Goal: Obtain resource: Download file/media

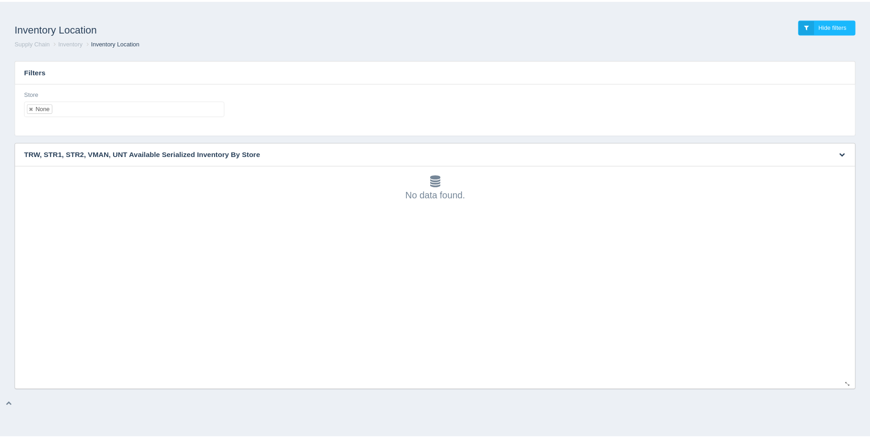
scroll to position [3, 0]
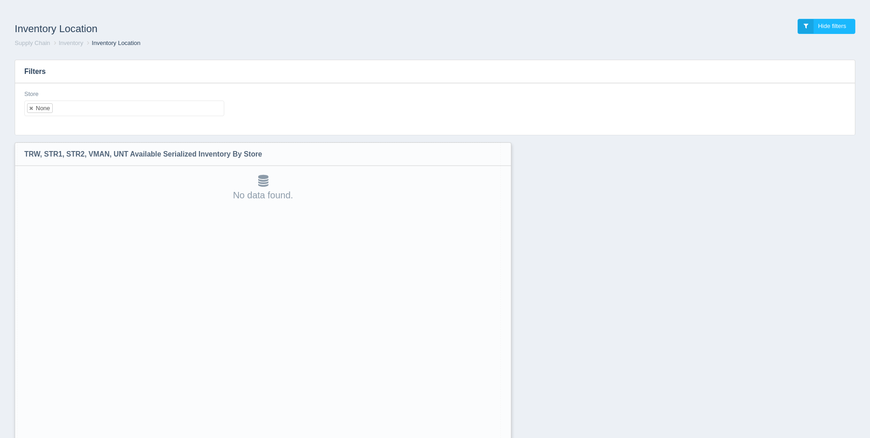
drag, startPoint x: 852, startPoint y: 384, endPoint x: 501, endPoint y: 461, distance: 359.3
click at [501, 437] on html "Inventory Location Hide filters Supply Chain Inventory Inventory Location Filte…" at bounding box center [435, 242] width 870 height 485
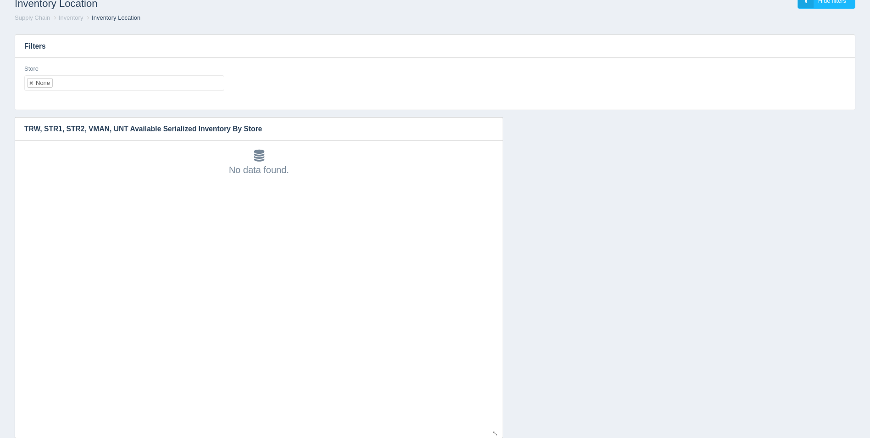
scroll to position [48, 0]
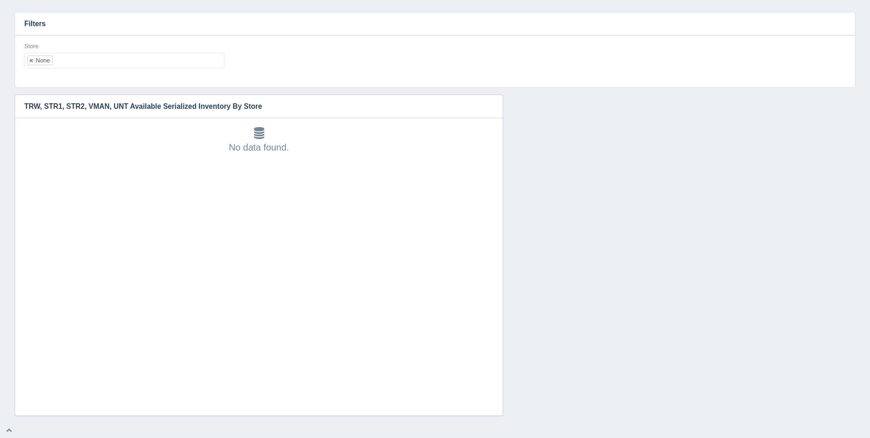
click at [140, 62] on ul "None" at bounding box center [124, 61] width 200 height 16
select select
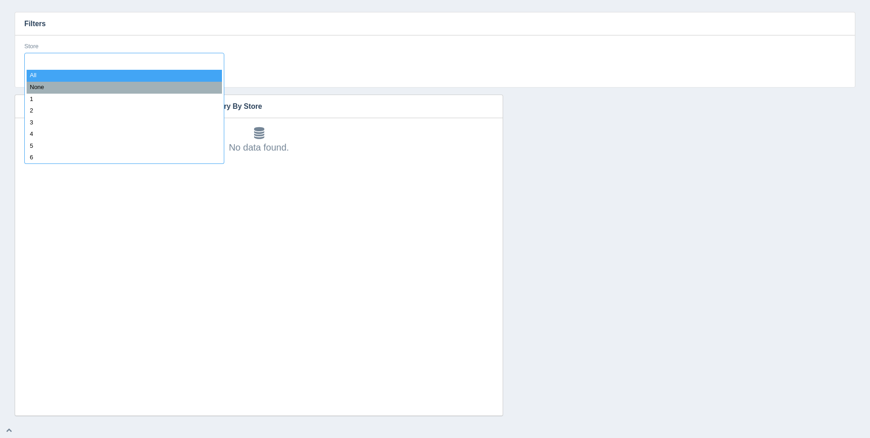
type input "8"
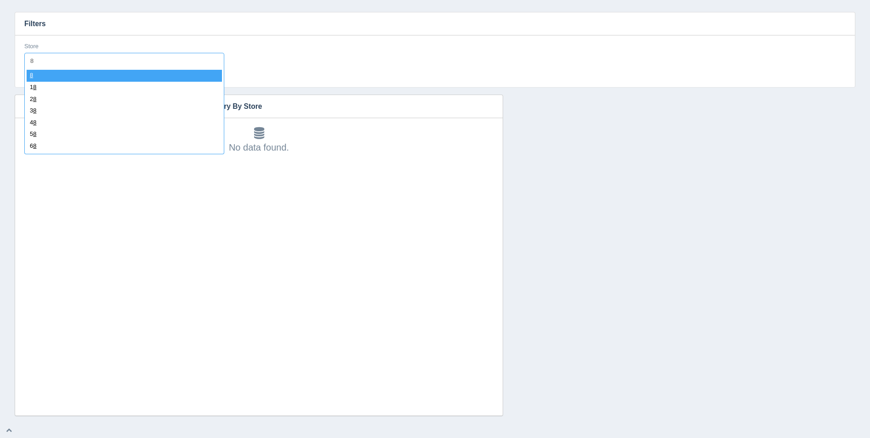
select select "8"
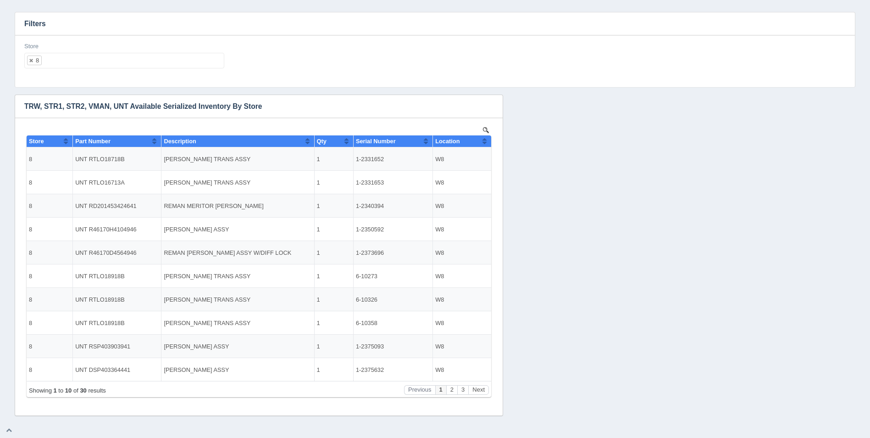
scroll to position [0, 0]
click at [485, 145] on button "Sort column ascending" at bounding box center [485, 140] width 6 height 11
click at [485, 145] on button "Sort column descending" at bounding box center [485, 140] width 6 height 11
click at [157, 62] on ul "8" at bounding box center [124, 61] width 200 height 16
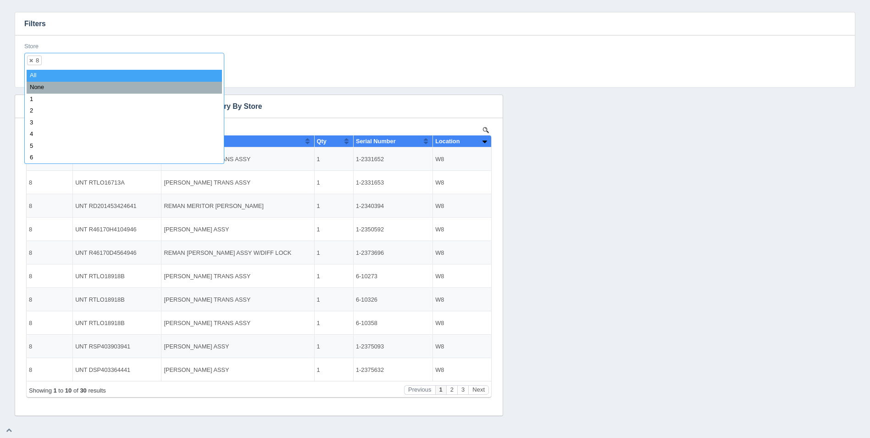
select select
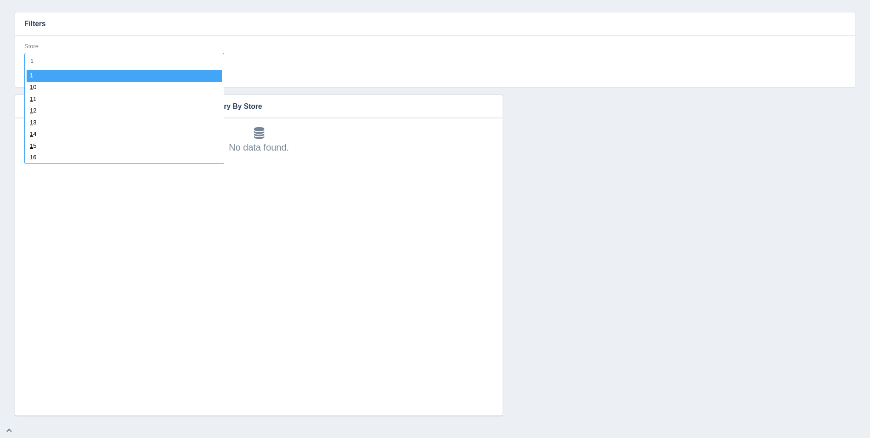
type input "11"
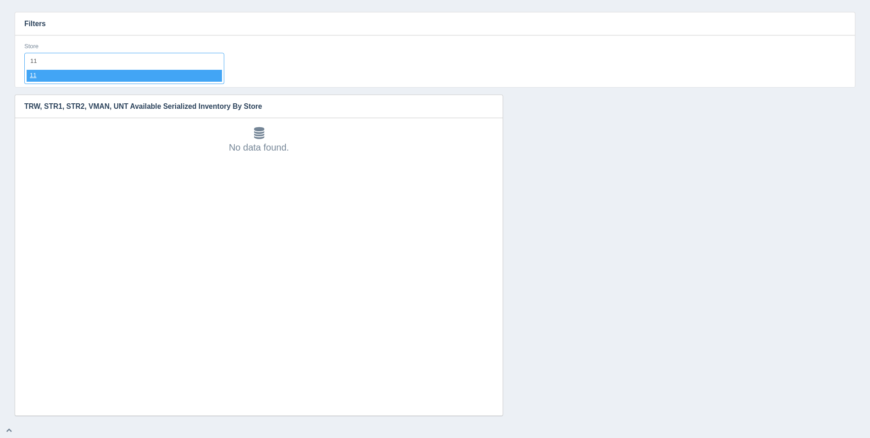
select select "11"
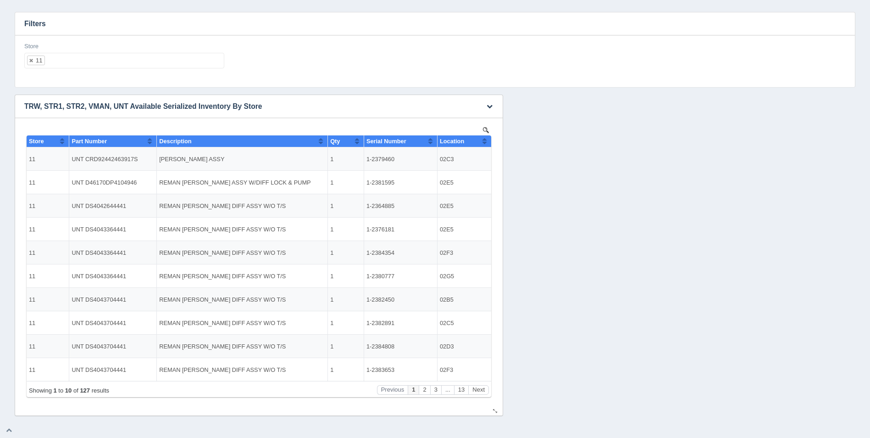
click at [484, 139] on button "Sort column ascending" at bounding box center [485, 140] width 6 height 11
click at [484, 139] on button "Sort column descending" at bounding box center [485, 140] width 6 height 11
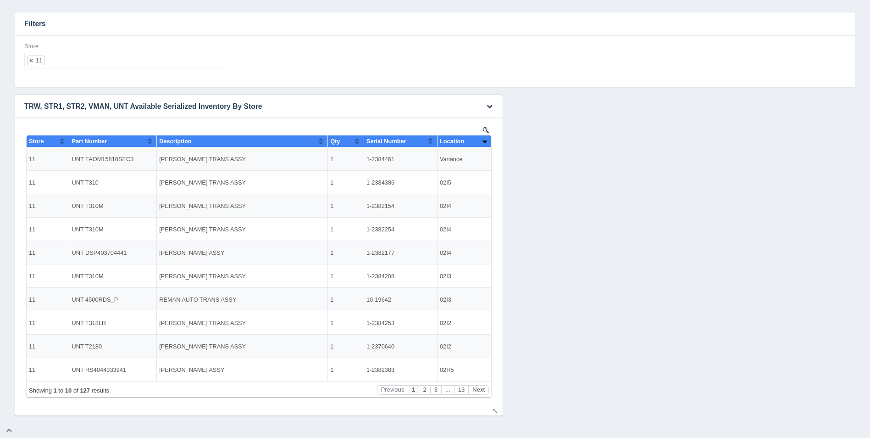
click at [484, 139] on button "Sort column ascending" at bounding box center [485, 140] width 6 height 11
click at [484, 139] on button "Sort column descending" at bounding box center [485, 140] width 6 height 11
click at [167, 58] on ul "11" at bounding box center [124, 61] width 200 height 16
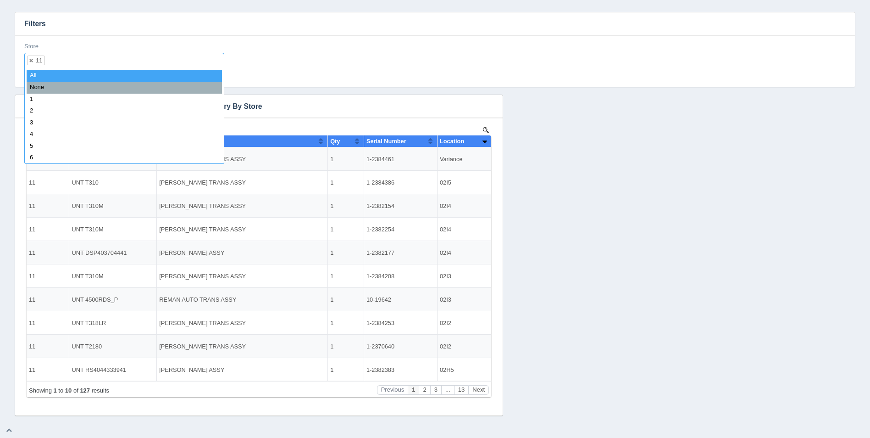
select select
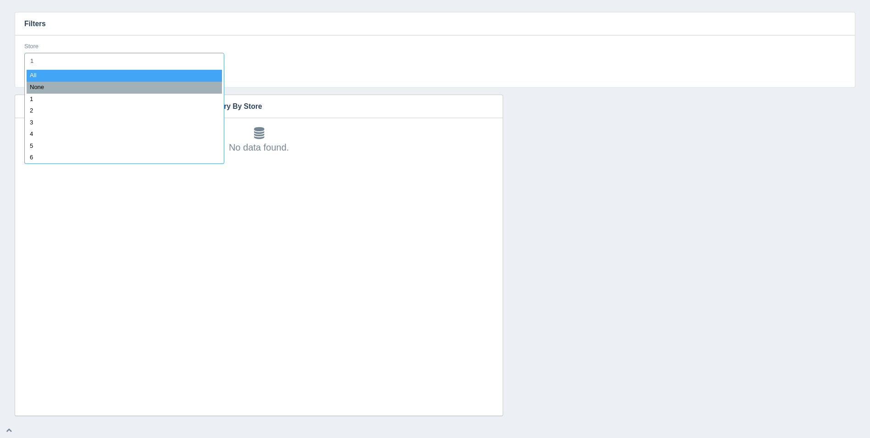
type input "12"
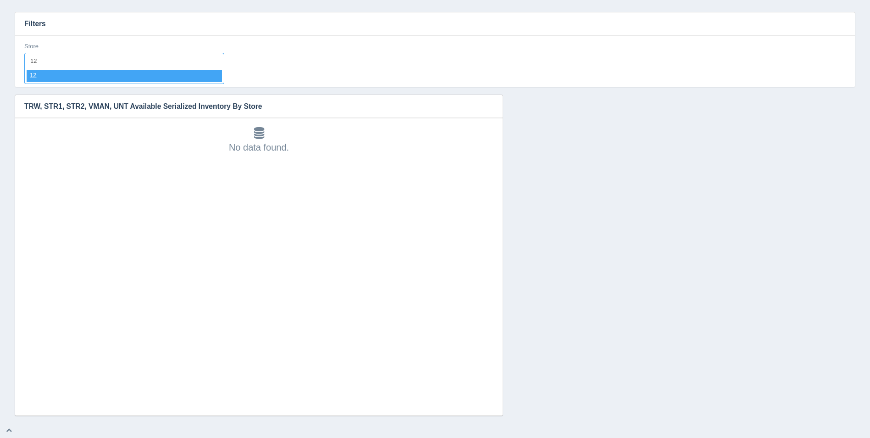
select select "12"
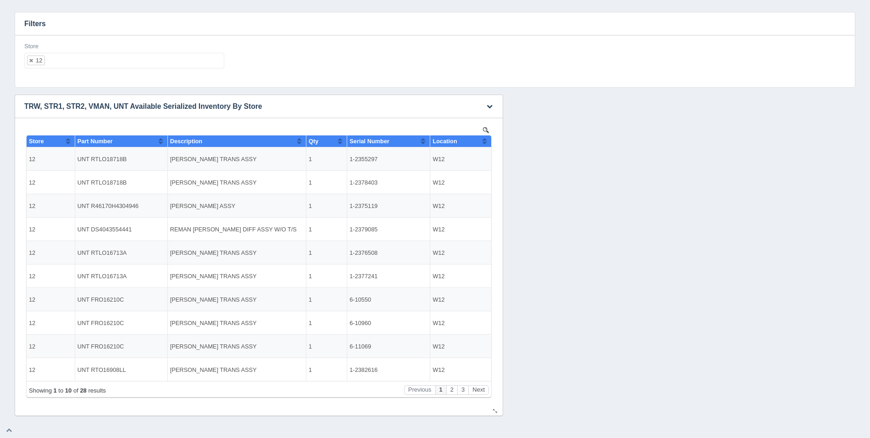
click at [490, 144] on th "Location" at bounding box center [460, 141] width 61 height 12
click at [192, 56] on ul "12" at bounding box center [124, 61] width 200 height 16
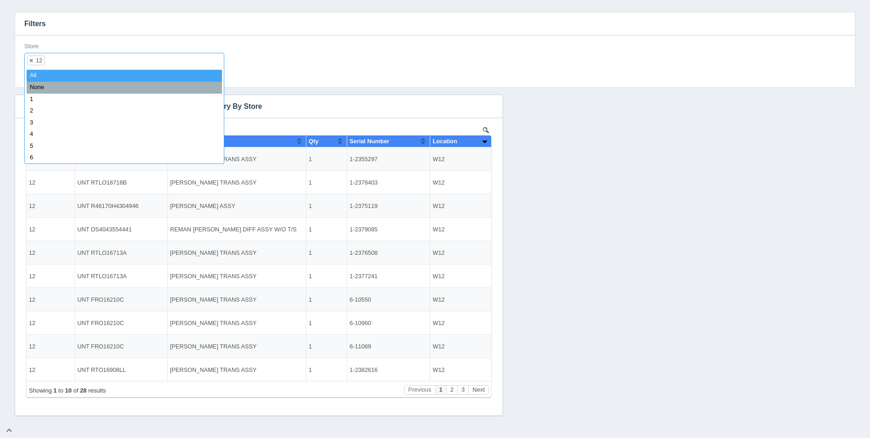
select select
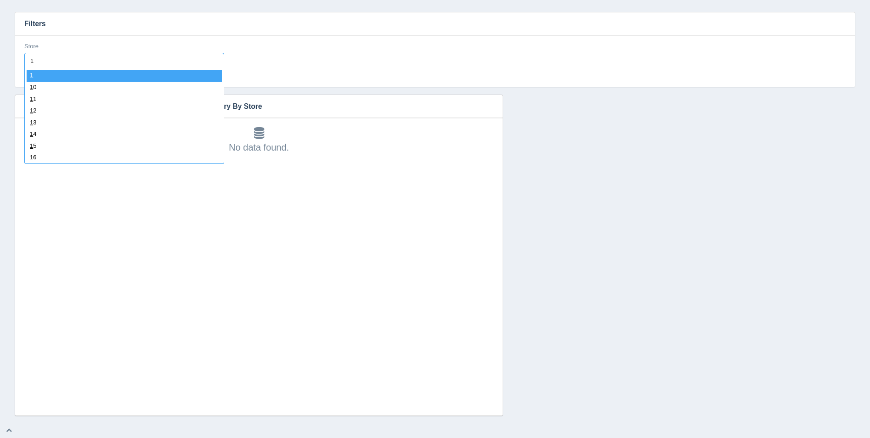
type input "13"
select select "13"
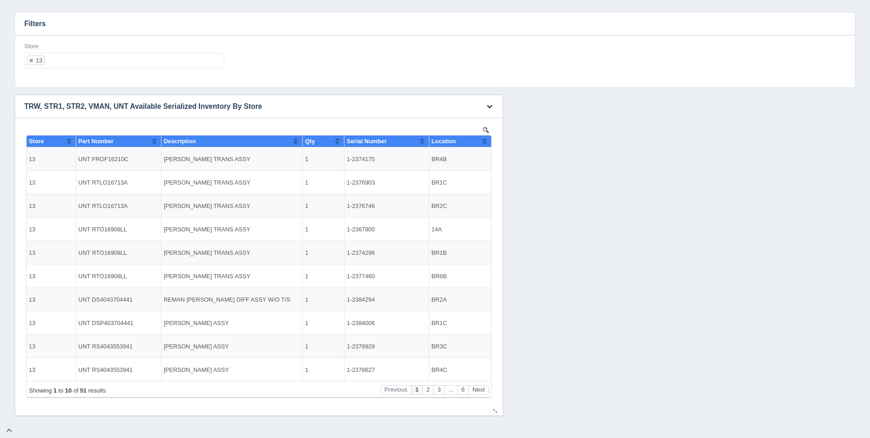
click at [485, 144] on button "Sort column ascending" at bounding box center [485, 140] width 6 height 11
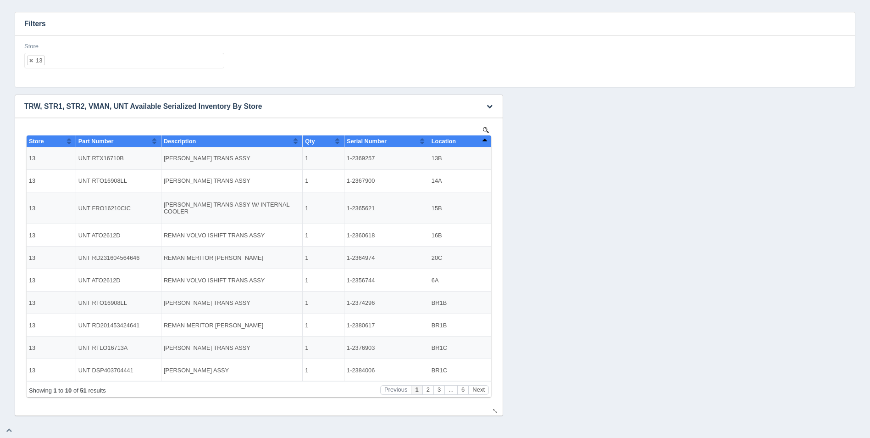
click at [485, 144] on button "Sort column descending" at bounding box center [485, 140] width 6 height 11
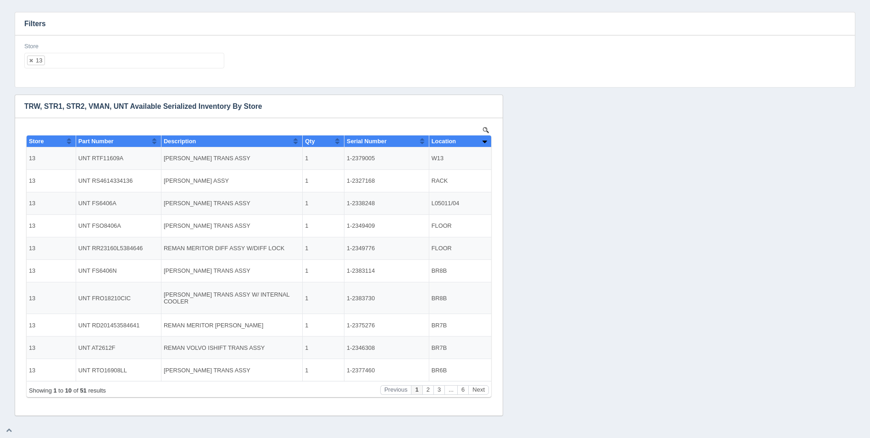
click at [195, 61] on ul "13" at bounding box center [124, 61] width 200 height 16
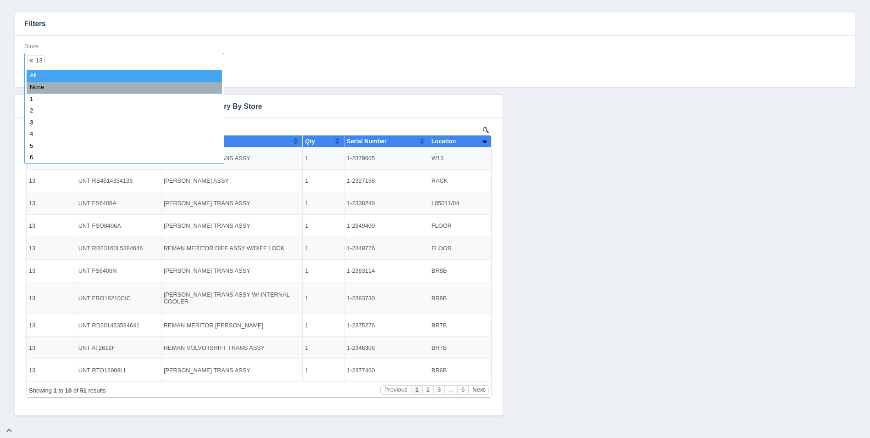
select select
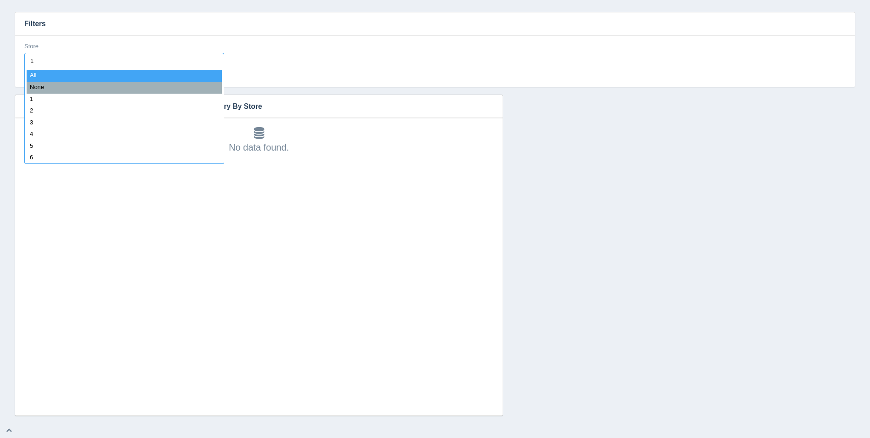
type input "14"
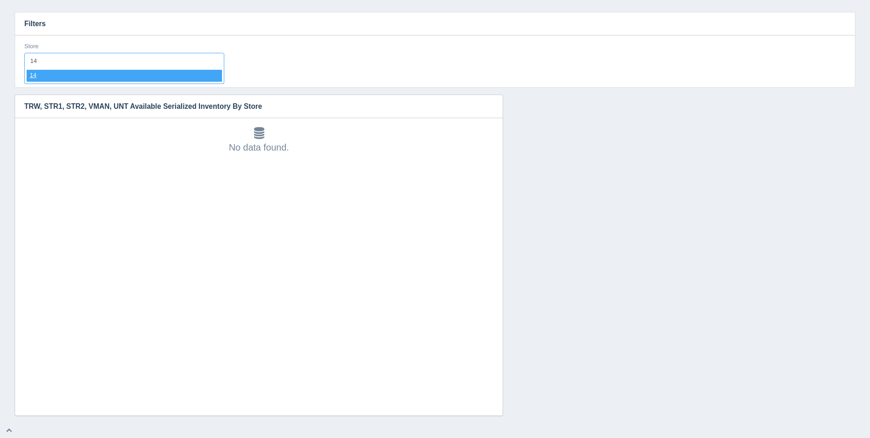
select select "14"
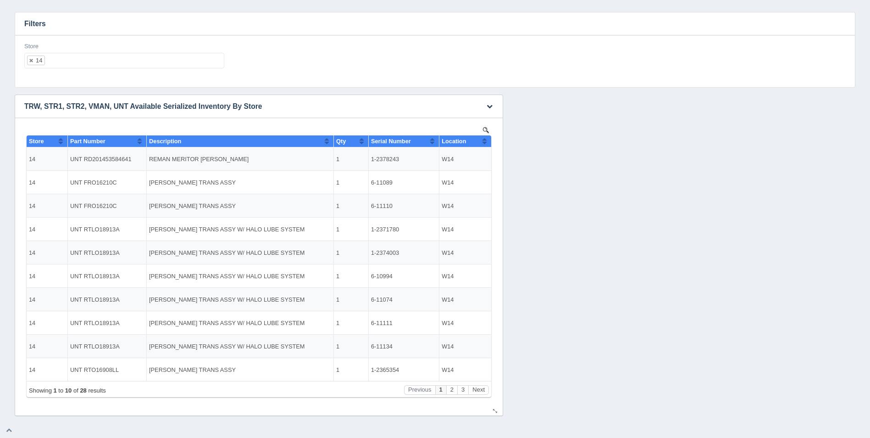
click at [485, 143] on button "Sort column ascending" at bounding box center [485, 140] width 6 height 11
click at [485, 143] on button "Sort column descending" at bounding box center [485, 140] width 6 height 11
click at [141, 62] on ul "14" at bounding box center [124, 61] width 200 height 16
select select
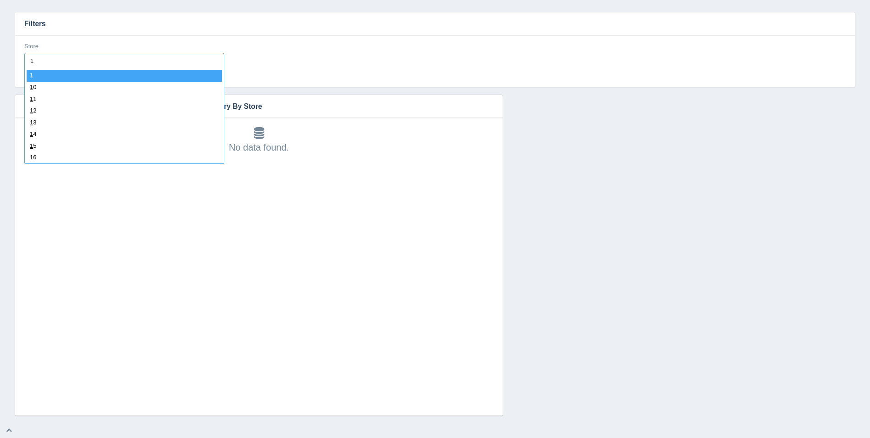
type input "15"
select select "15"
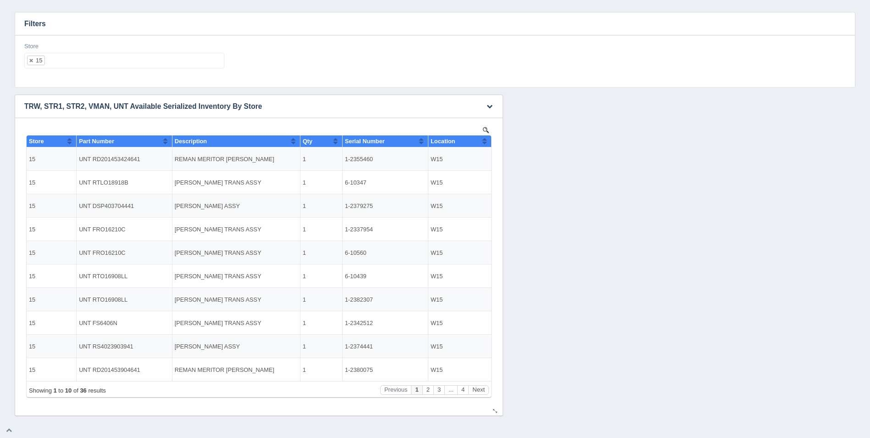
click at [484, 143] on button "Sort column ascending" at bounding box center [485, 140] width 6 height 11
click at [484, 143] on button "Sort column descending" at bounding box center [485, 140] width 6 height 11
click at [145, 63] on ul "15" at bounding box center [124, 61] width 200 height 16
select select
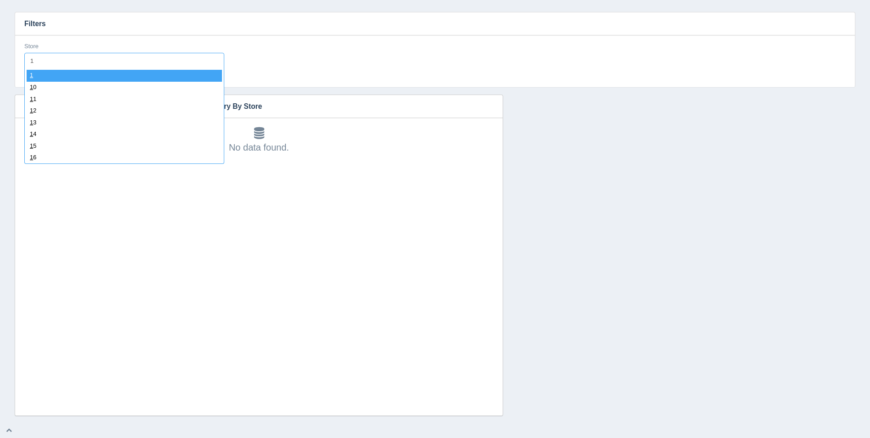
type input "16"
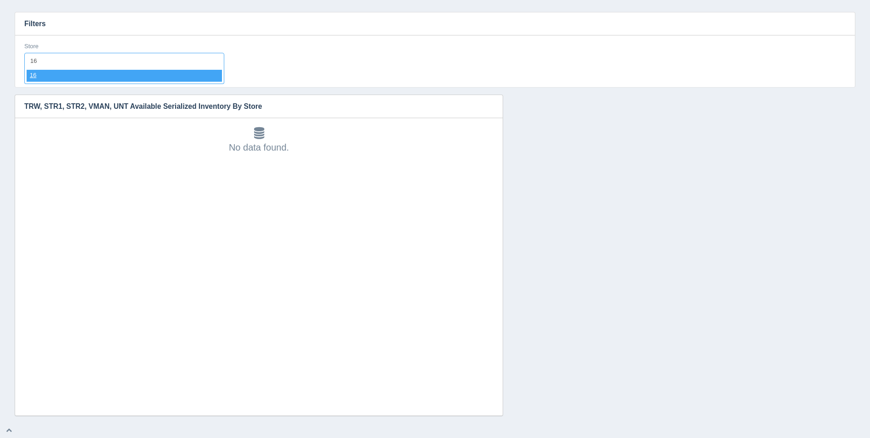
select select "16"
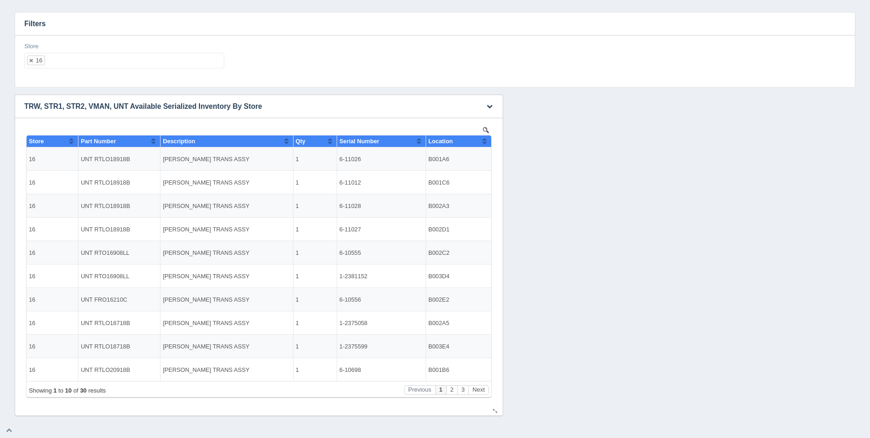
click at [492, 145] on div "Show 10 25 50 100 entries Store Part Number Description Qty Serial Number Locat…" at bounding box center [258, 261] width 469 height 272
click at [490, 143] on th "Location" at bounding box center [459, 141] width 66 height 12
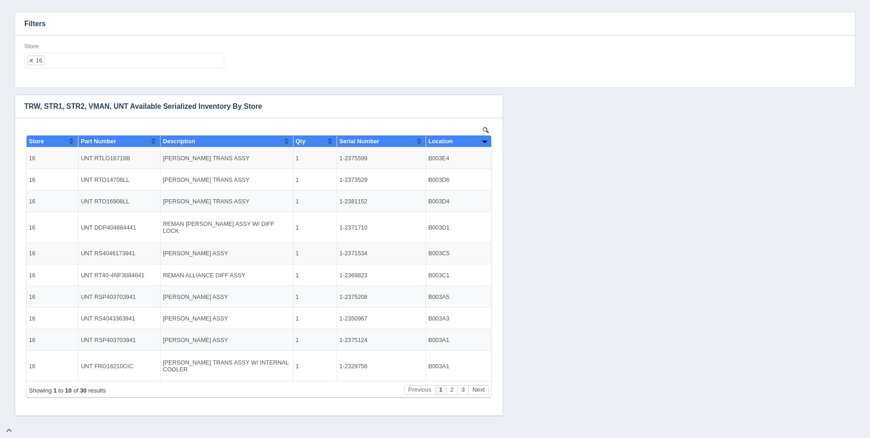
click at [124, 63] on ul "16" at bounding box center [124, 61] width 200 height 16
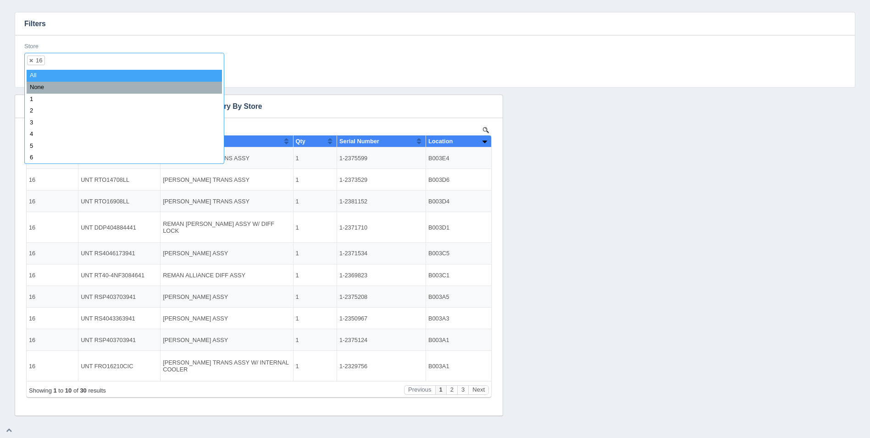
select select
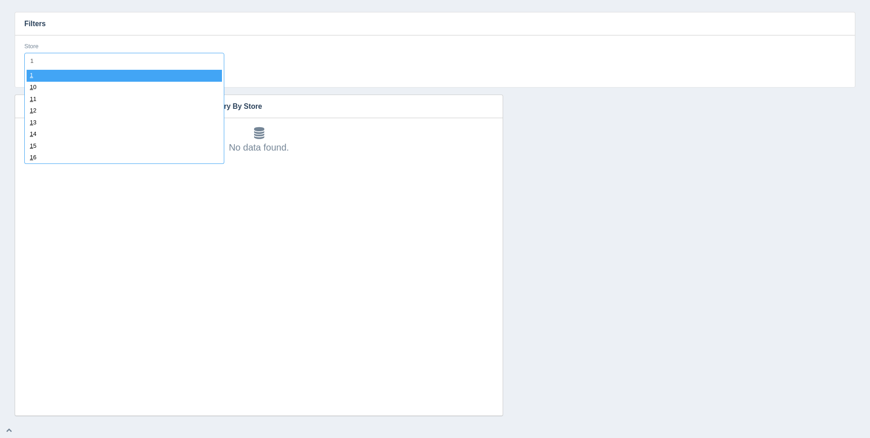
type input "17"
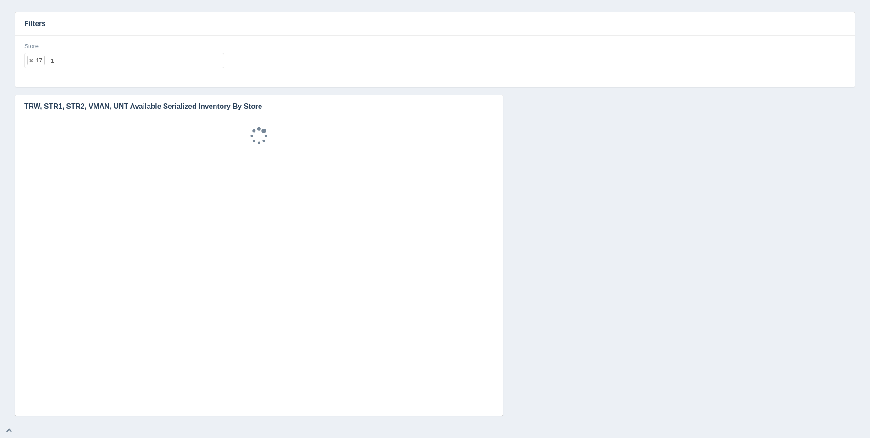
select select "17"
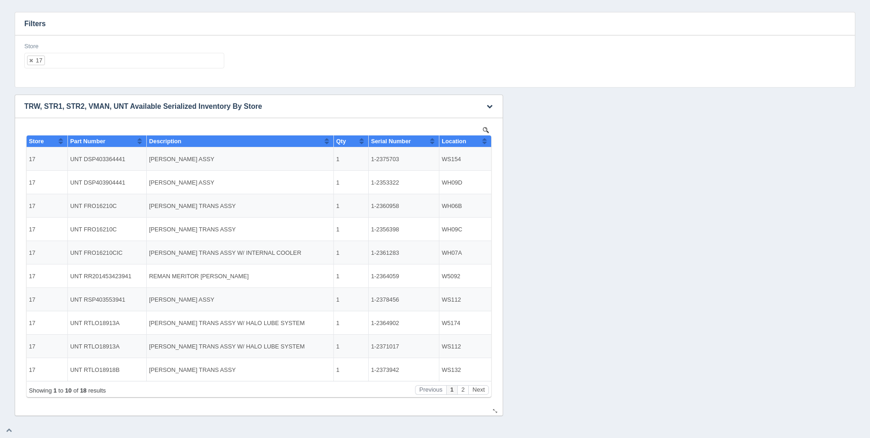
click at [488, 140] on th "Location" at bounding box center [466, 141] width 52 height 12
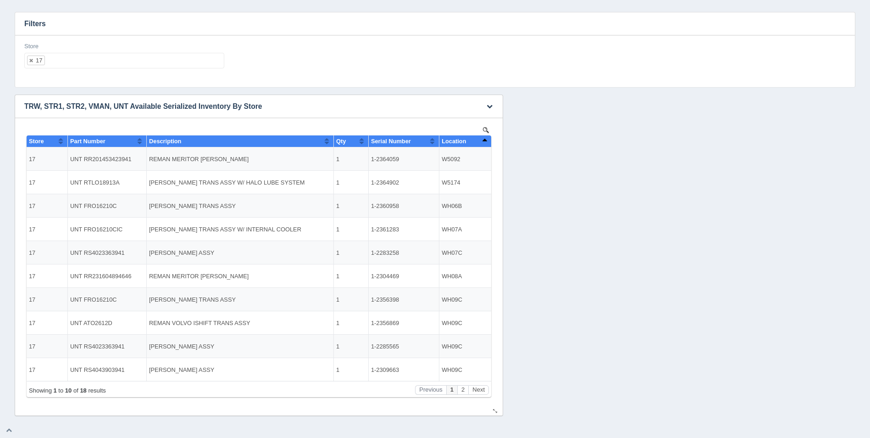
click at [488, 140] on th "Location" at bounding box center [466, 141] width 52 height 12
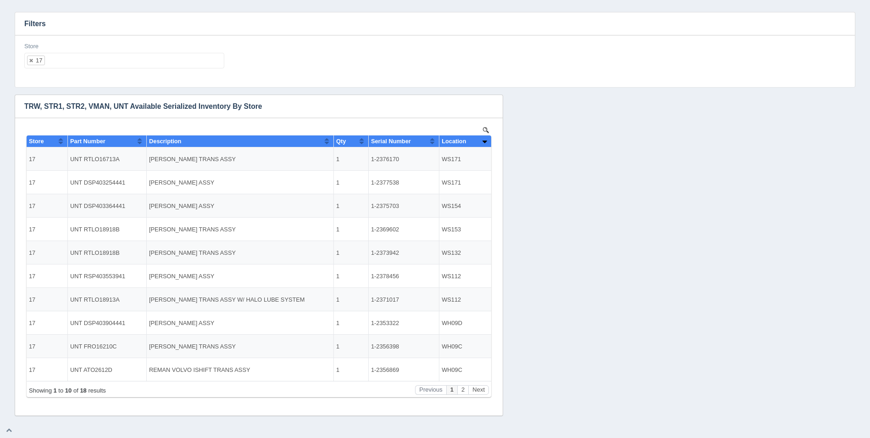
click at [158, 57] on ul "17" at bounding box center [124, 61] width 200 height 16
select select
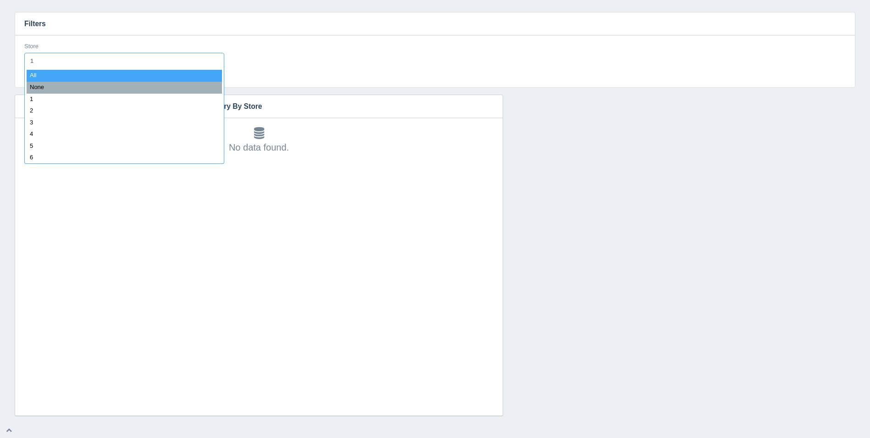
type input "18"
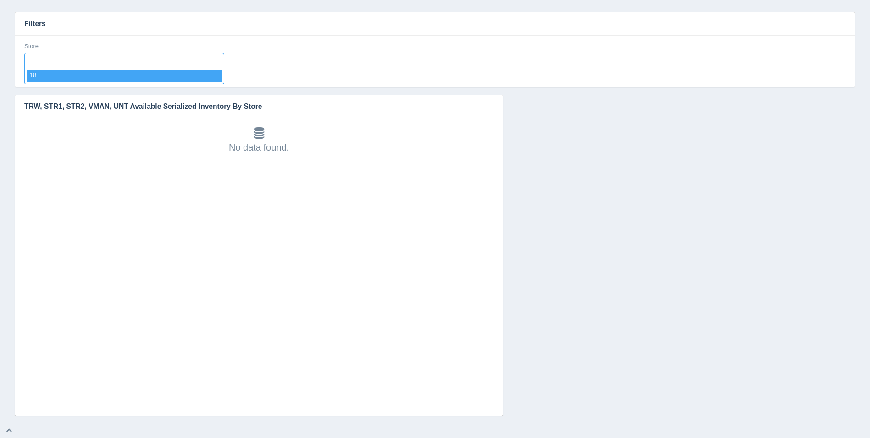
select select "18"
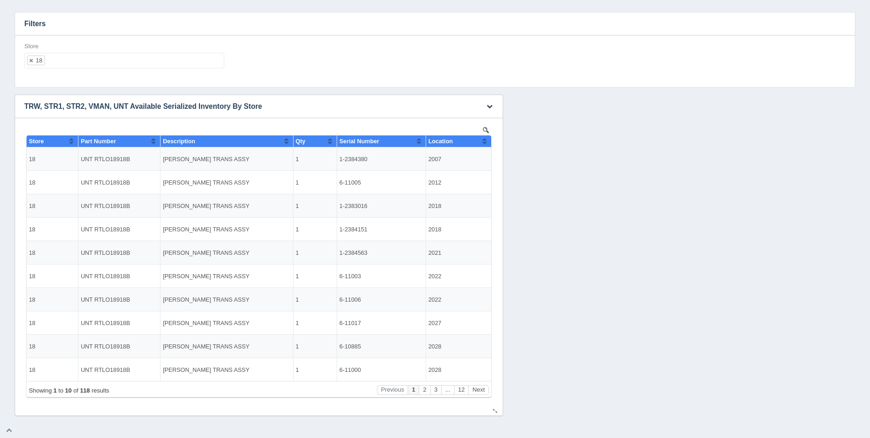
click at [488, 145] on th "Location" at bounding box center [459, 141] width 66 height 12
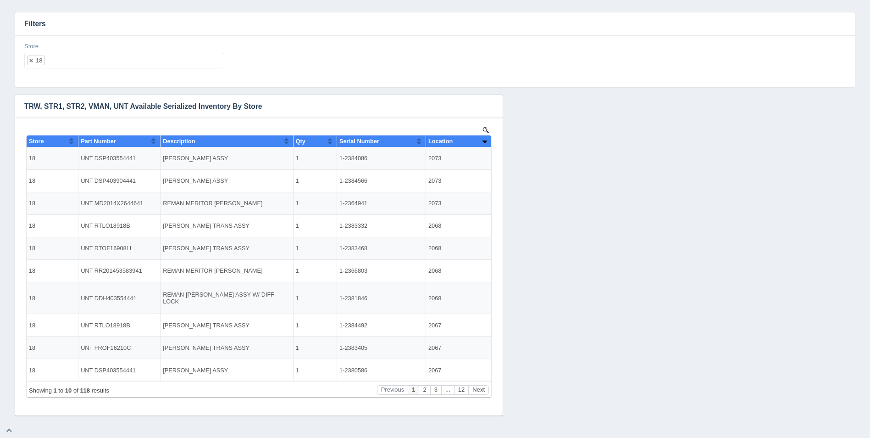
click at [114, 63] on ul "18" at bounding box center [124, 61] width 200 height 16
select select
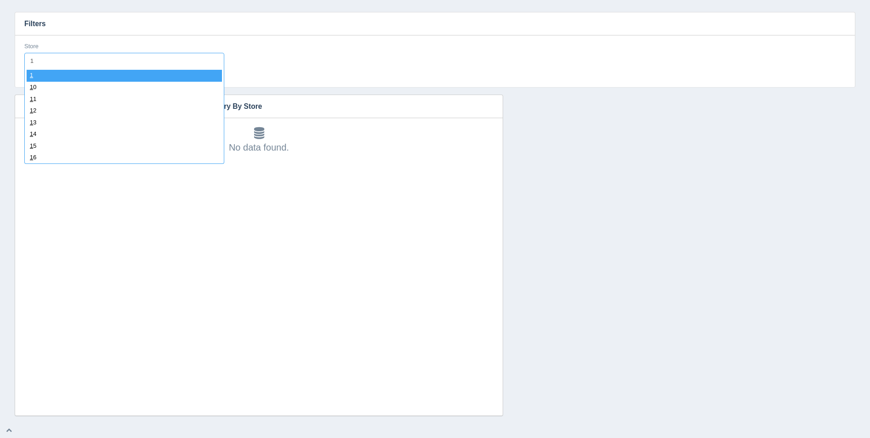
type input "19"
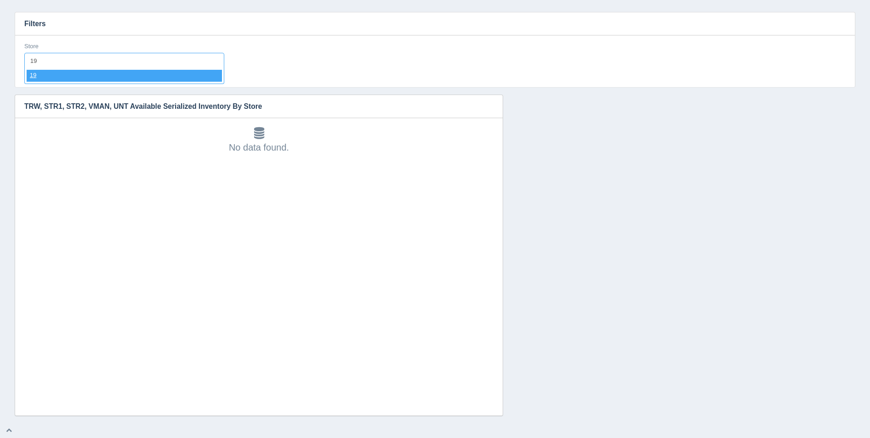
select select "19"
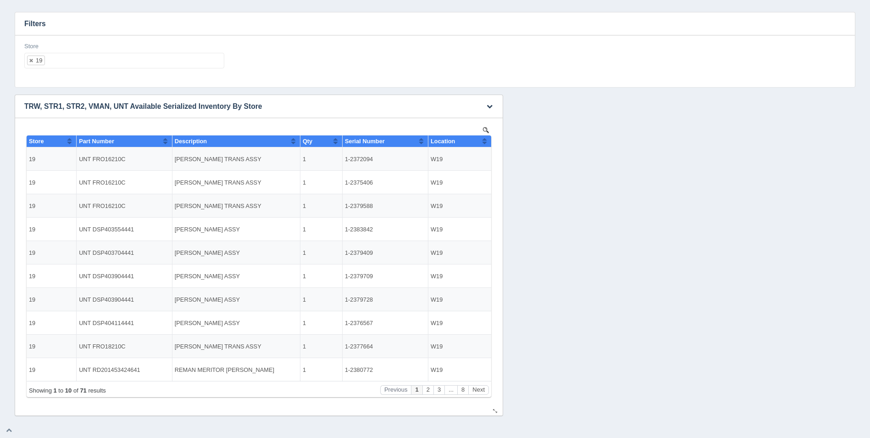
click at [487, 142] on button "Sort column ascending" at bounding box center [485, 140] width 6 height 11
click at [487, 142] on button "Sort column descending" at bounding box center [485, 140] width 6 height 11
click at [127, 55] on ul "19" at bounding box center [124, 61] width 200 height 16
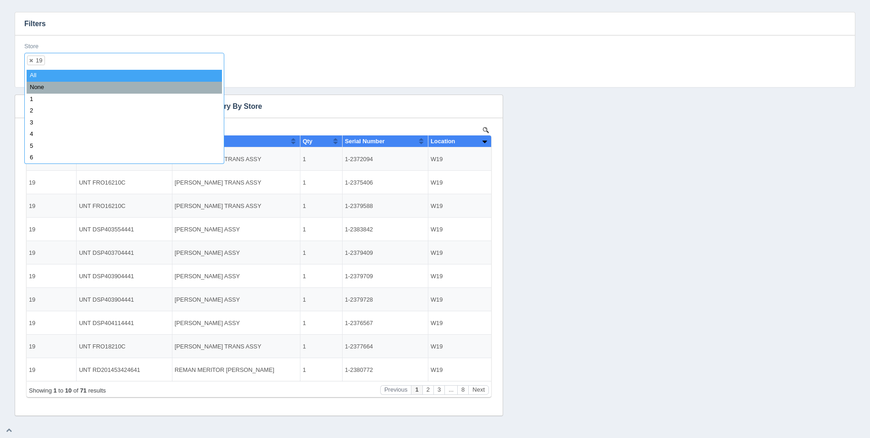
select select
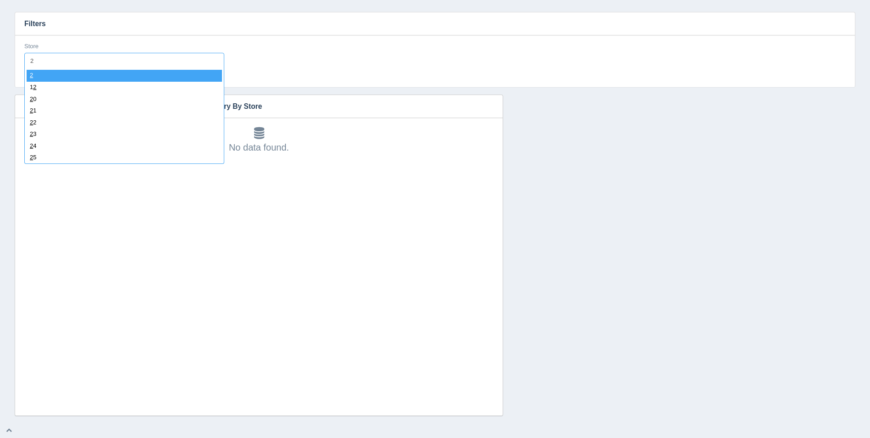
type input "21"
select select "21"
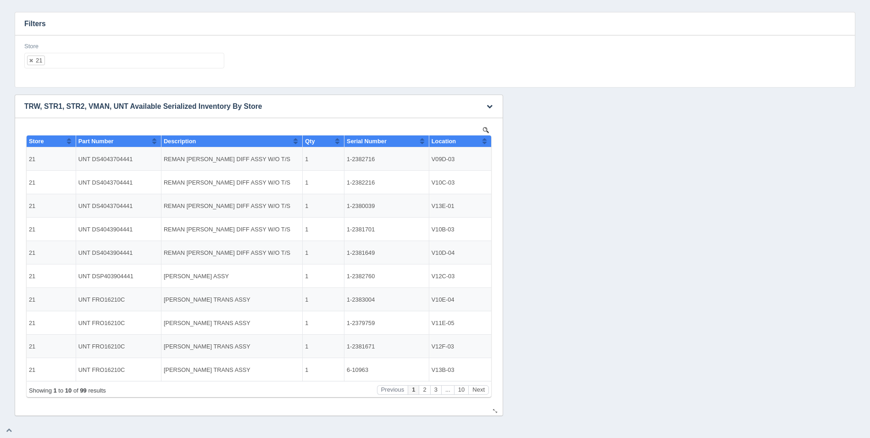
click at [485, 141] on button "Sort column ascending" at bounding box center [485, 140] width 6 height 11
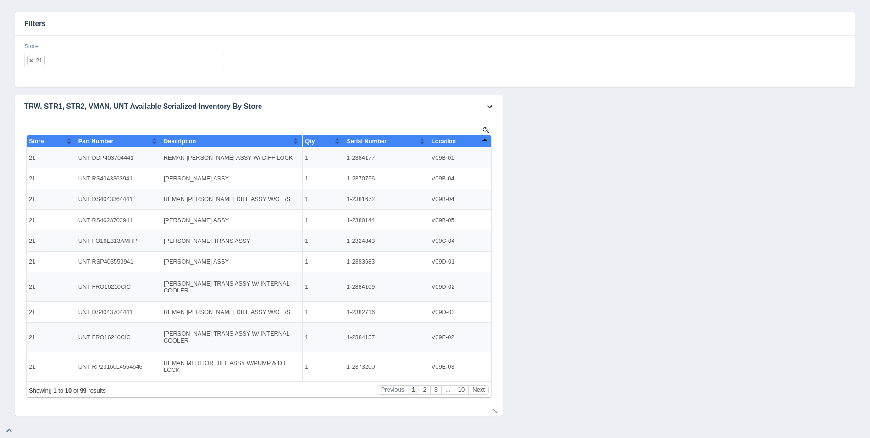
click at [486, 141] on button "Sort column descending" at bounding box center [485, 140] width 6 height 11
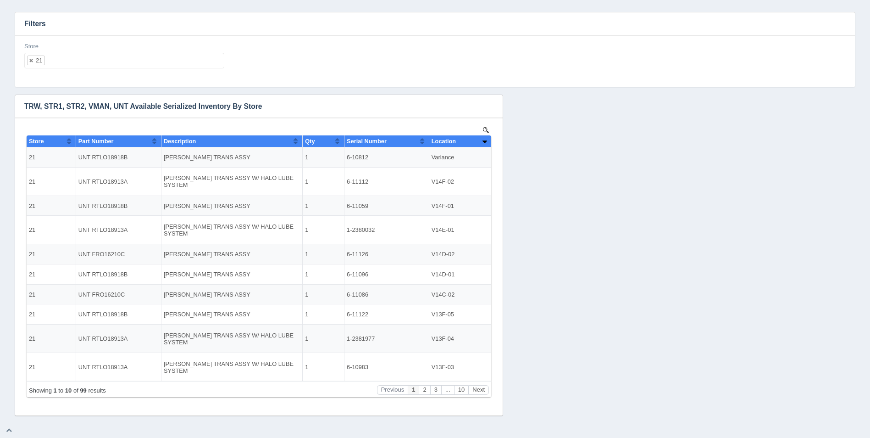
click at [87, 22] on h3 "Filters" at bounding box center [435, 23] width 840 height 23
click at [112, 57] on ul "21" at bounding box center [124, 61] width 200 height 16
select select
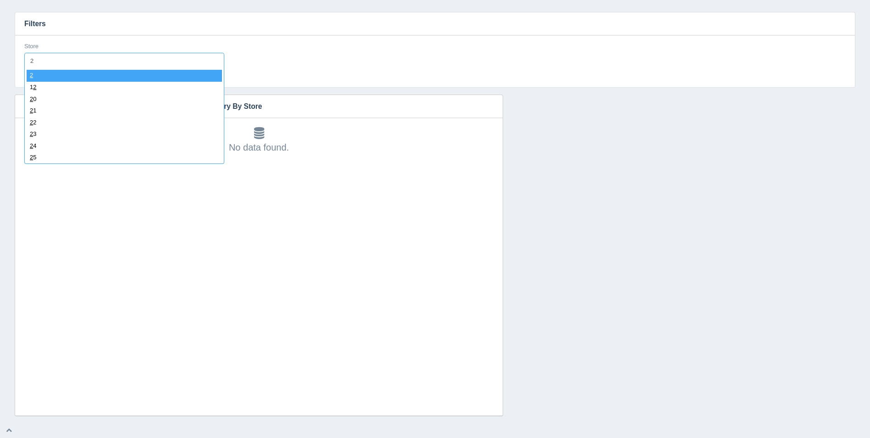
type input "22"
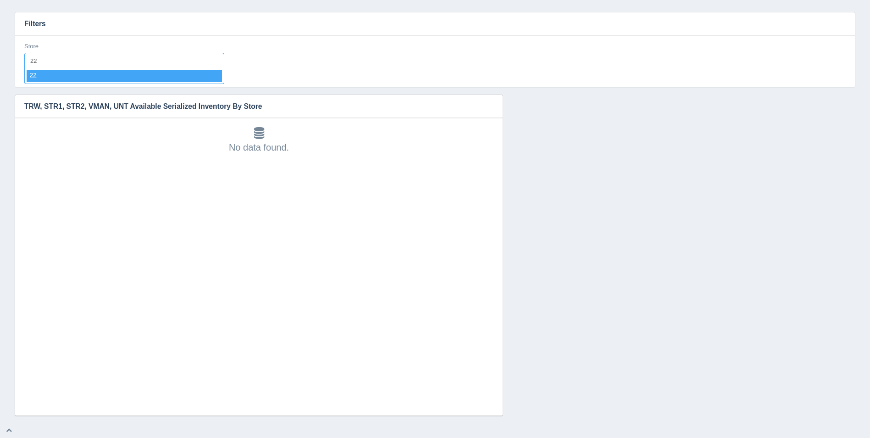
select select "22"
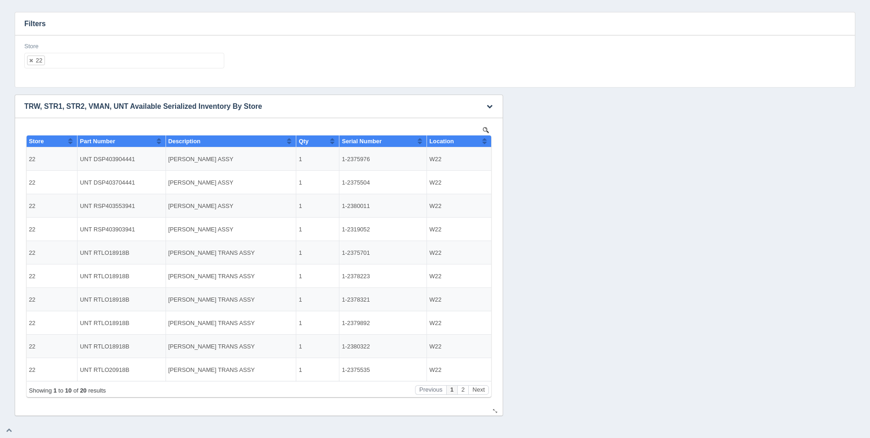
click at [486, 141] on button "Sort column ascending" at bounding box center [485, 140] width 6 height 11
click at [486, 141] on button "Sort column descending" at bounding box center [485, 140] width 6 height 11
click at [73, 39] on div "Store 22 All None 1 2 3 4 5 6 7 8 9 10 11 12 13 14 15 16 17 18 19 20 21 22 23 2…" at bounding box center [435, 61] width 840 height 52
click at [484, 138] on button "Sort column ascending" at bounding box center [485, 140] width 6 height 11
click at [484, 138] on button "Sort column descending" at bounding box center [485, 140] width 6 height 11
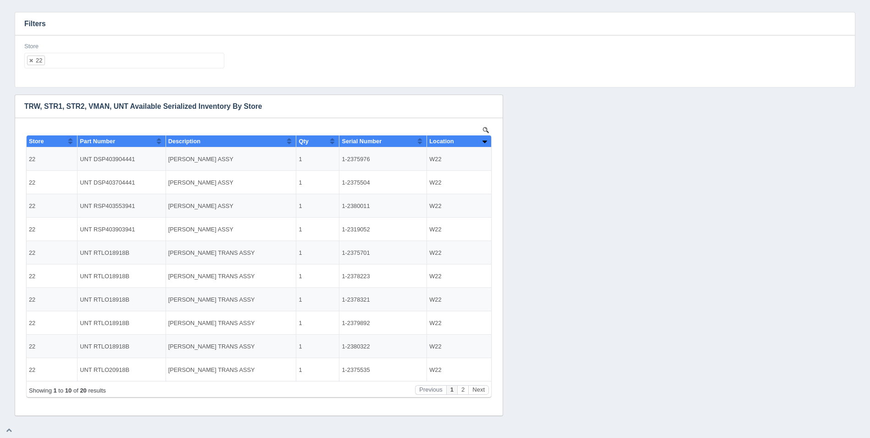
click at [163, 63] on ul "22" at bounding box center [124, 61] width 200 height 16
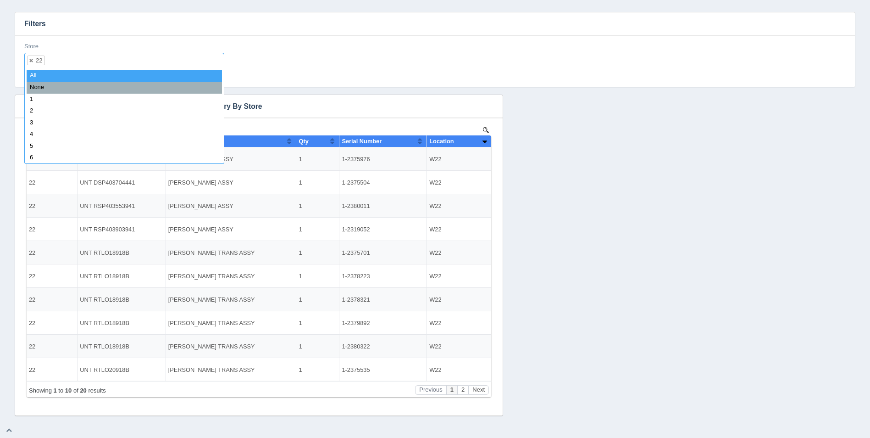
select select
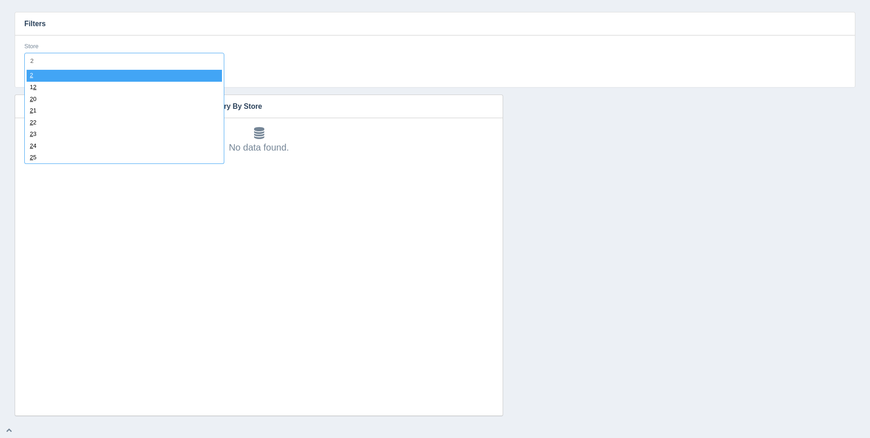
type input "23"
select select "23"
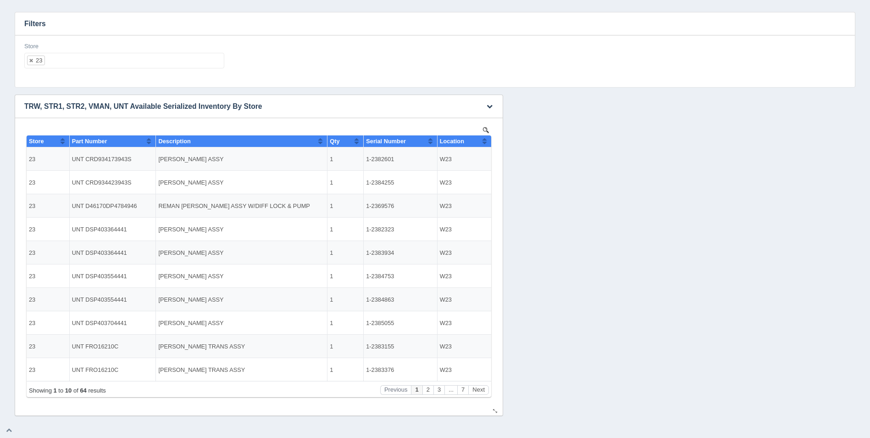
click at [484, 138] on button "Sort column ascending" at bounding box center [485, 140] width 6 height 11
click at [486, 139] on button "Sort column descending" at bounding box center [485, 140] width 6 height 11
click at [167, 61] on ul "23" at bounding box center [124, 61] width 200 height 16
select select
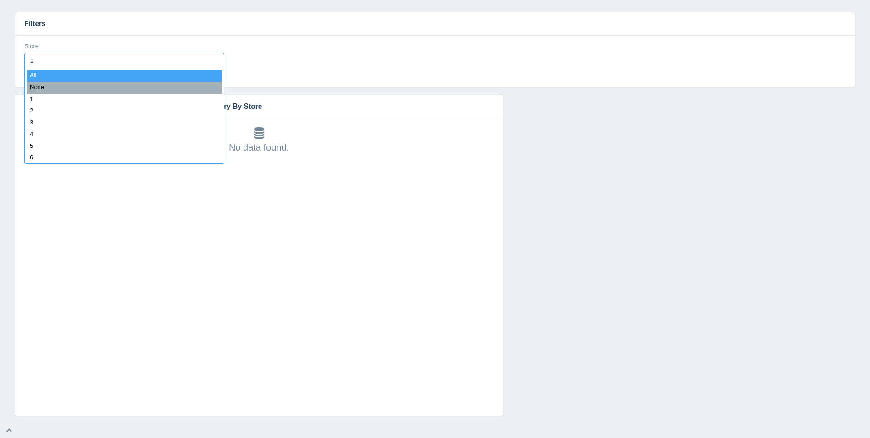
type input "24"
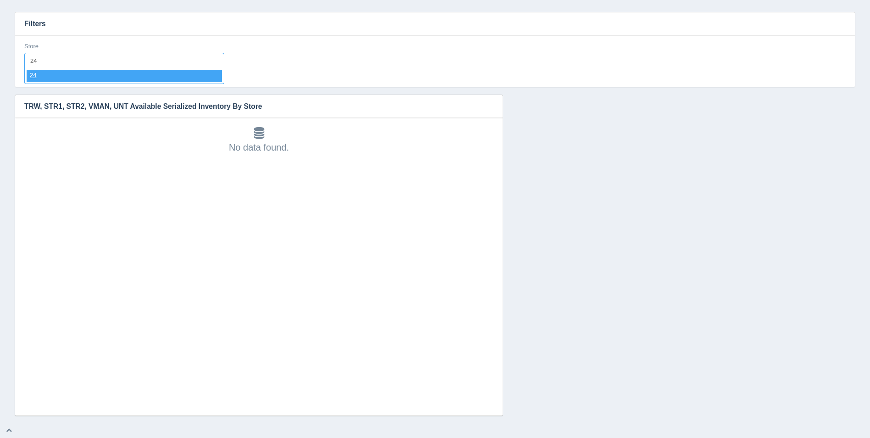
select select "24"
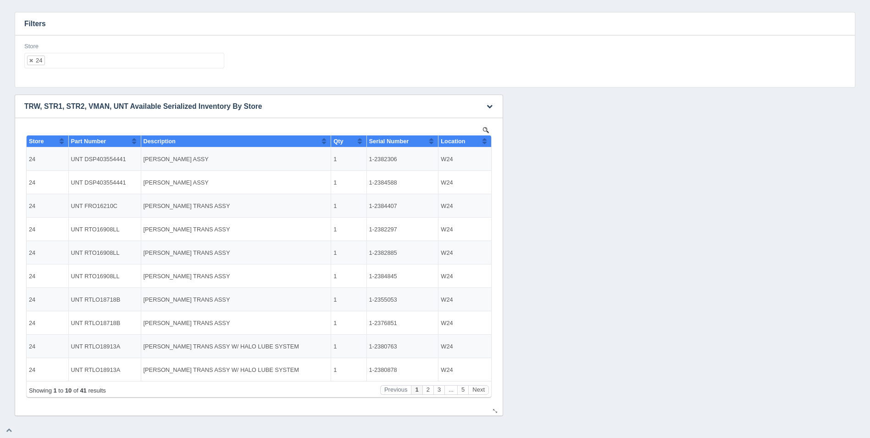
click at [485, 142] on button "Sort column ascending" at bounding box center [485, 140] width 6 height 11
click at [486, 141] on button "Sort column descending" at bounding box center [485, 140] width 6 height 11
click at [197, 59] on ul "24" at bounding box center [124, 61] width 200 height 16
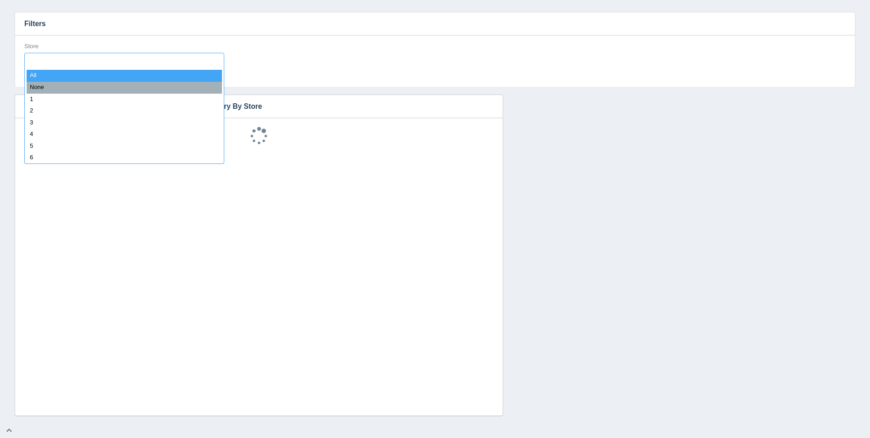
select select
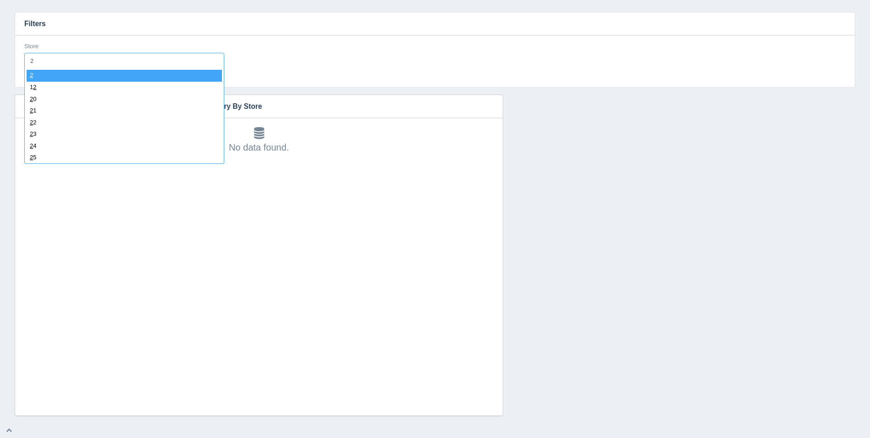
type input "25"
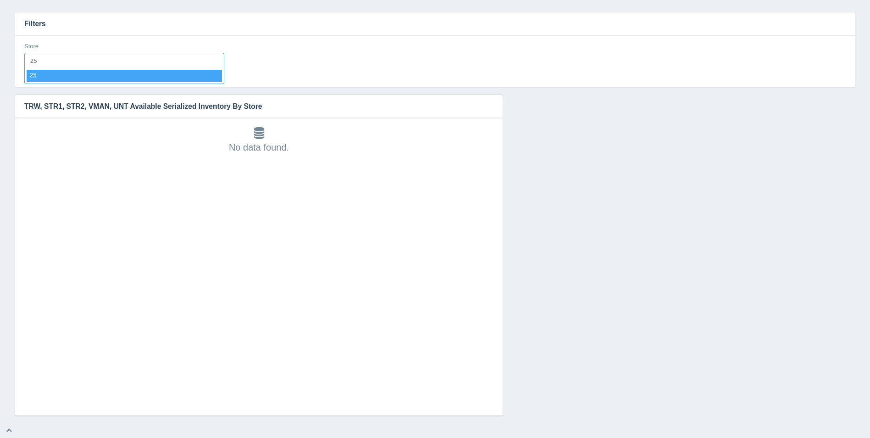
select select "25"
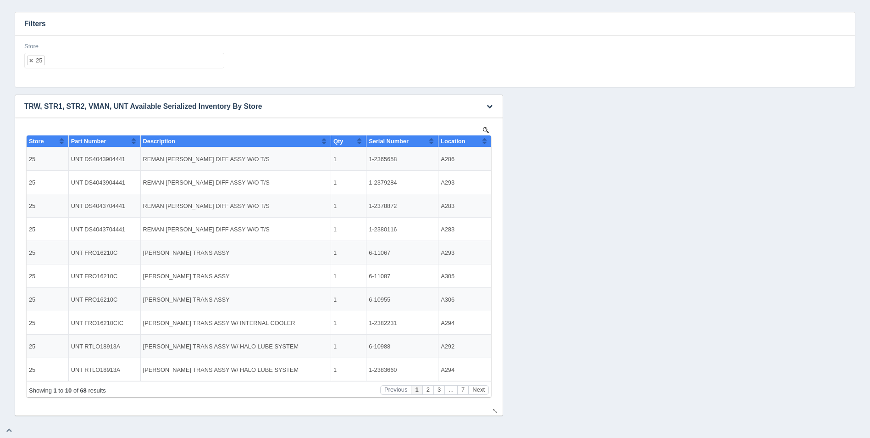
click at [486, 143] on button "Sort column ascending" at bounding box center [485, 140] width 6 height 11
click at [486, 143] on button "Sort column descending" at bounding box center [485, 140] width 6 height 11
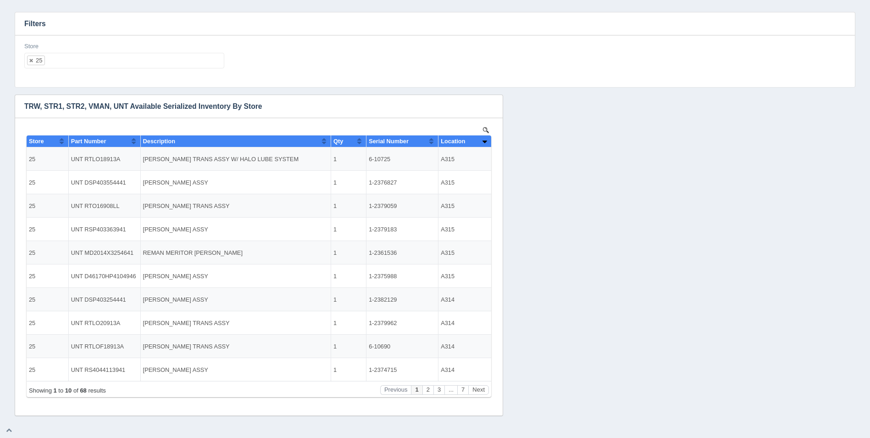
click at [119, 61] on ul "25" at bounding box center [124, 61] width 200 height 16
select select
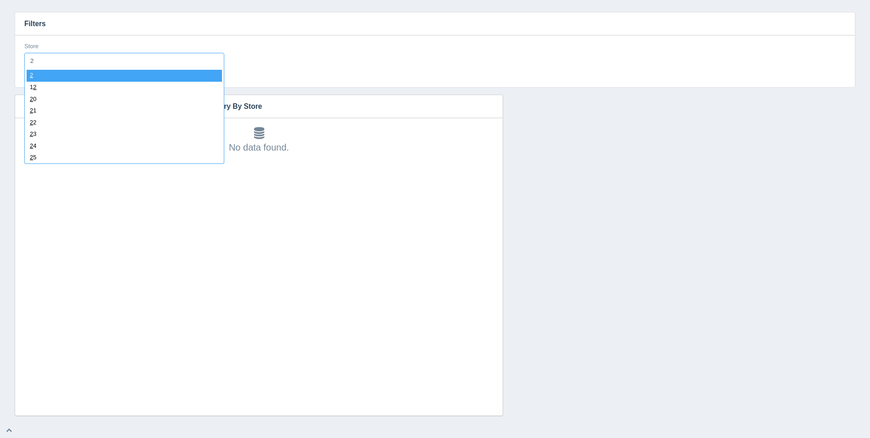
type input "26"
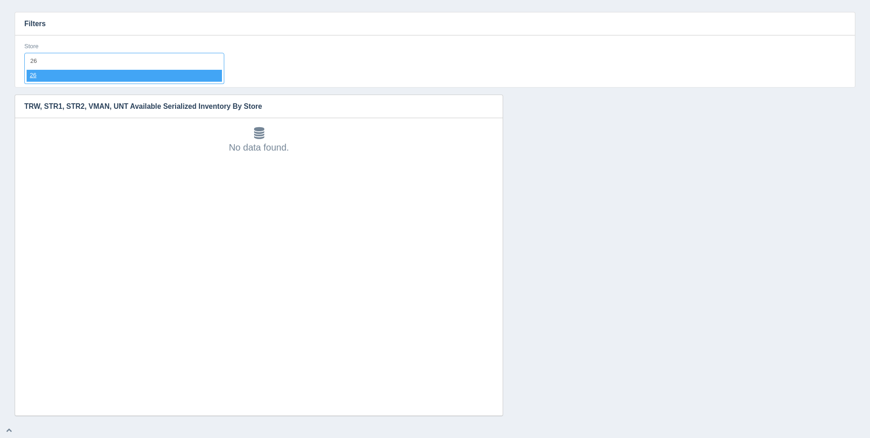
select select "26"
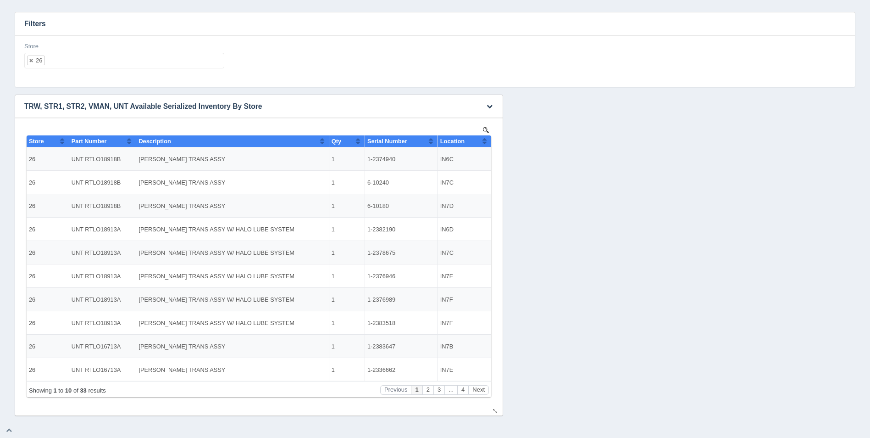
click at [485, 144] on button "Sort column ascending" at bounding box center [485, 140] width 6 height 11
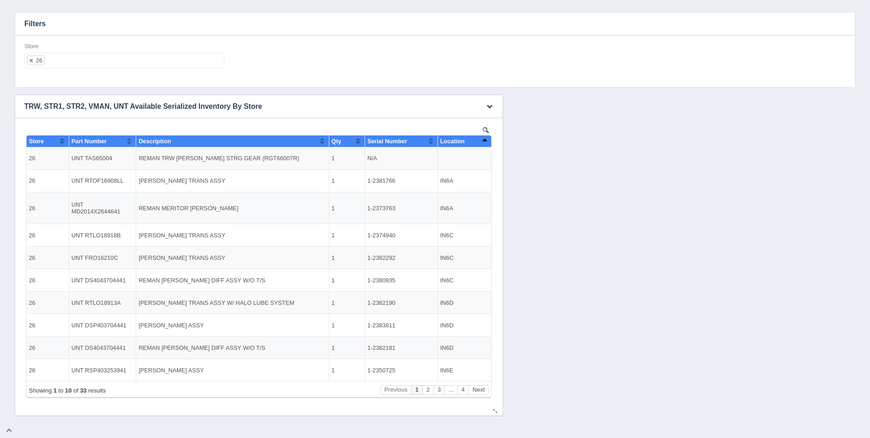
click at [485, 144] on button "Sort column descending" at bounding box center [485, 140] width 6 height 11
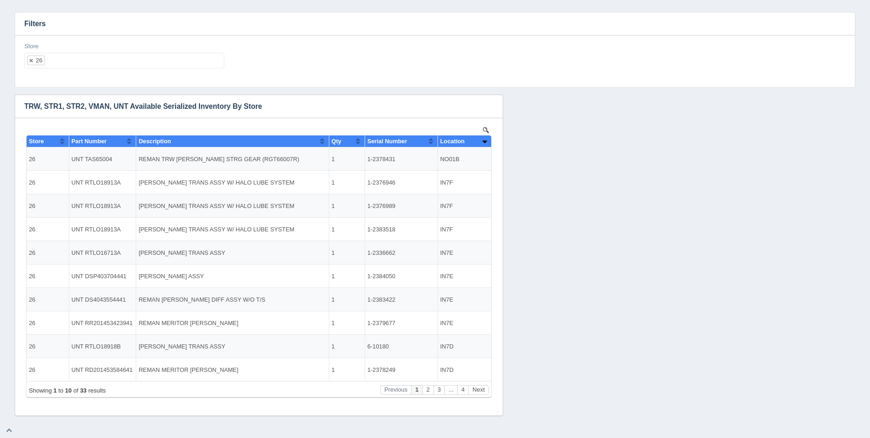
click at [69, 62] on ul "26" at bounding box center [124, 61] width 200 height 16
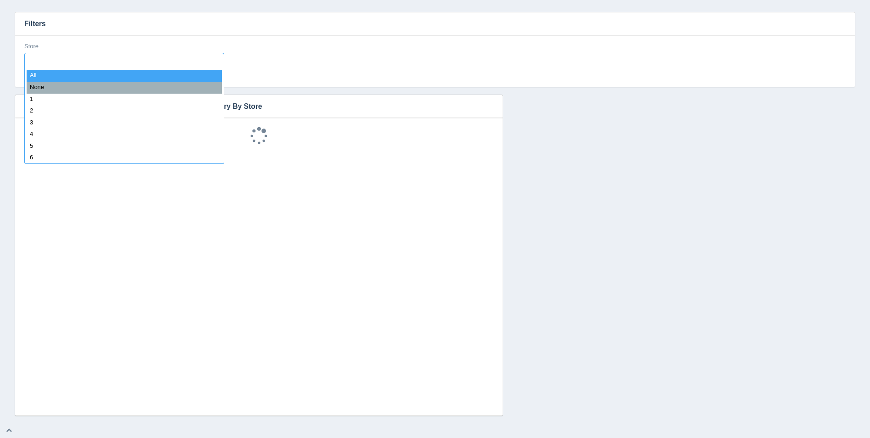
select select
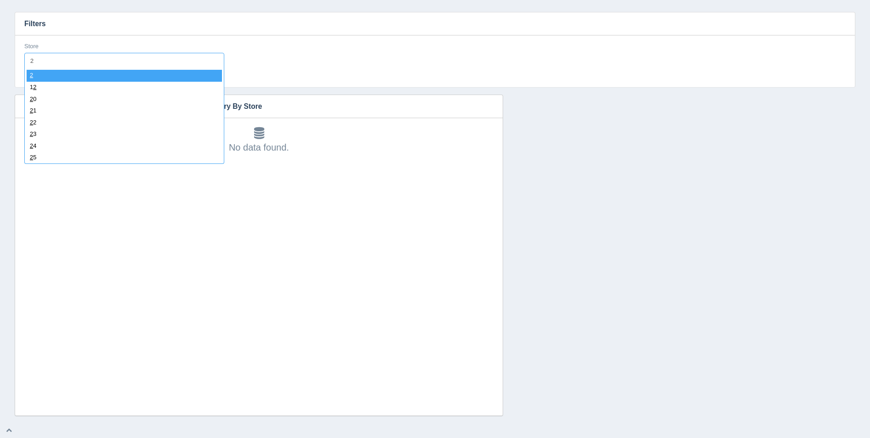
type input "27"
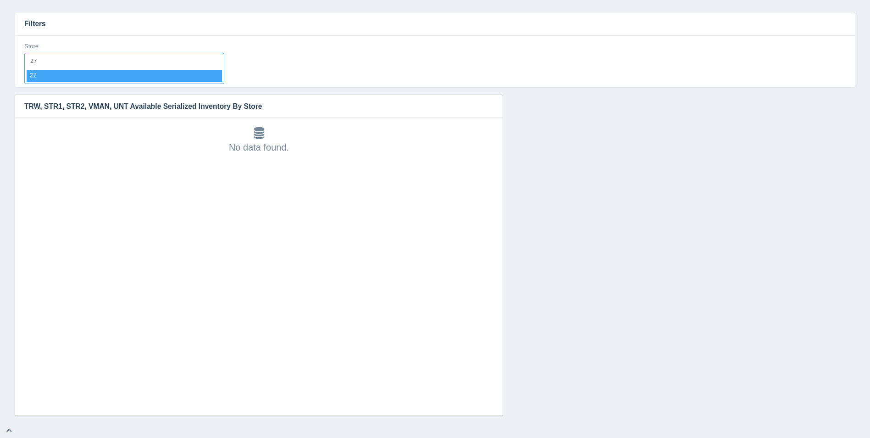
select select "27"
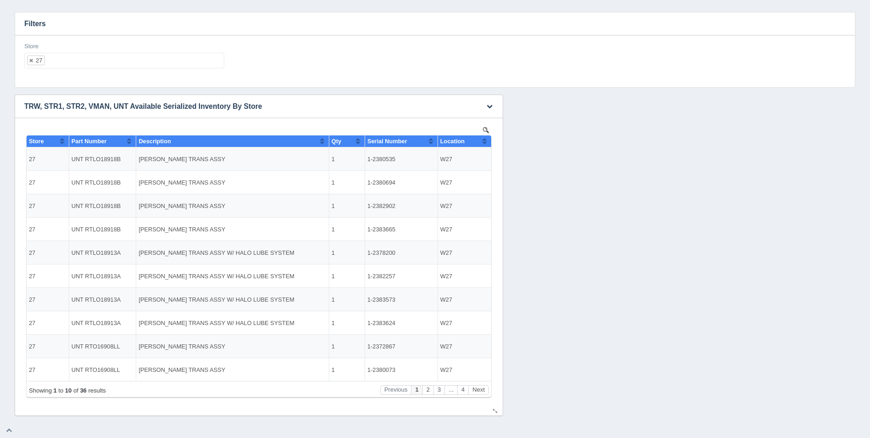
click at [487, 142] on button "Sort column ascending" at bounding box center [485, 140] width 6 height 11
click at [487, 142] on button "Sort column descending" at bounding box center [485, 140] width 6 height 11
click at [183, 59] on ul "27" at bounding box center [124, 61] width 200 height 16
select select
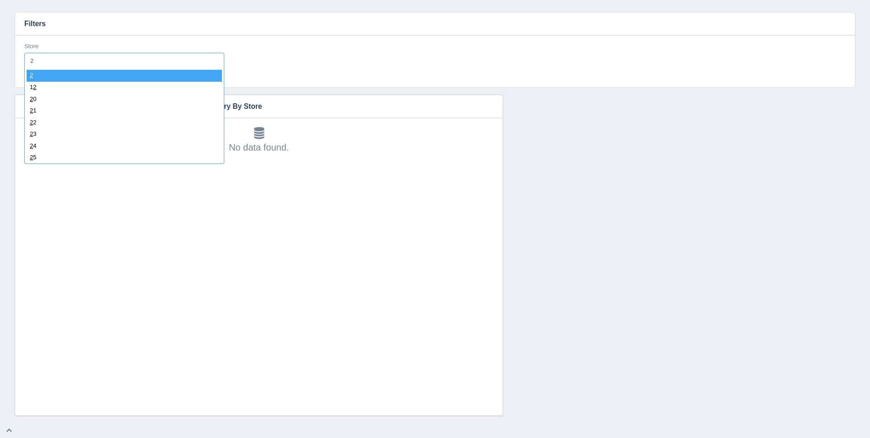
type input "28"
select select "28"
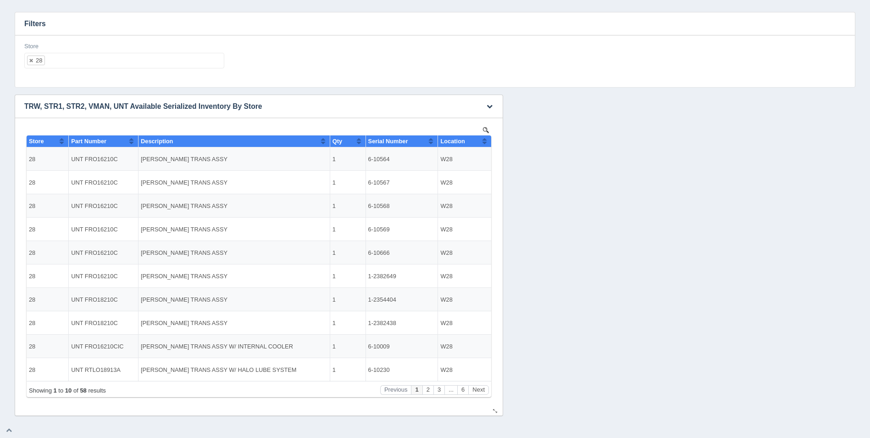
click at [486, 143] on button "Sort column ascending" at bounding box center [485, 140] width 6 height 11
click at [486, 143] on button "Sort column descending" at bounding box center [485, 140] width 6 height 11
click at [243, 59] on div "Store 28 All None 1 2 3 4 5 6 7 8 9 10 11 12 13 14 15 16 17 18 19 20 21 22 23 2…" at bounding box center [435, 58] width 829 height 33
click at [213, 61] on ul "28" at bounding box center [124, 61] width 200 height 16
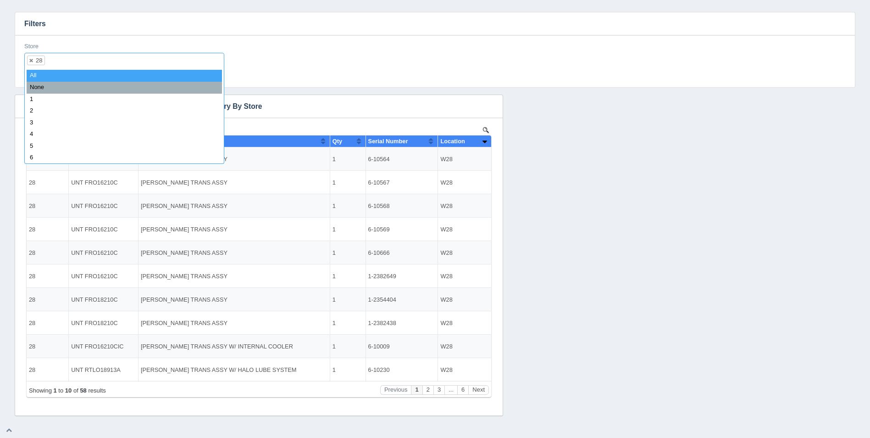
select select
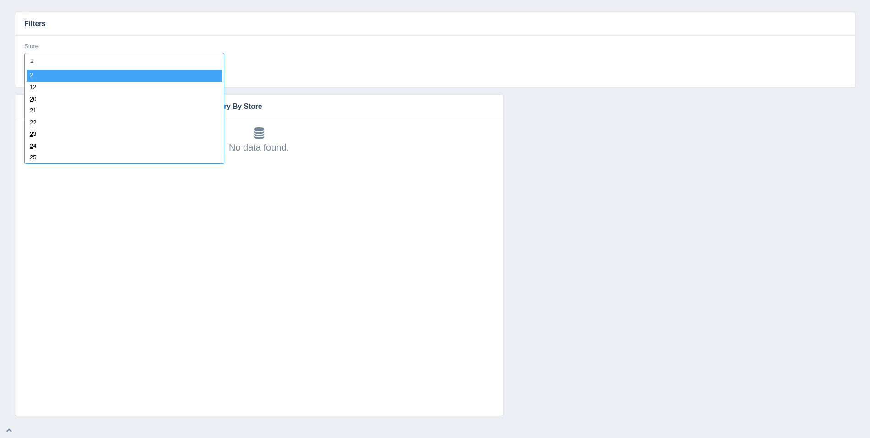
type input "29"
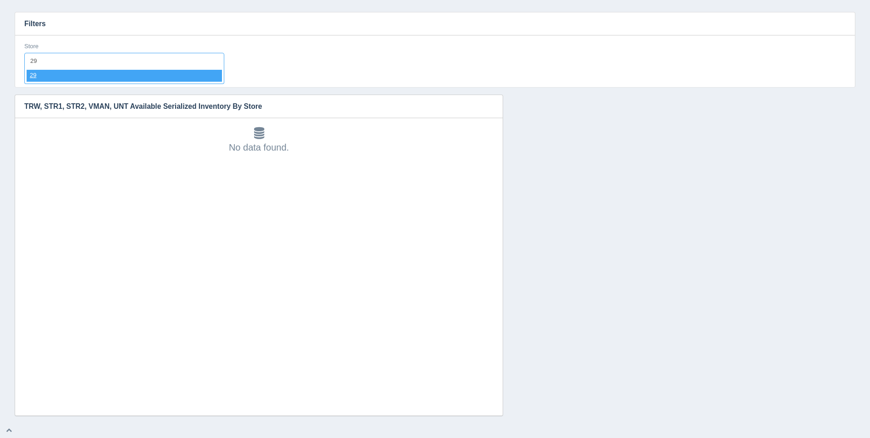
select select "29"
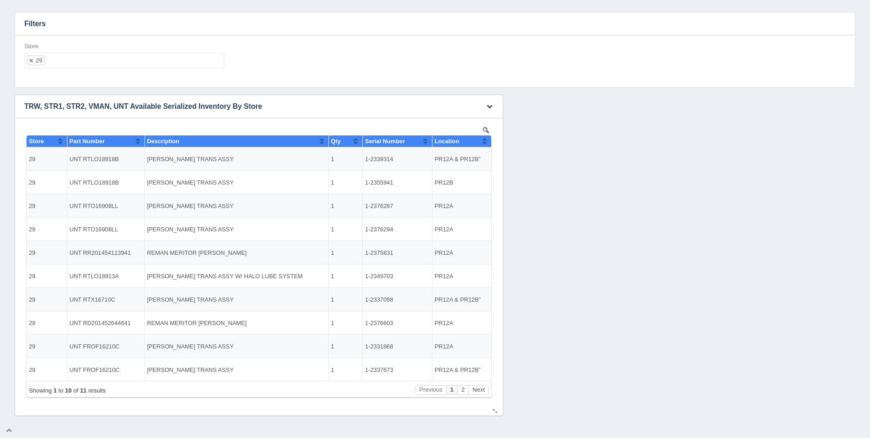
click at [484, 142] on button "Sort column ascending" at bounding box center [485, 140] width 6 height 11
click at [484, 142] on button "Sort column descending" at bounding box center [485, 140] width 6 height 11
click at [77, 65] on ul "29" at bounding box center [124, 61] width 200 height 16
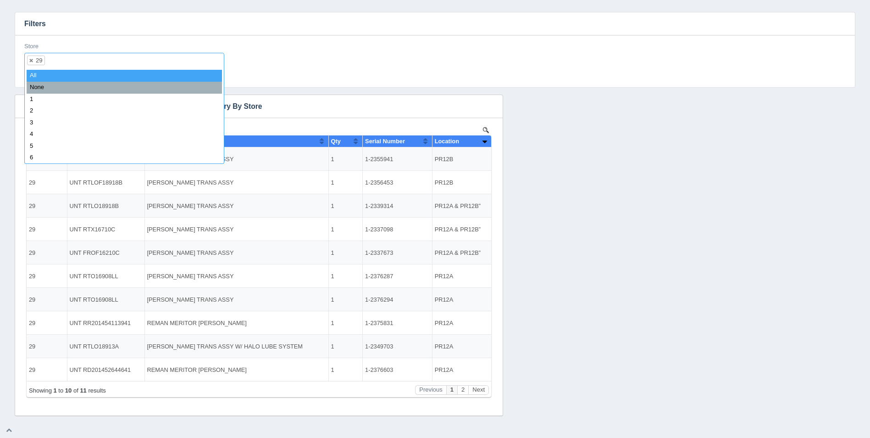
select select
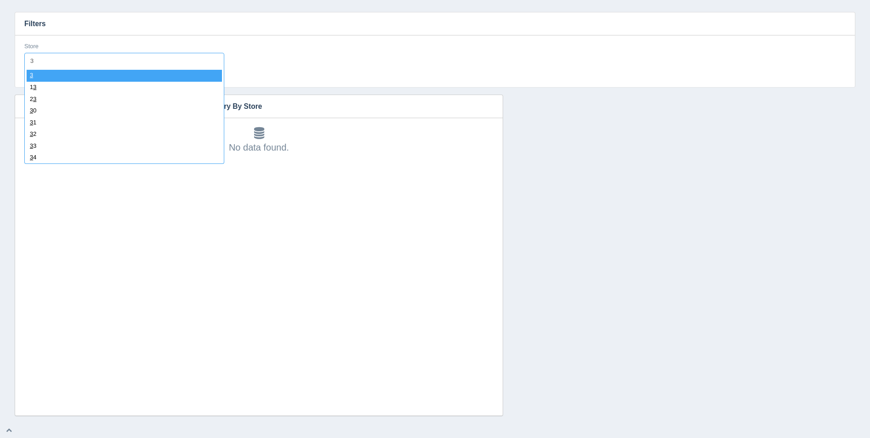
type input "30"
select select "30"
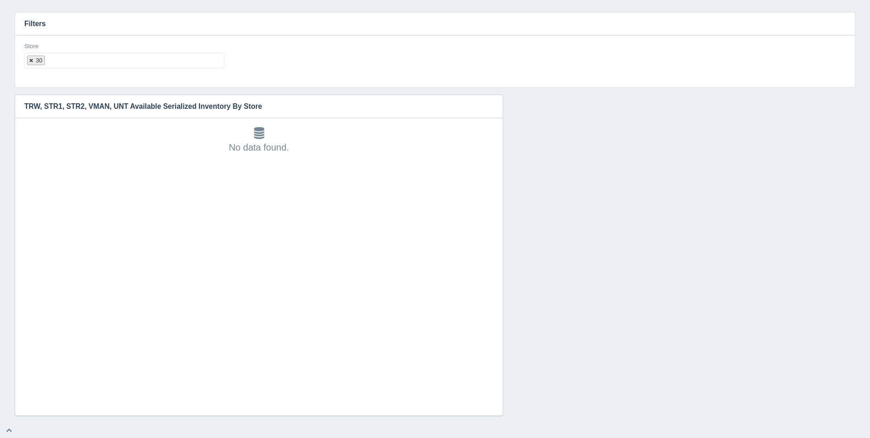
select select
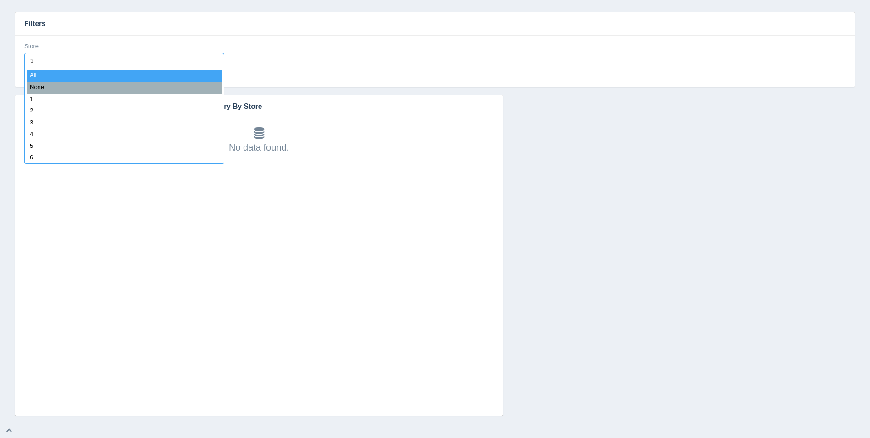
type input "31"
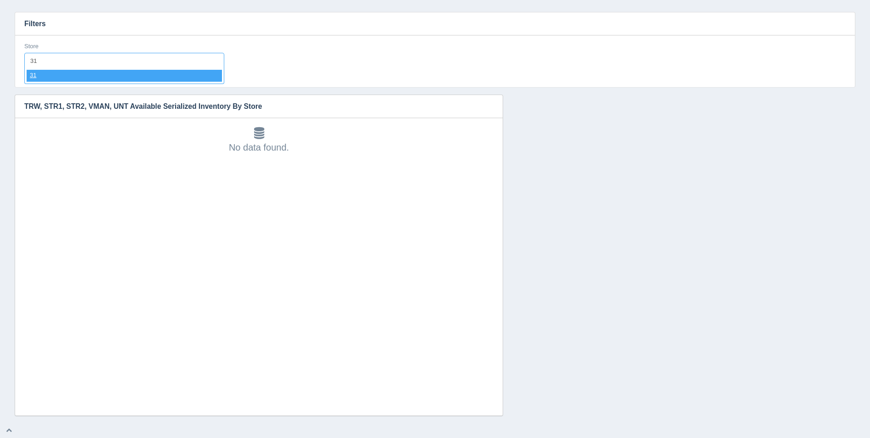
select select "31"
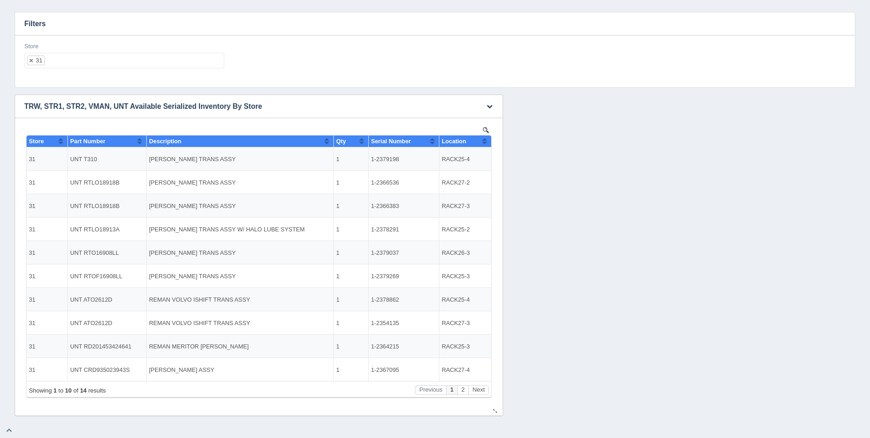
click at [487, 142] on button "Sort column ascending" at bounding box center [485, 140] width 6 height 11
click at [487, 142] on button "Sort column descending" at bounding box center [485, 140] width 6 height 11
click at [64, 60] on ul "31" at bounding box center [124, 61] width 200 height 16
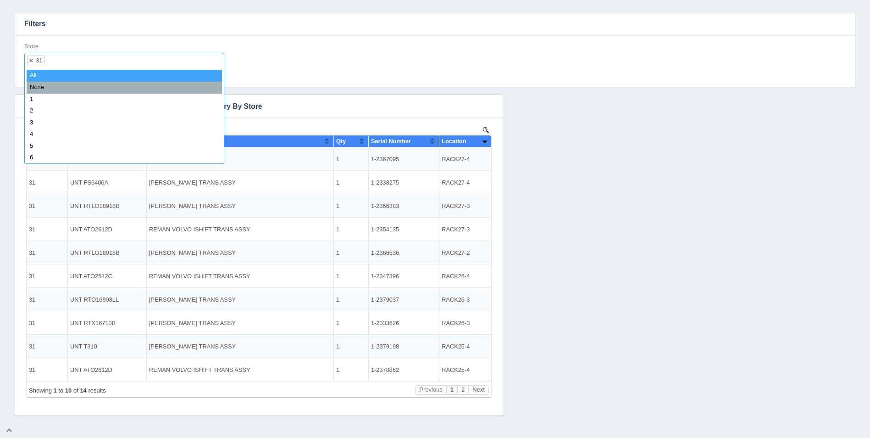
select select
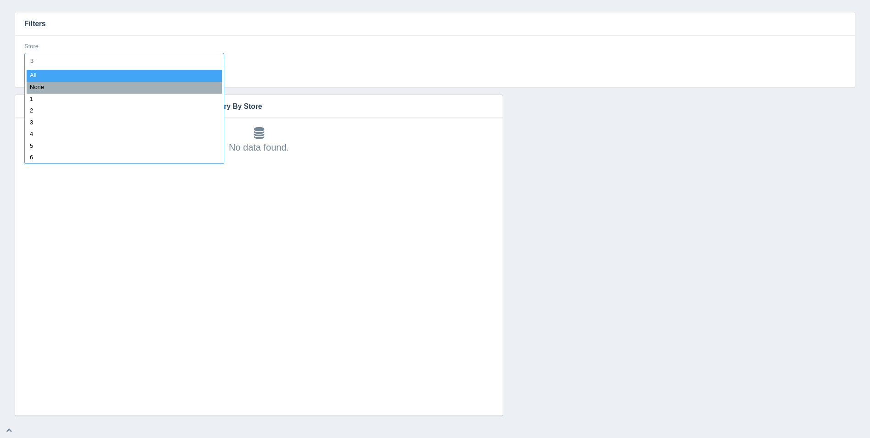
type input "32"
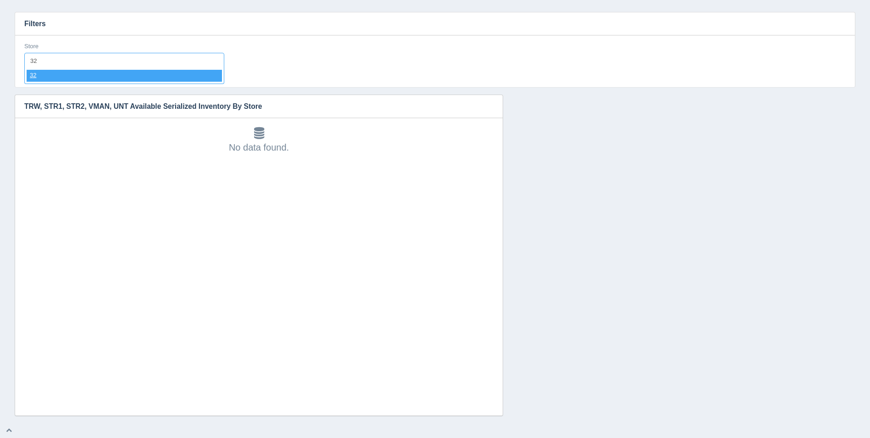
select select "32"
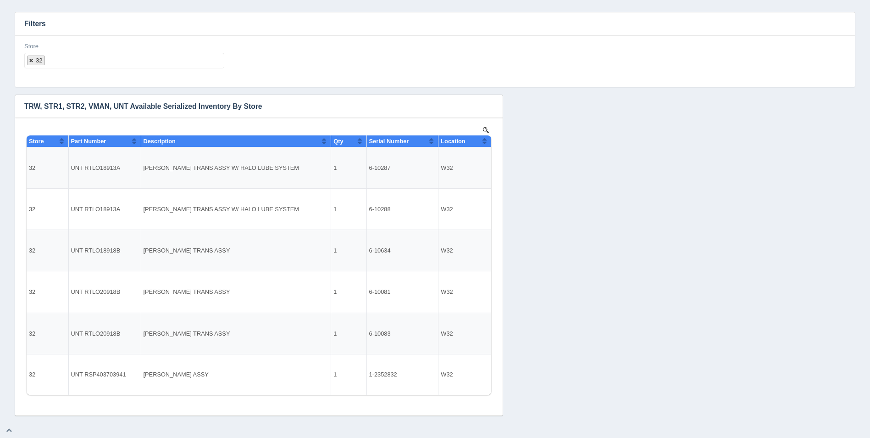
select select
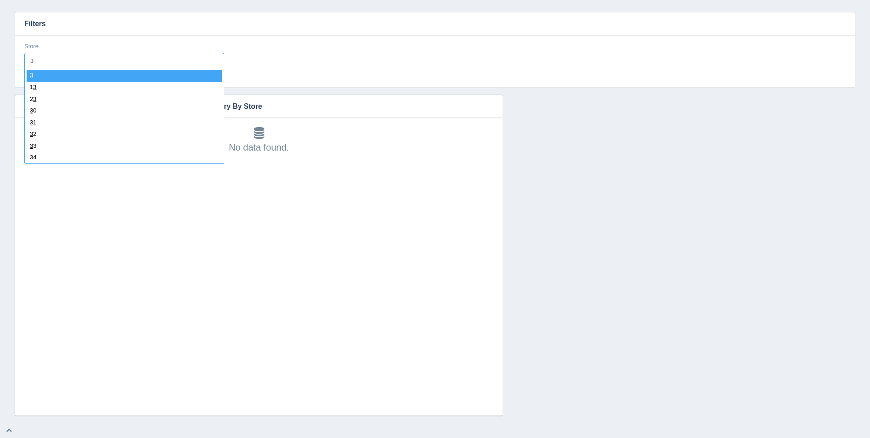
type input "33"
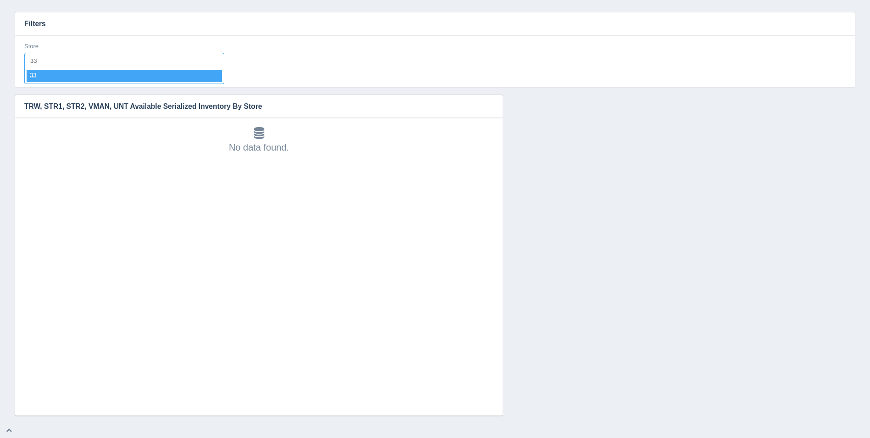
select select "33"
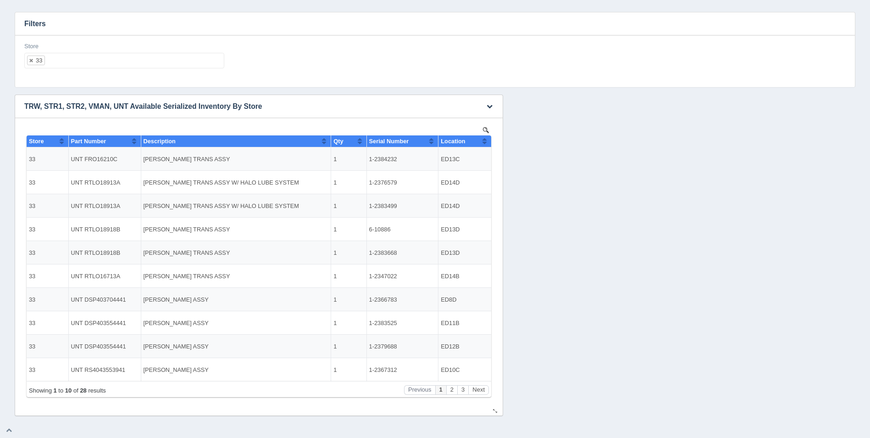
click at [489, 145] on th "Location" at bounding box center [465, 141] width 53 height 12
click at [123, 60] on ul "33" at bounding box center [124, 61] width 200 height 16
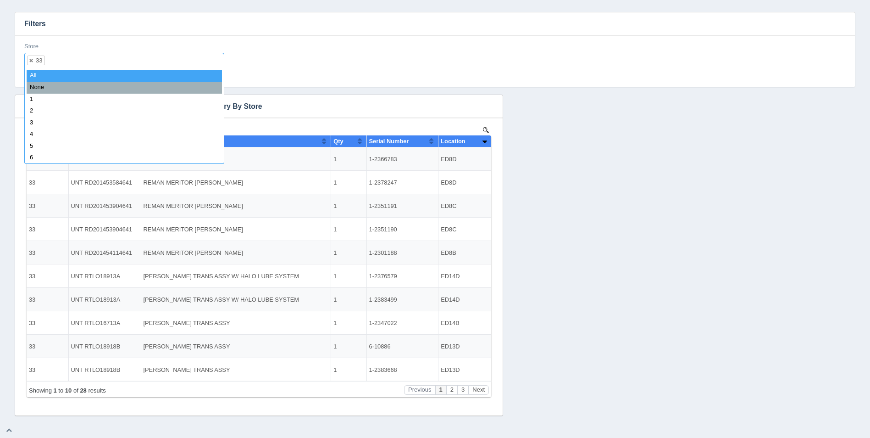
select select
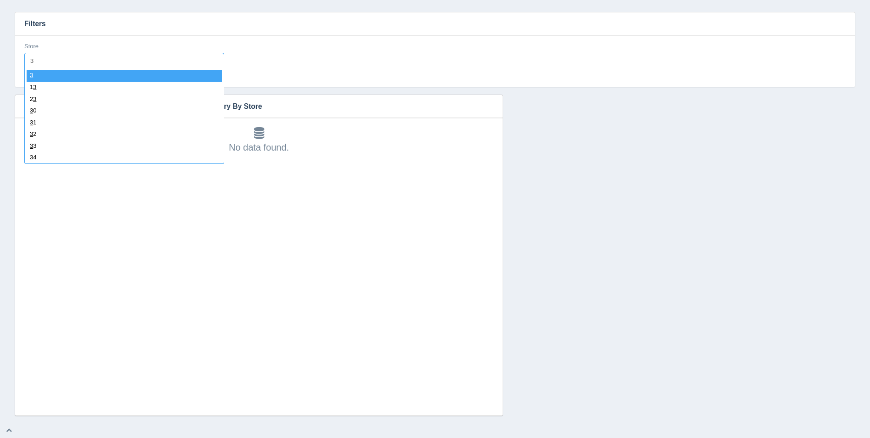
type input "34"
select select "34"
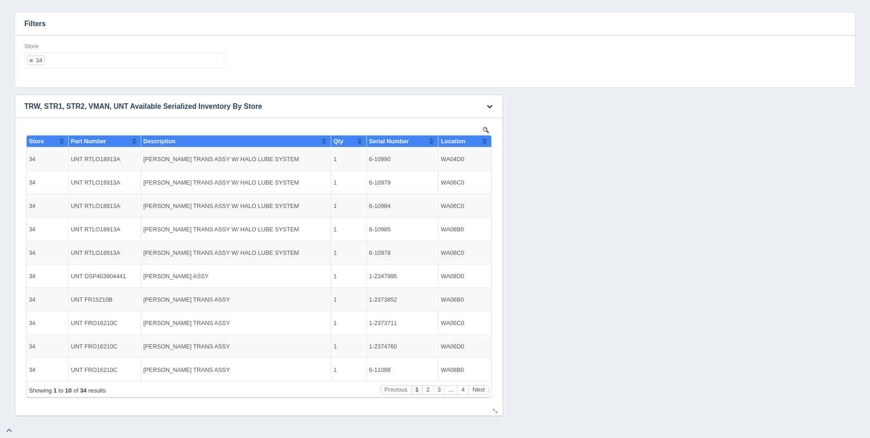
click at [489, 141] on th "Location" at bounding box center [465, 141] width 53 height 12
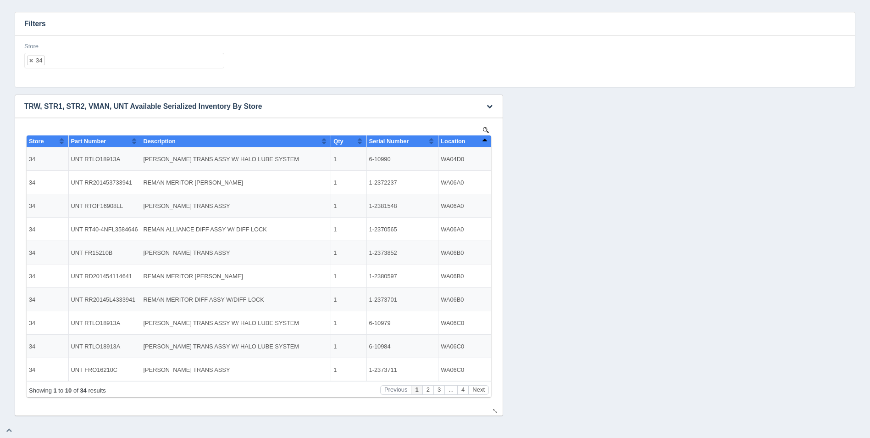
click at [489, 141] on th "Location" at bounding box center [465, 141] width 53 height 12
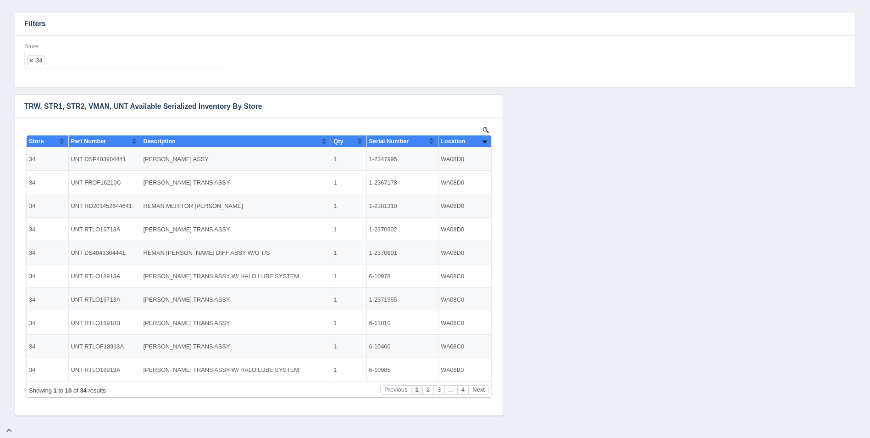
click at [109, 67] on ul "34" at bounding box center [124, 61] width 200 height 16
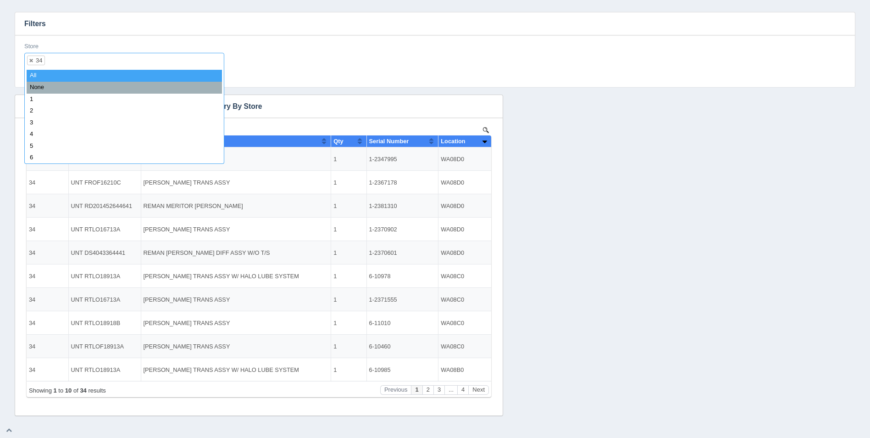
select select
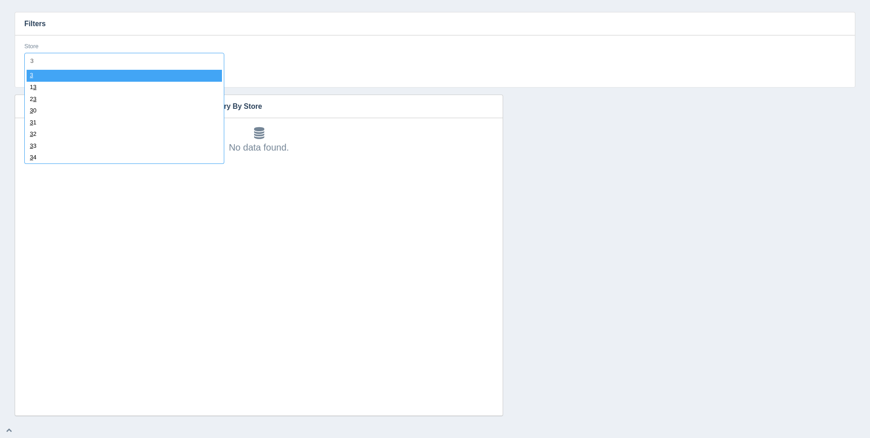
type input "35"
select select "35"
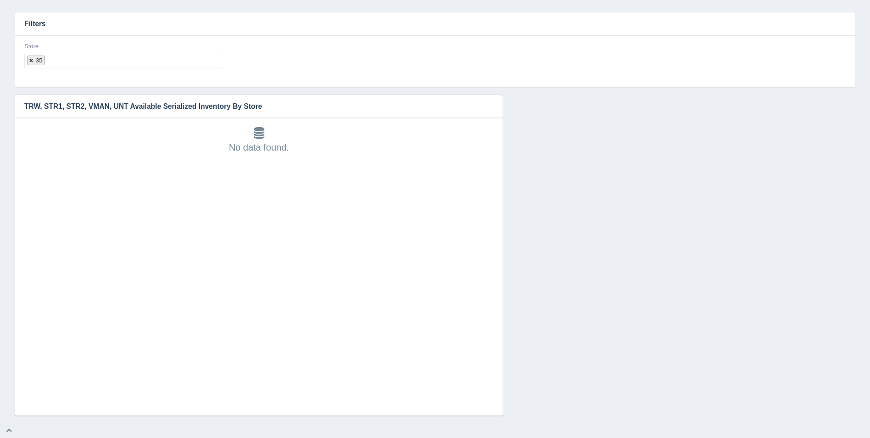
select select
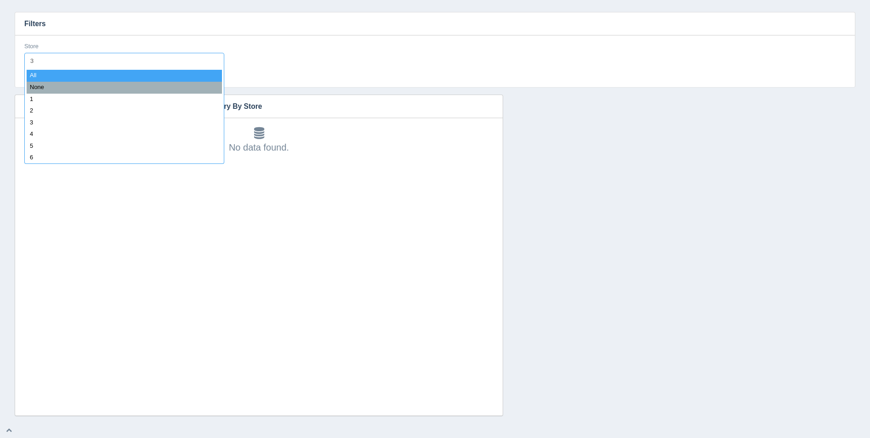
type input "36"
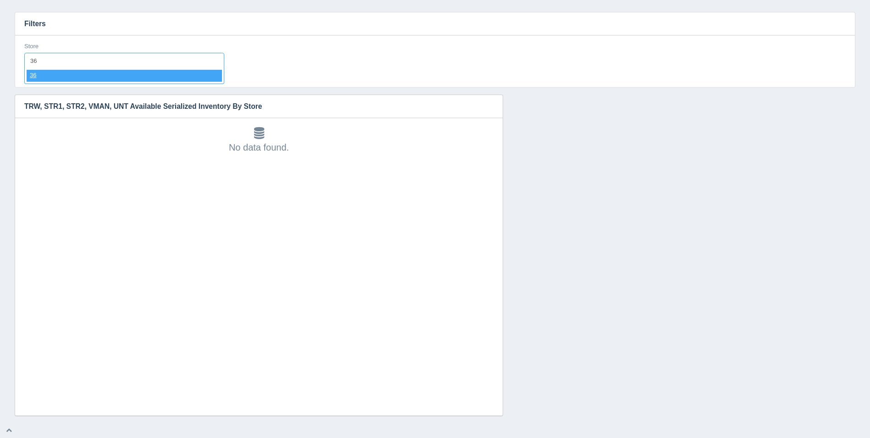
select select "36"
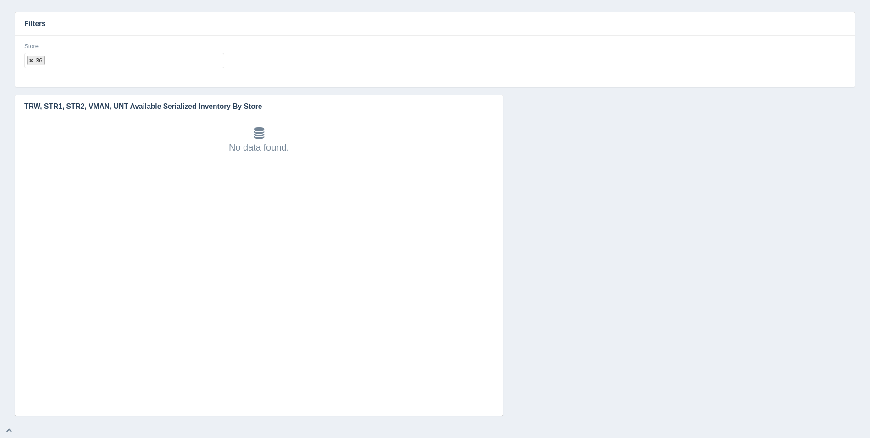
select select
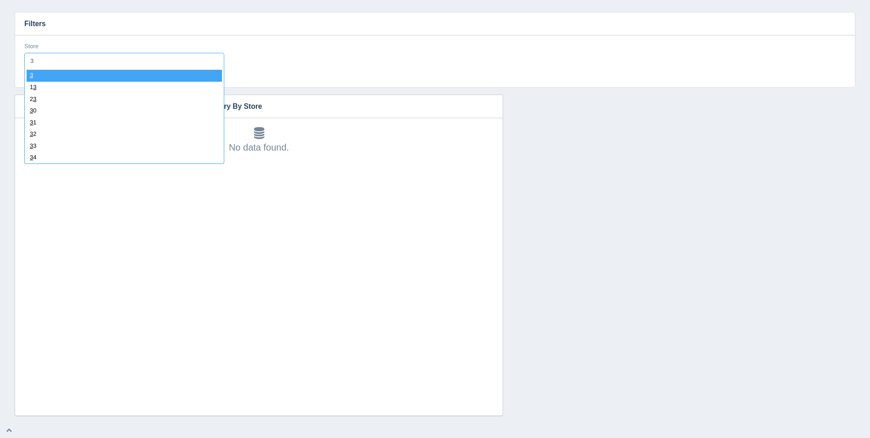
type input "37"
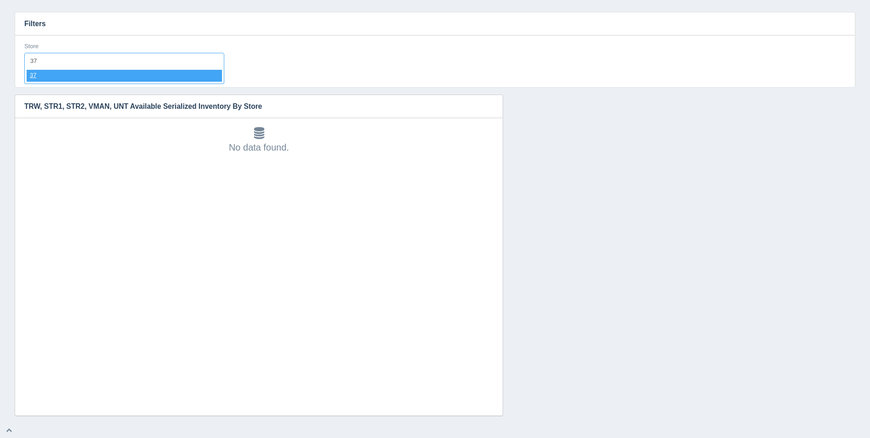
select select "37"
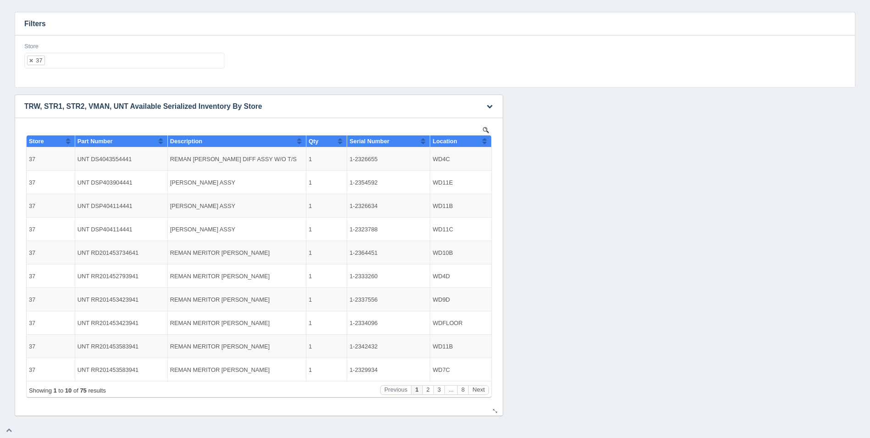
click at [488, 144] on th "Location" at bounding box center [460, 141] width 61 height 12
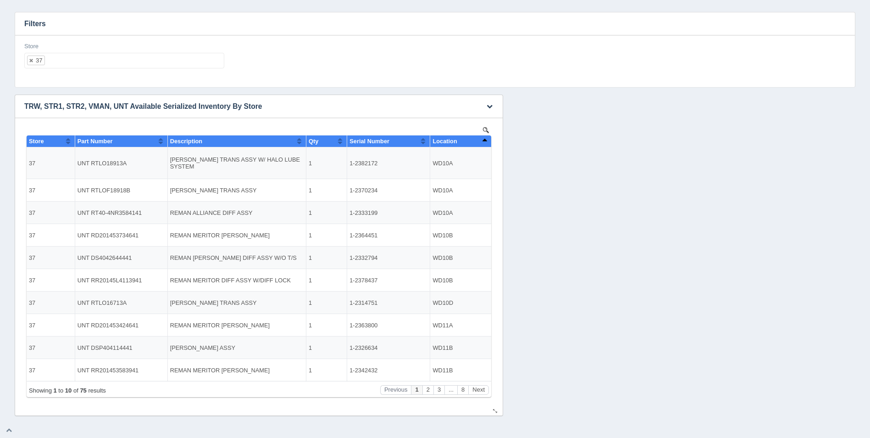
click at [488, 144] on th "Location" at bounding box center [460, 141] width 61 height 12
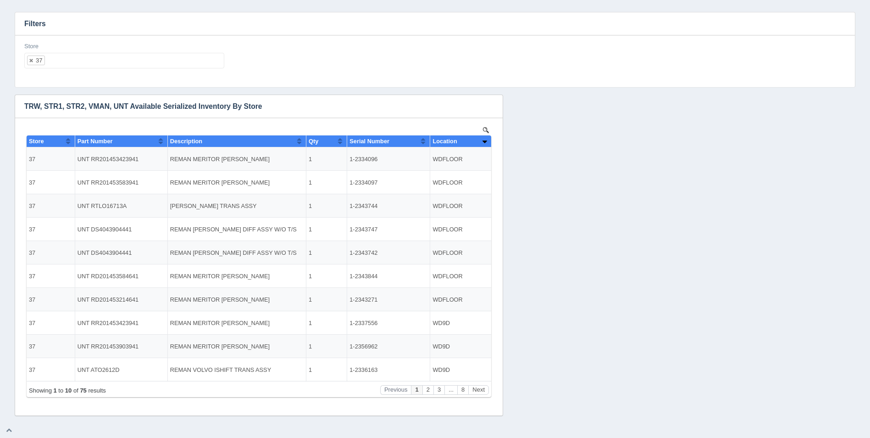
click at [187, 51] on div "Store 37 All None 1 2 3 4 5 6 7 8 9 10 11 12 13 14 15 16 17 18 19 20 21 22 23 2…" at bounding box center [124, 55] width 200 height 27
click at [189, 56] on ul "37" at bounding box center [124, 61] width 200 height 16
select select
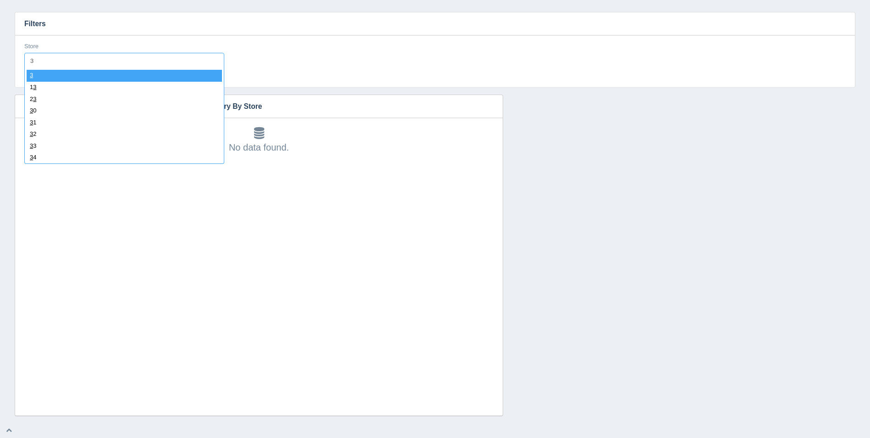
type input "38"
select select "38"
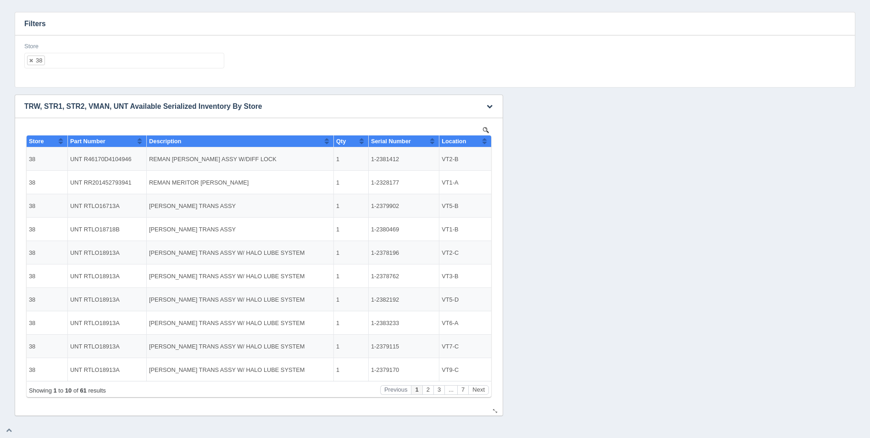
click at [487, 139] on button "Sort column ascending" at bounding box center [485, 140] width 6 height 11
click at [487, 139] on button "Sort column descending" at bounding box center [485, 140] width 6 height 11
click at [162, 66] on ul "38" at bounding box center [124, 61] width 200 height 16
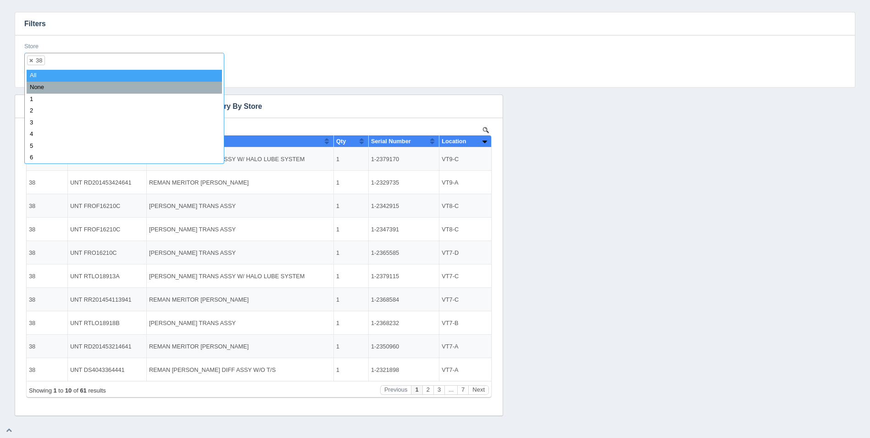
select select
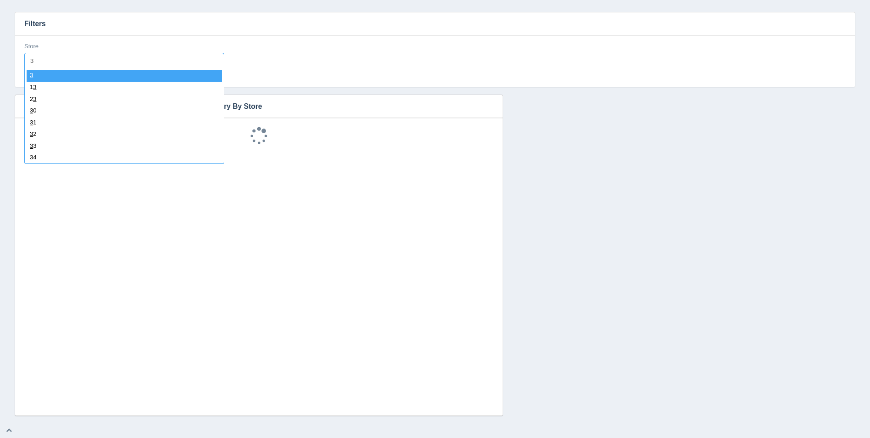
type input "39"
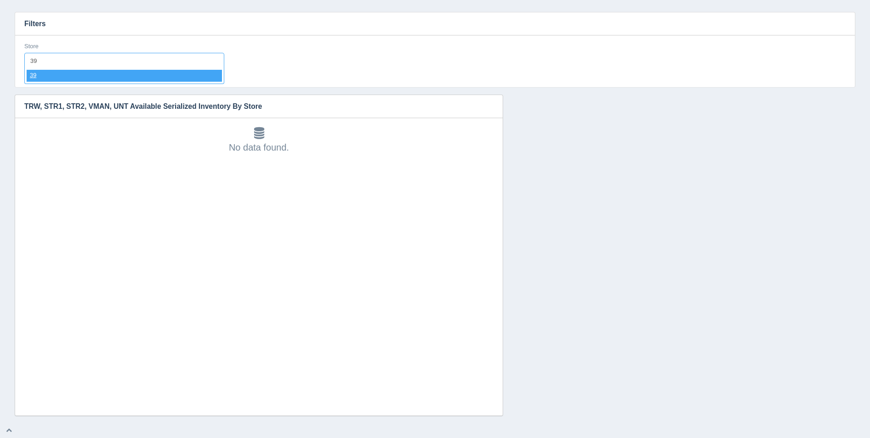
select select "39"
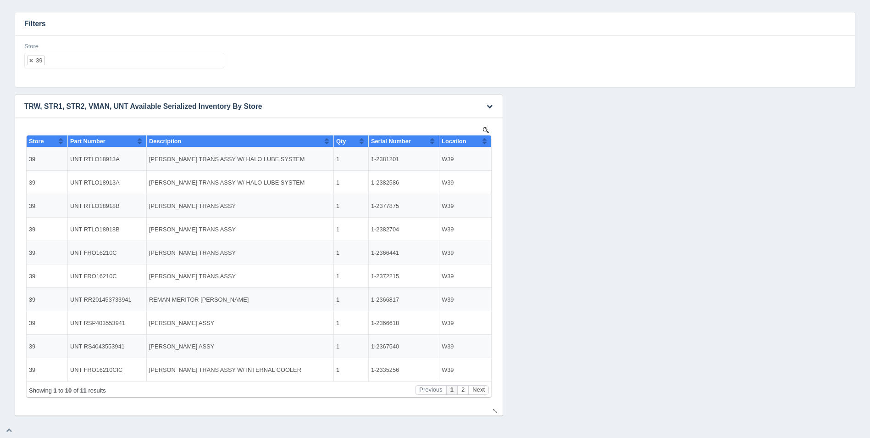
click at [486, 139] on button "Sort column ascending" at bounding box center [485, 140] width 6 height 11
click at [486, 139] on button "Sort column descending" at bounding box center [485, 140] width 6 height 11
click at [483, 145] on button "Sort column ascending" at bounding box center [485, 140] width 6 height 11
click at [483, 145] on button "Sort column descending" at bounding box center [485, 140] width 6 height 11
click at [151, 61] on ul "39" at bounding box center [124, 61] width 200 height 16
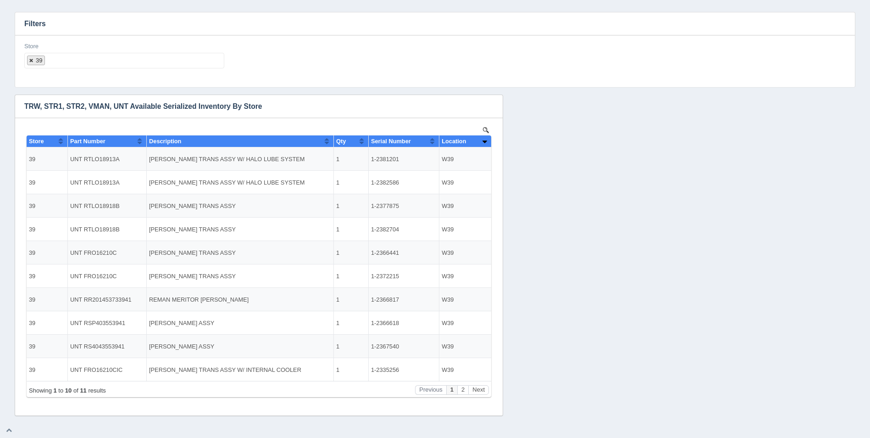
select select
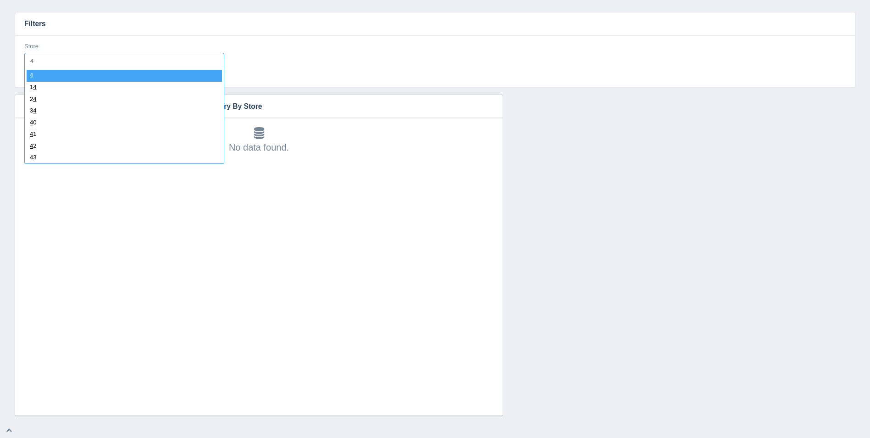
type input "40"
select select "40"
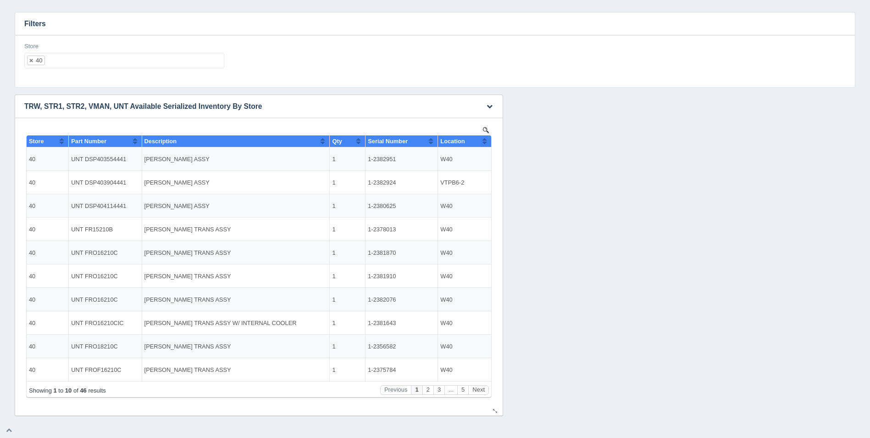
click at [484, 138] on button "Sort column ascending" at bounding box center [485, 140] width 6 height 11
click at [485, 139] on button "Sort column descending" at bounding box center [485, 140] width 6 height 11
click at [129, 63] on ul "40" at bounding box center [124, 61] width 200 height 16
select select
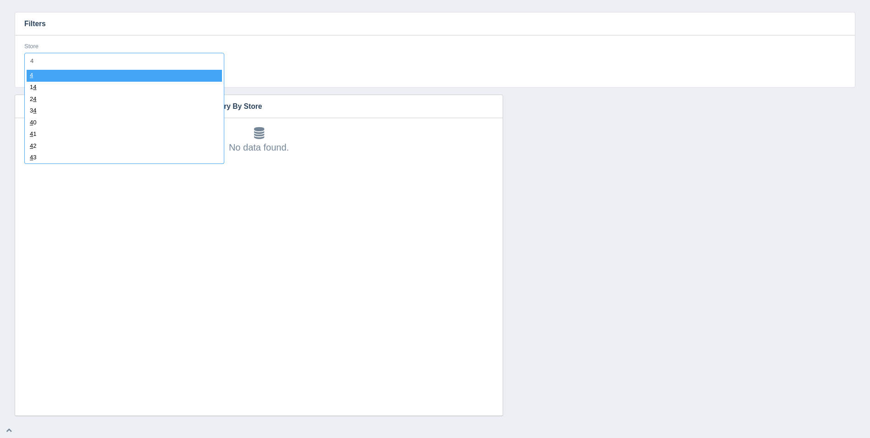
type input "41"
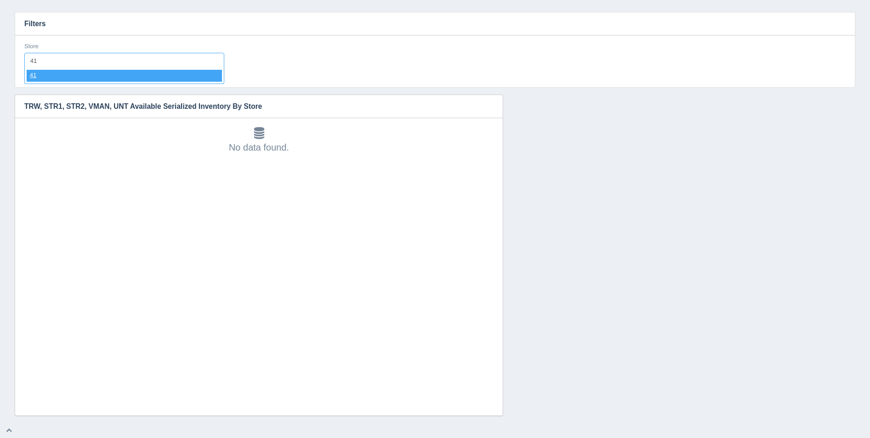
select select "41"
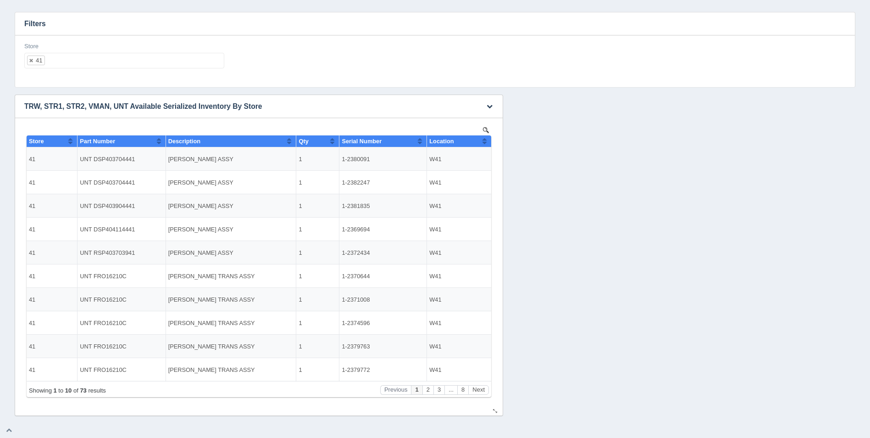
click at [486, 138] on button "Sort column ascending" at bounding box center [485, 140] width 6 height 11
click at [485, 138] on button "Sort column descending" at bounding box center [485, 140] width 6 height 11
click at [156, 64] on ul "41" at bounding box center [124, 61] width 200 height 16
select select
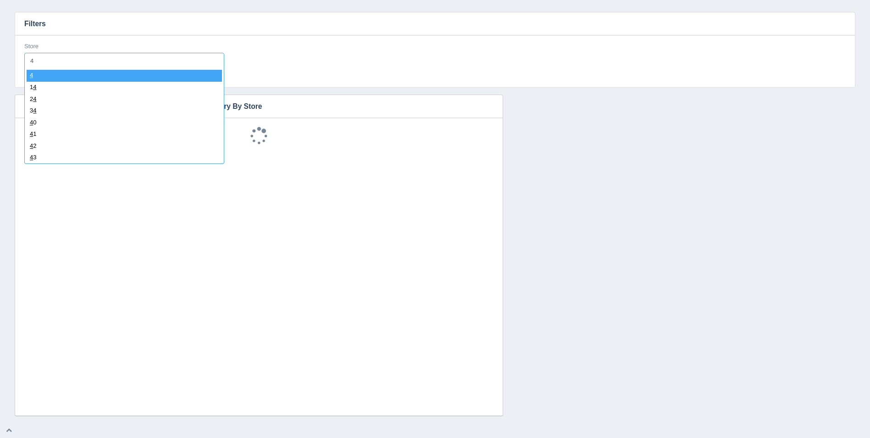
type input "42"
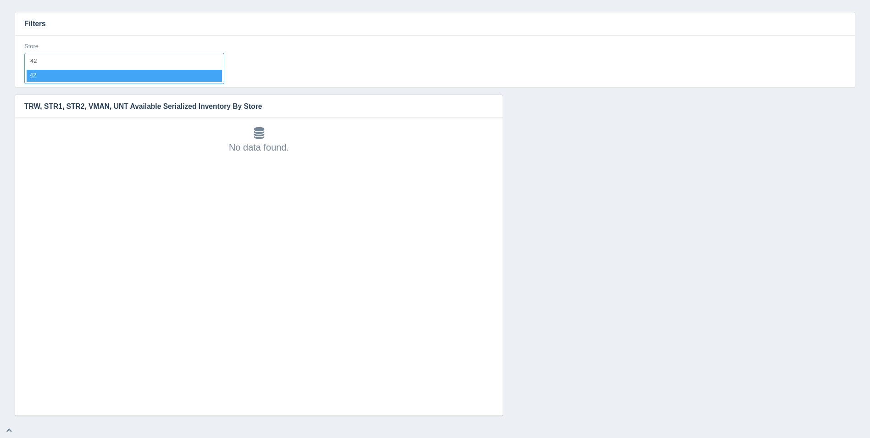
select select "42"
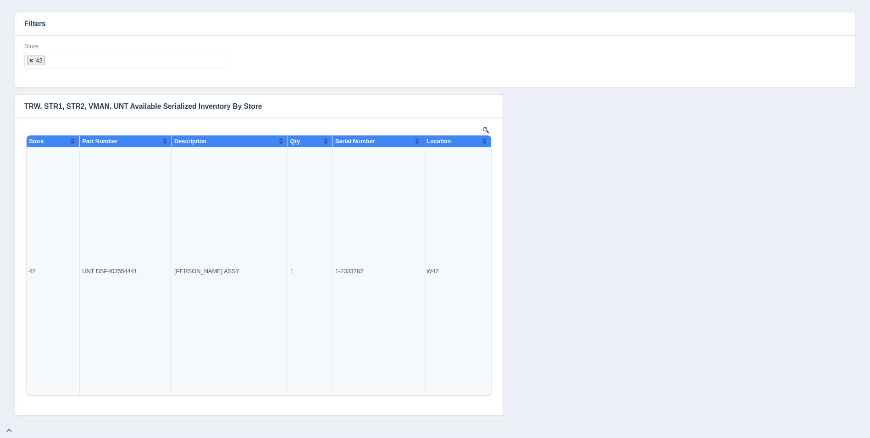
select select
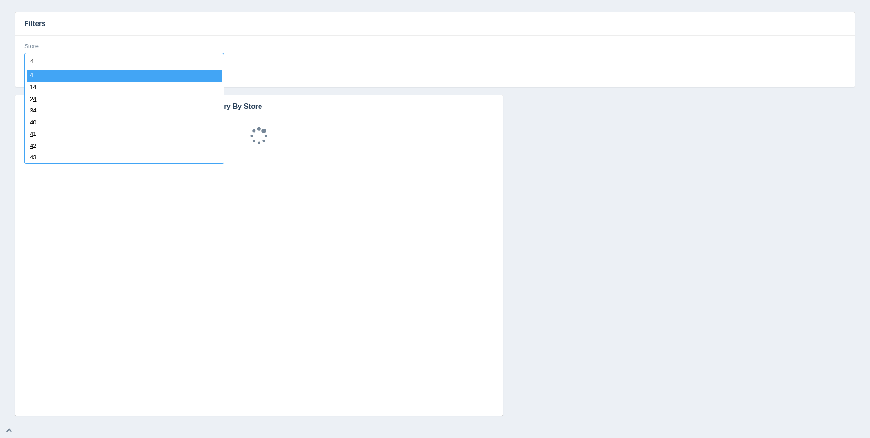
type input "43"
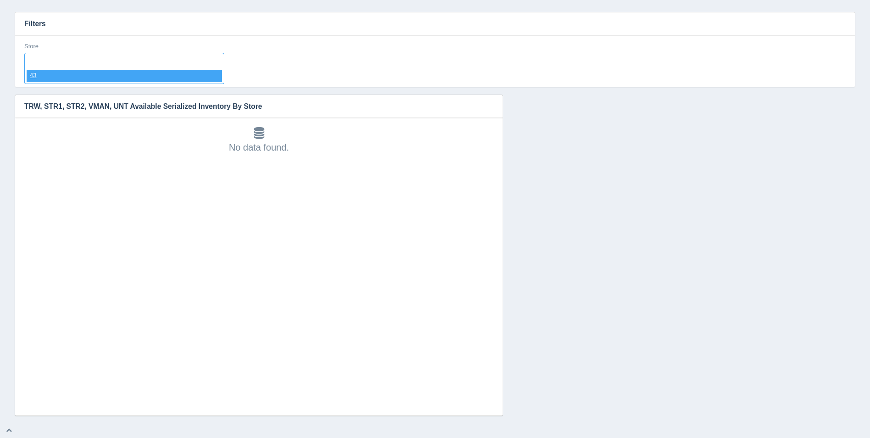
select select "43"
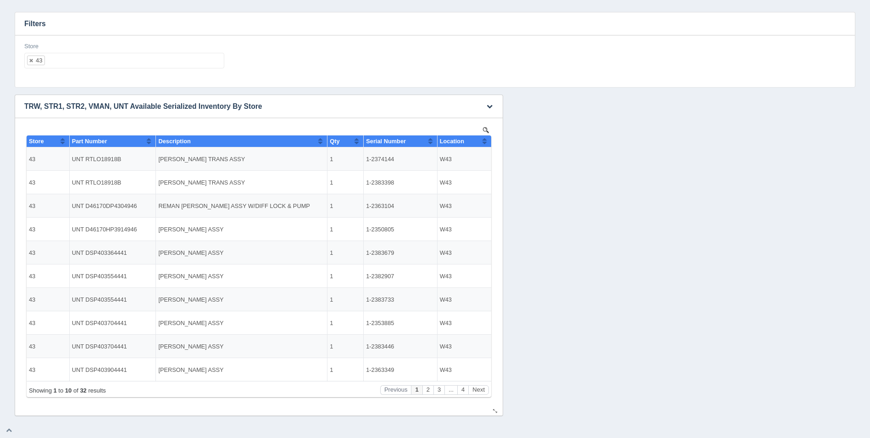
click at [485, 140] on button "Sort column ascending" at bounding box center [485, 140] width 6 height 11
click at [485, 140] on button "Sort column descending" at bounding box center [485, 140] width 6 height 11
click at [203, 62] on ul "43" at bounding box center [124, 61] width 200 height 16
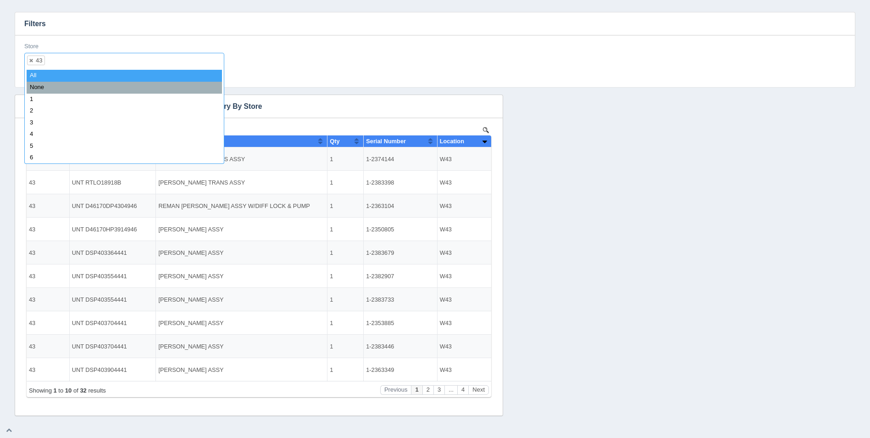
select select
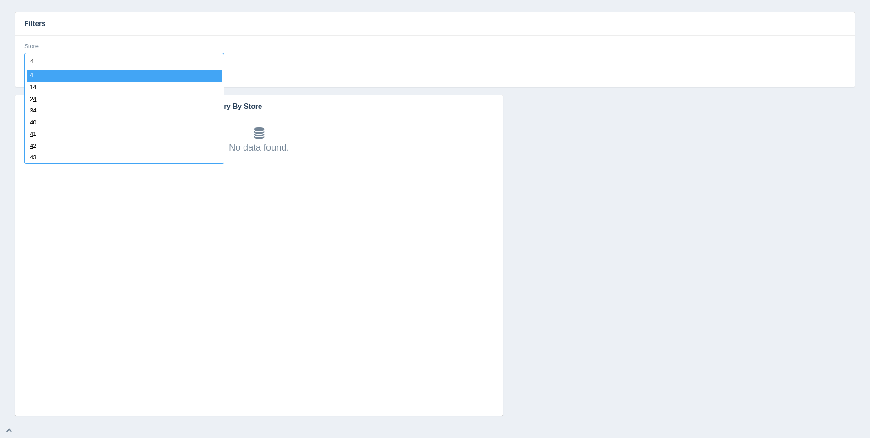
type input "44"
select select "44"
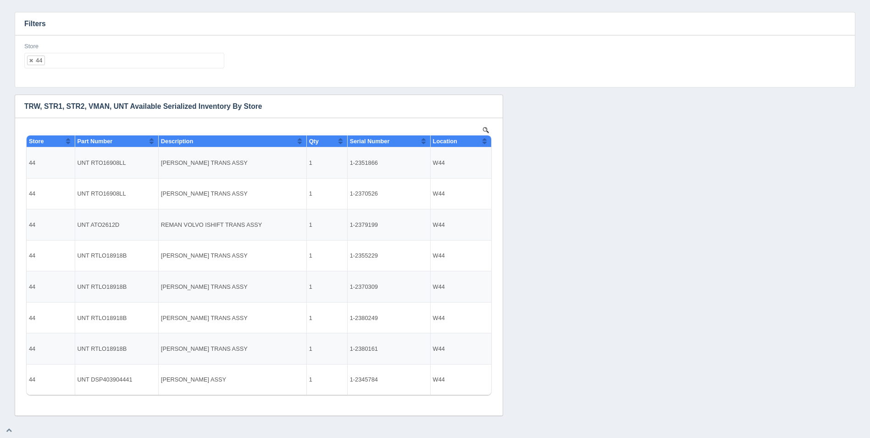
select select
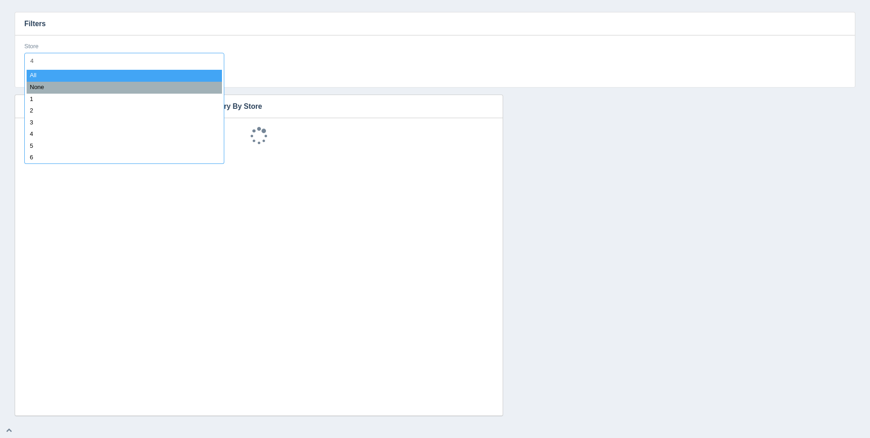
type input "45"
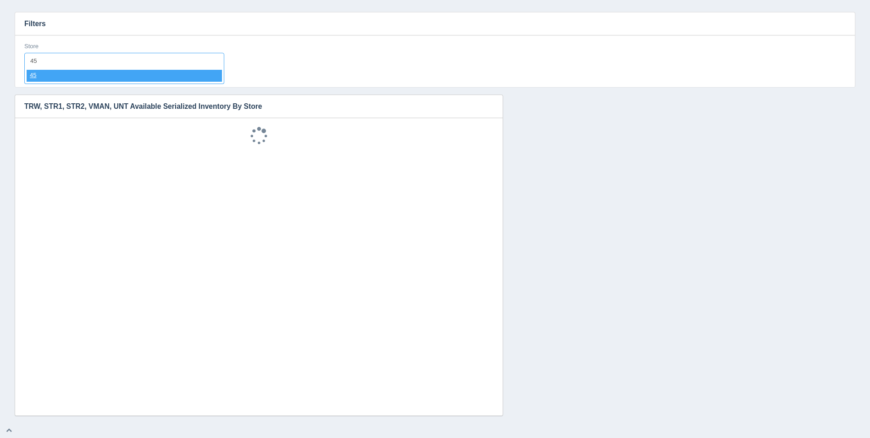
select select "45"
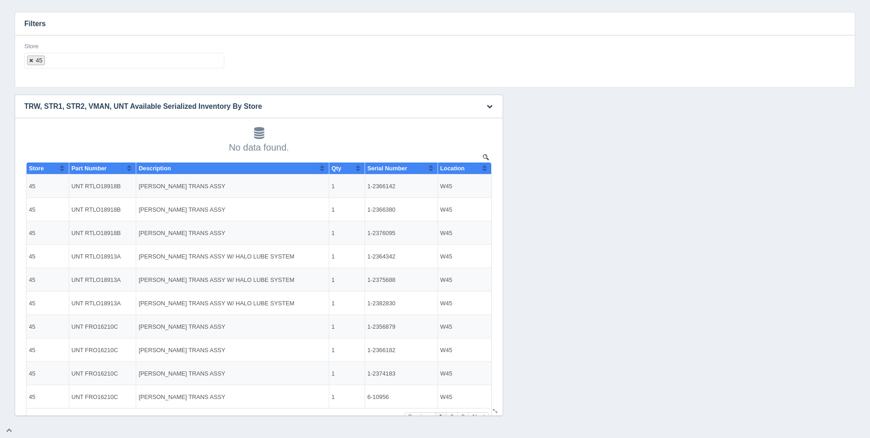
select select
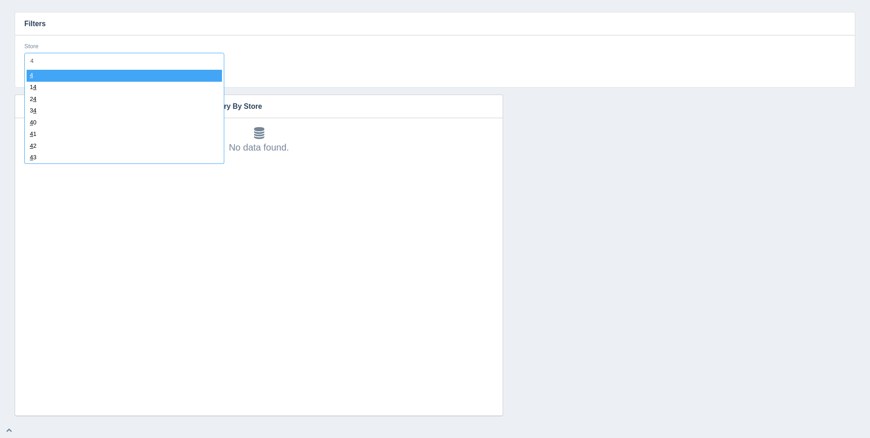
type input "45"
select select "45"
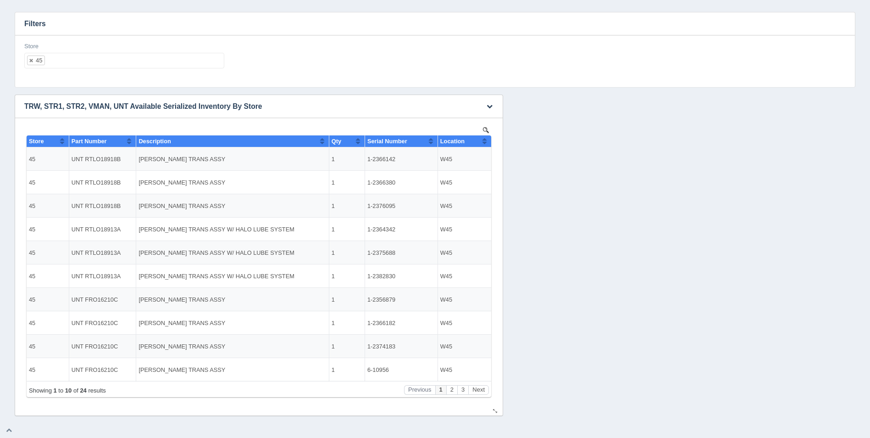
click at [485, 138] on button "Sort column ascending" at bounding box center [485, 140] width 6 height 11
click at [487, 142] on button "Sort column descending" at bounding box center [485, 140] width 6 height 11
click at [150, 55] on ul "45" at bounding box center [124, 61] width 200 height 16
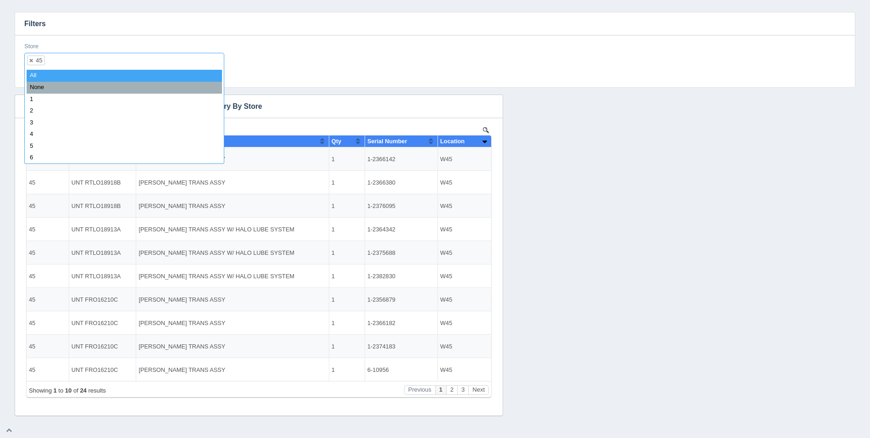
select select
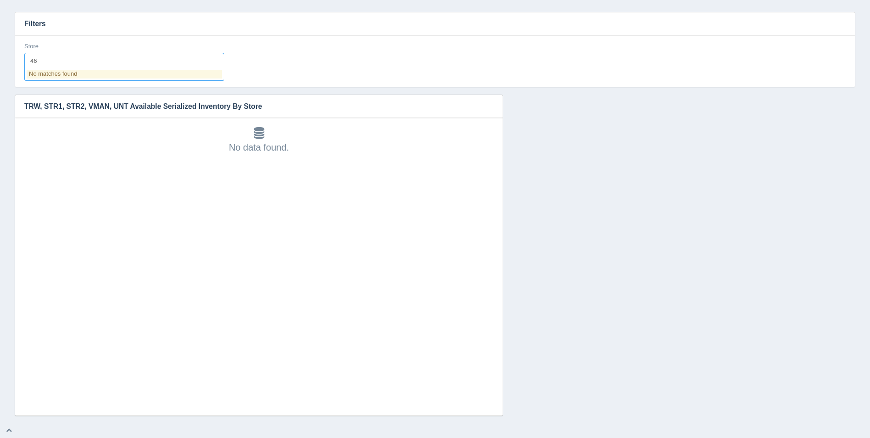
type input "4"
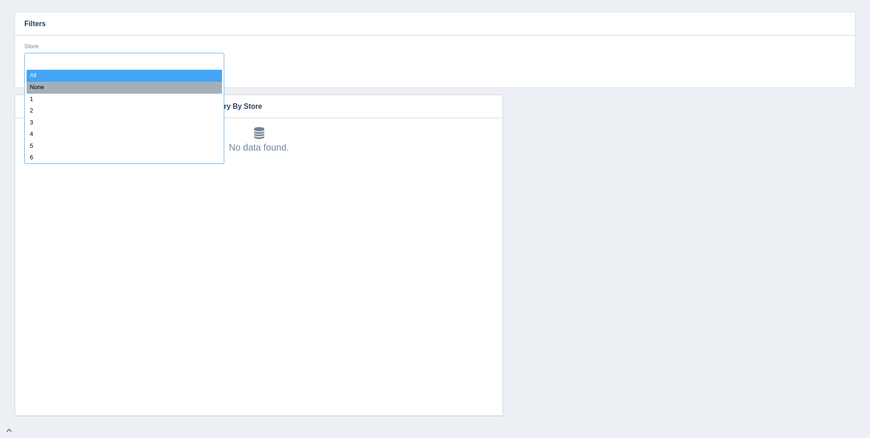
type input "5"
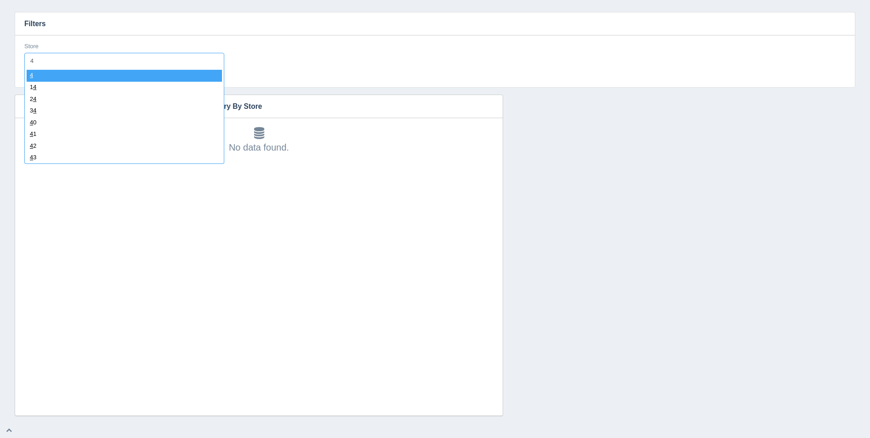
type input "47"
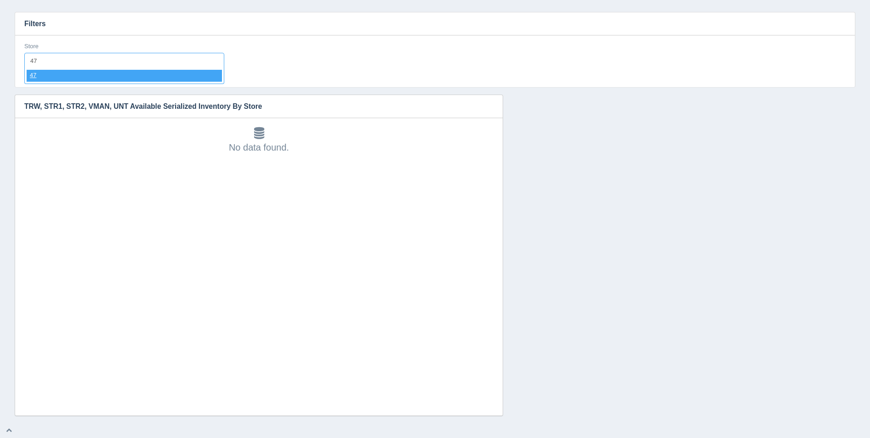
select select "47"
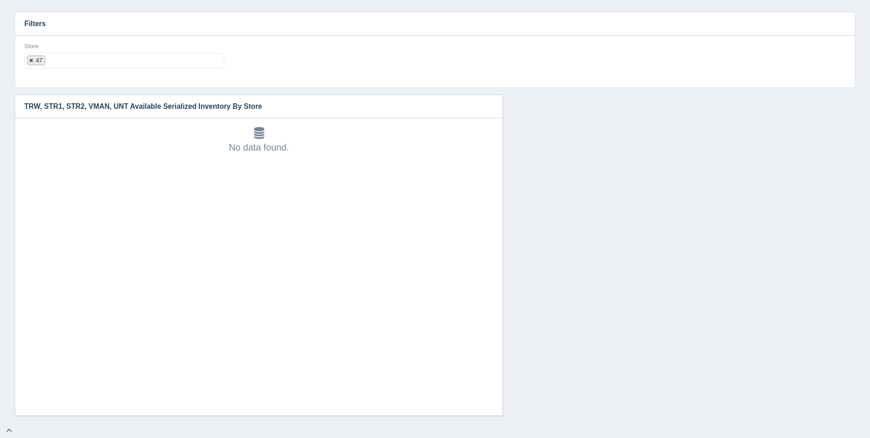
select select
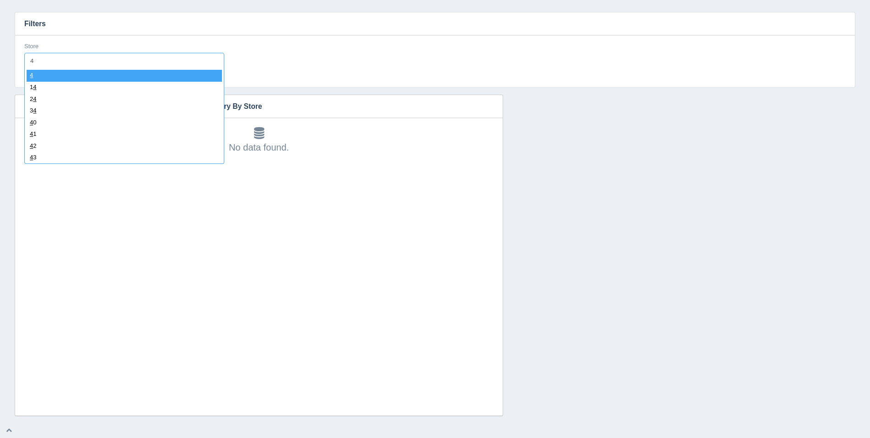
type input "48"
select select "48"
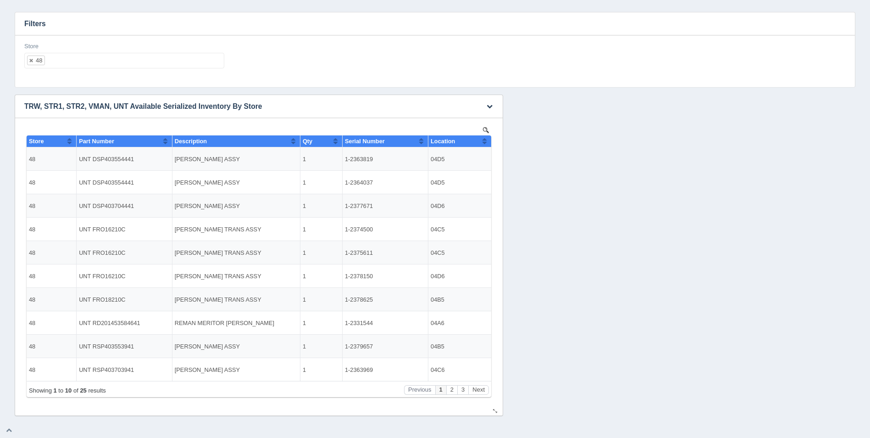
click at [481, 145] on th "Location" at bounding box center [460, 141] width 63 height 12
click at [484, 143] on button "Sort column descending" at bounding box center [485, 140] width 6 height 11
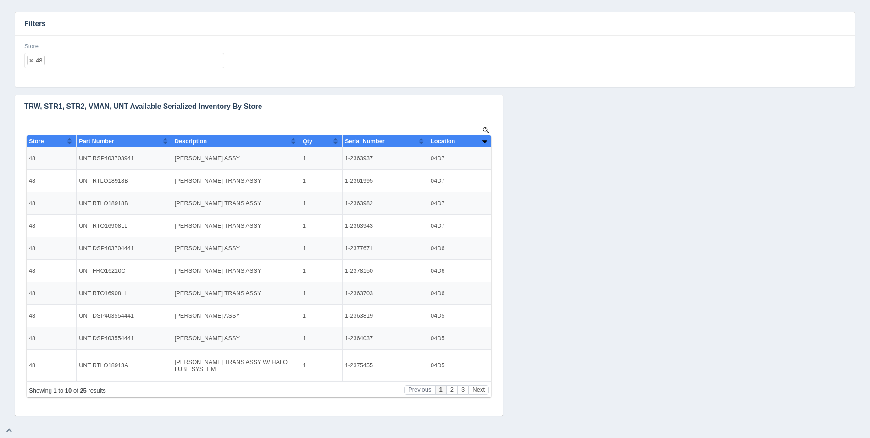
click at [143, 63] on ul "48" at bounding box center [124, 61] width 200 height 16
select select
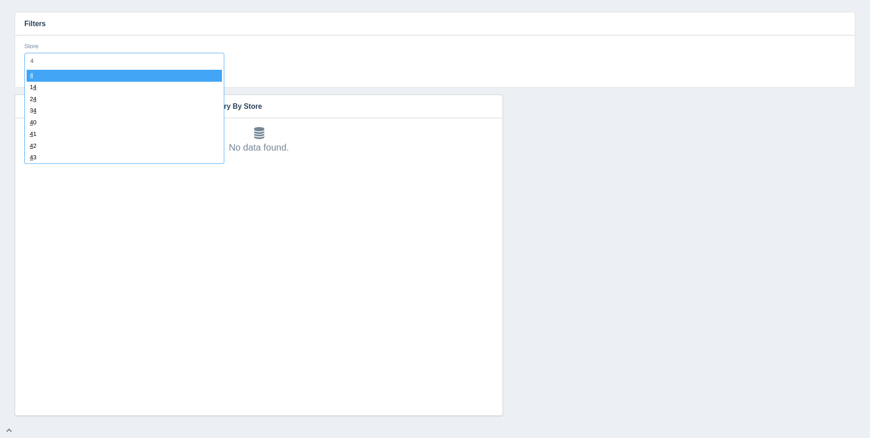
type input "49"
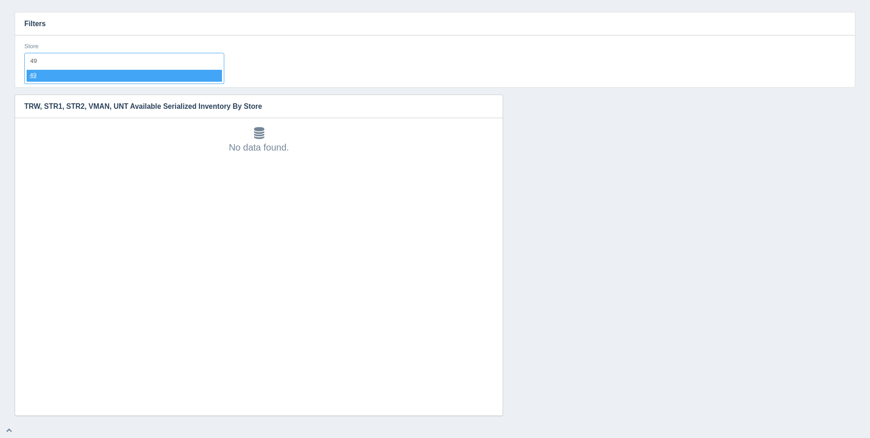
select select "49"
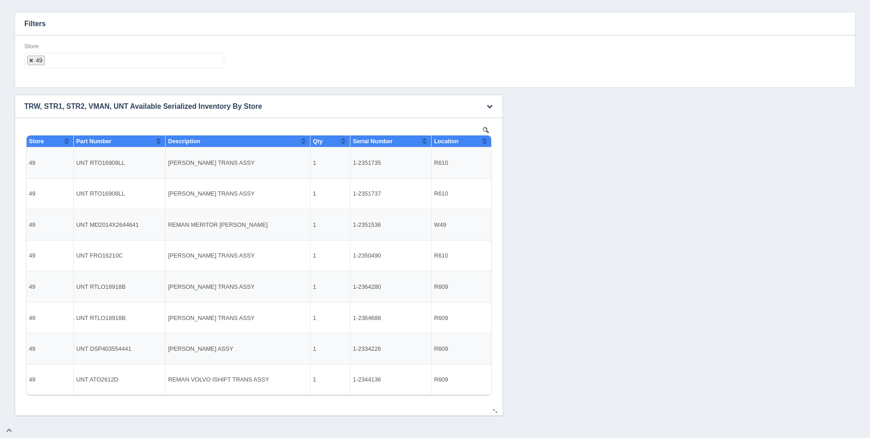
select select
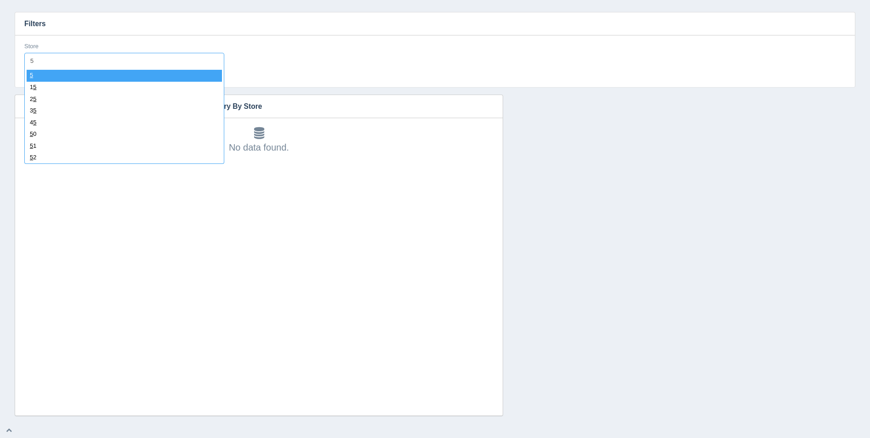
type input "50"
select select "50"
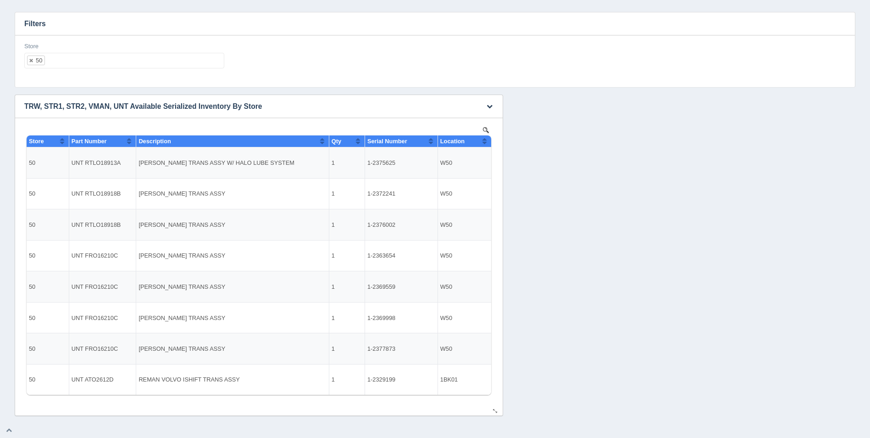
select select
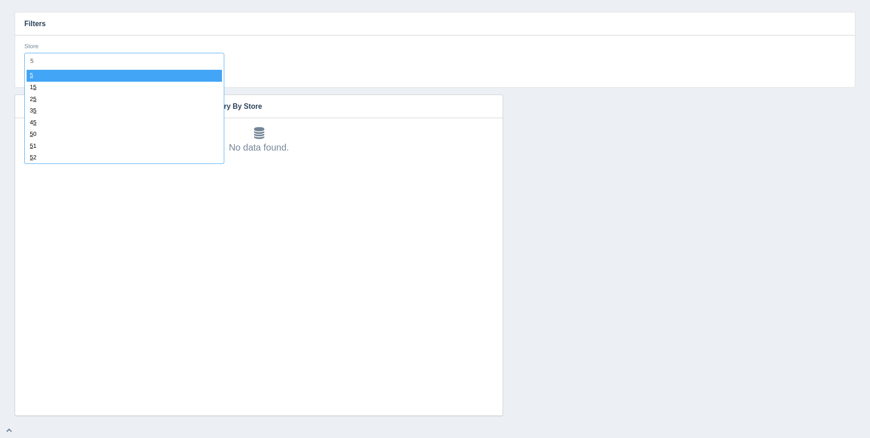
type input "51"
select select "51"
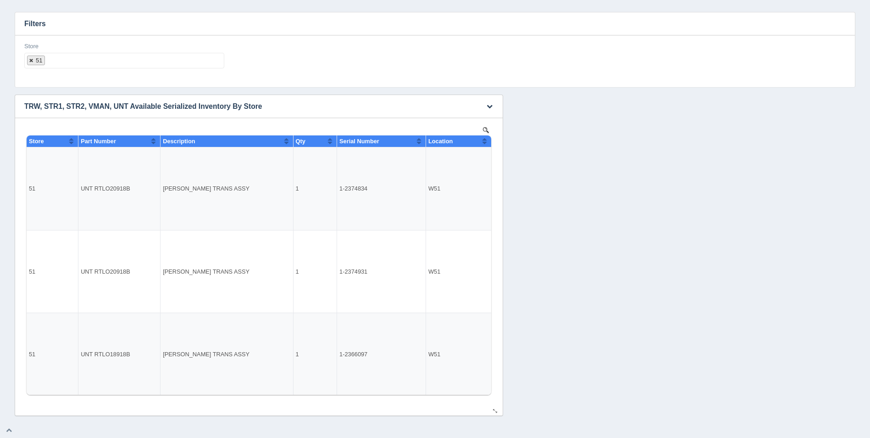
select select
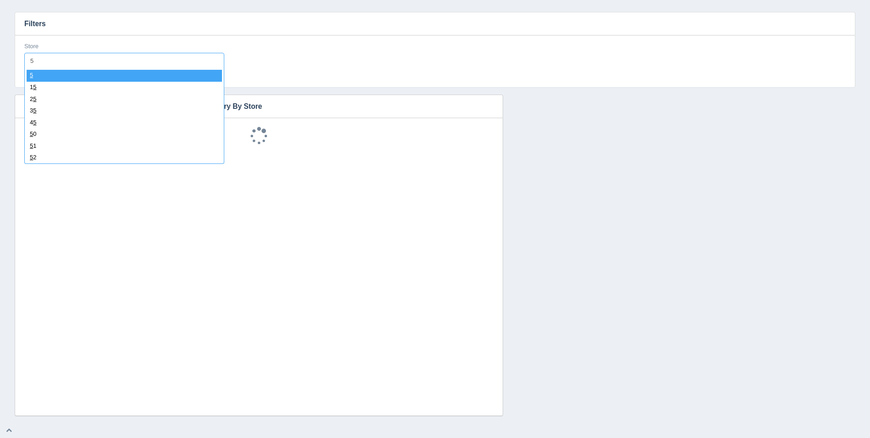
type input "52"
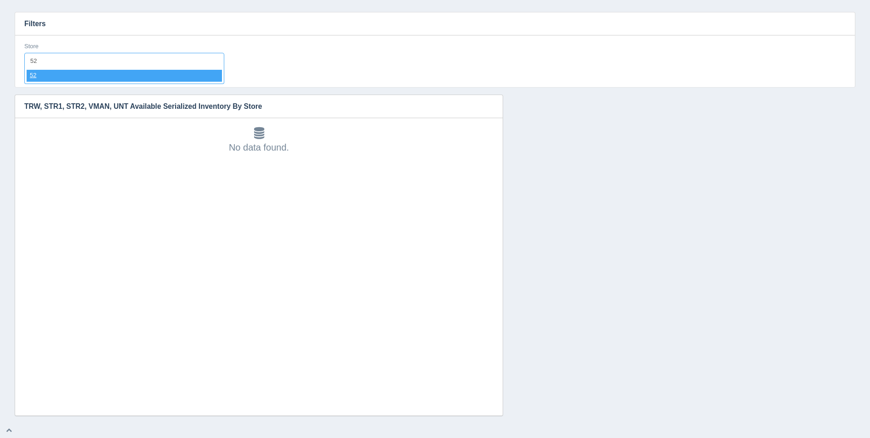
select select "52"
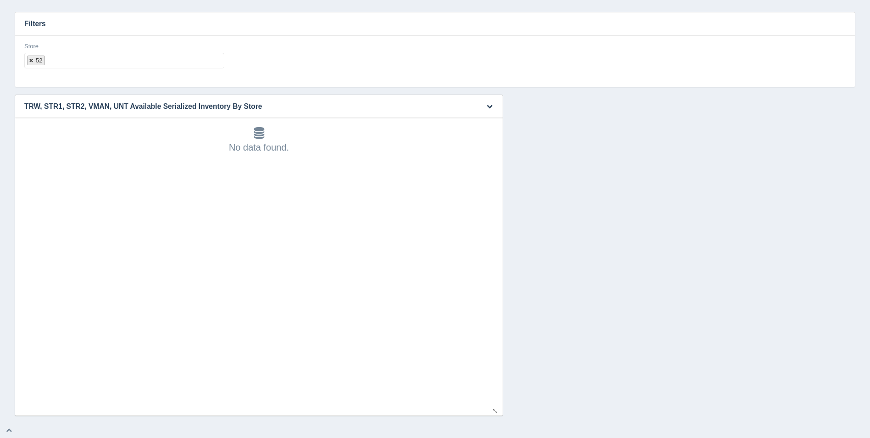
select select
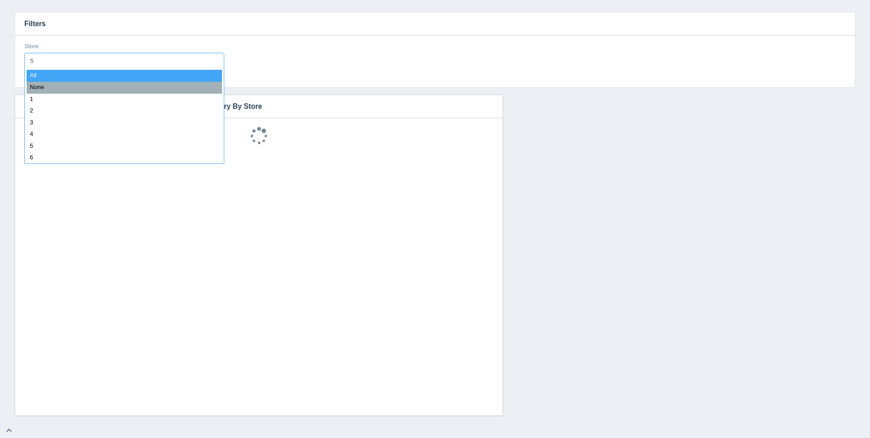
type input "53"
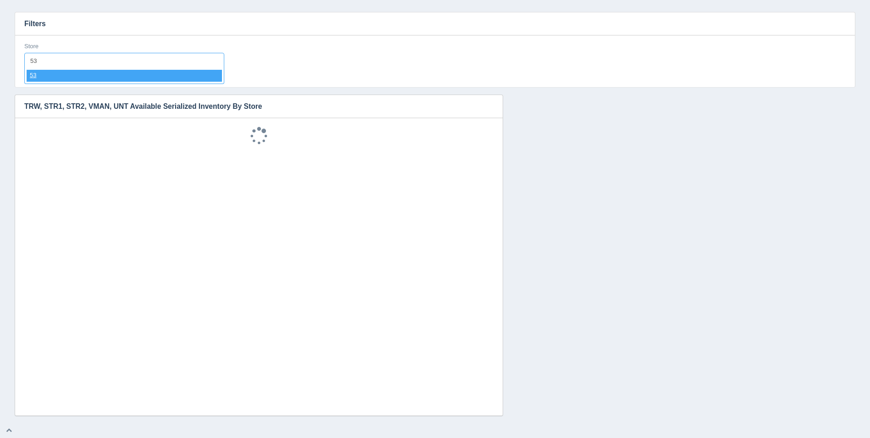
select select "53"
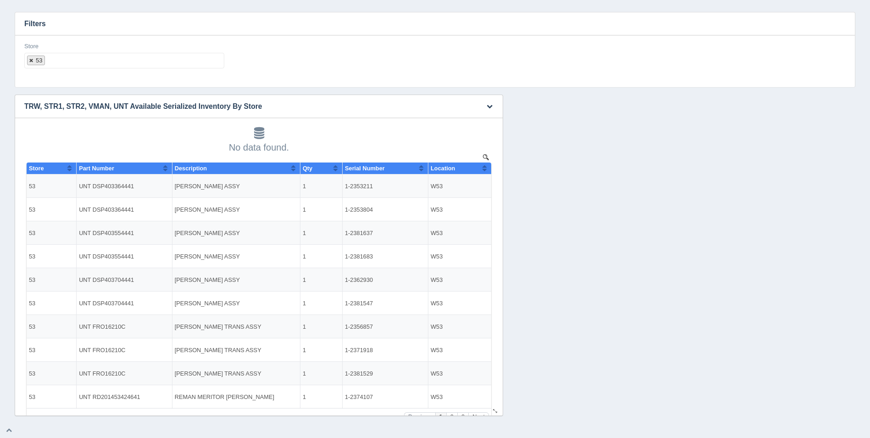
select select
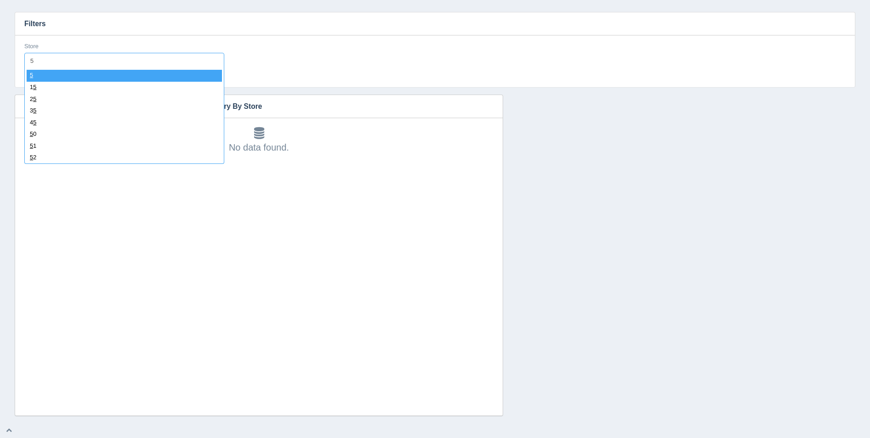
type input "53"
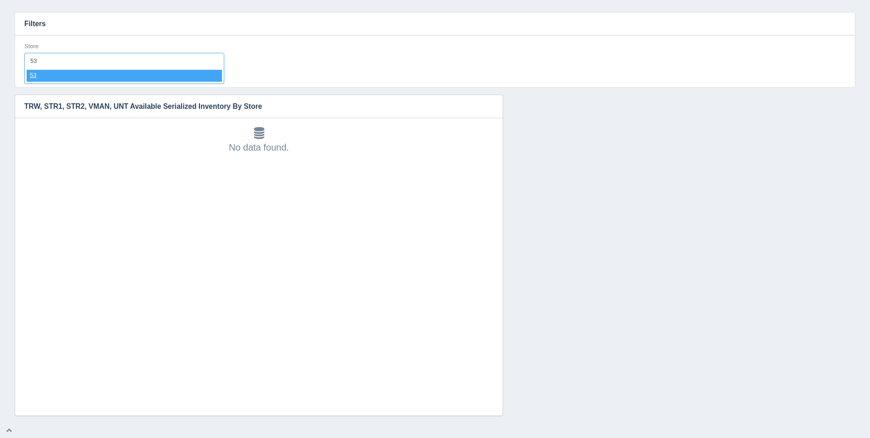
select select "53"
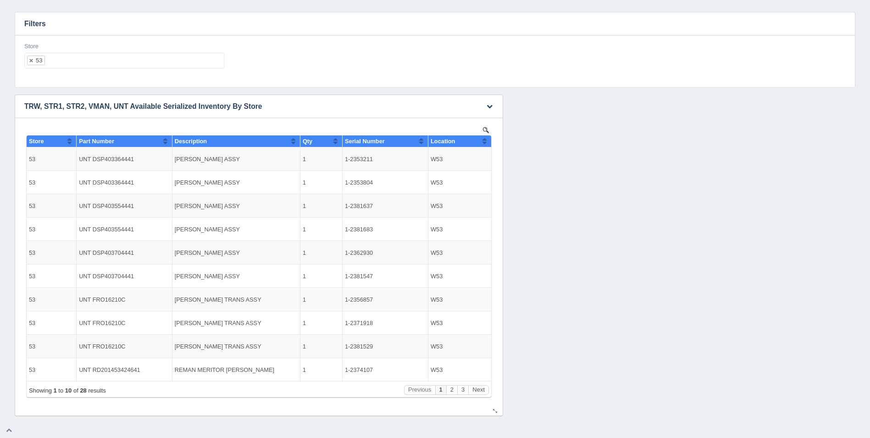
click at [483, 142] on button "Sort column ascending" at bounding box center [485, 140] width 6 height 11
click at [483, 142] on button "Sort column descending" at bounding box center [485, 140] width 6 height 11
click at [108, 63] on ul "53" at bounding box center [124, 61] width 200 height 16
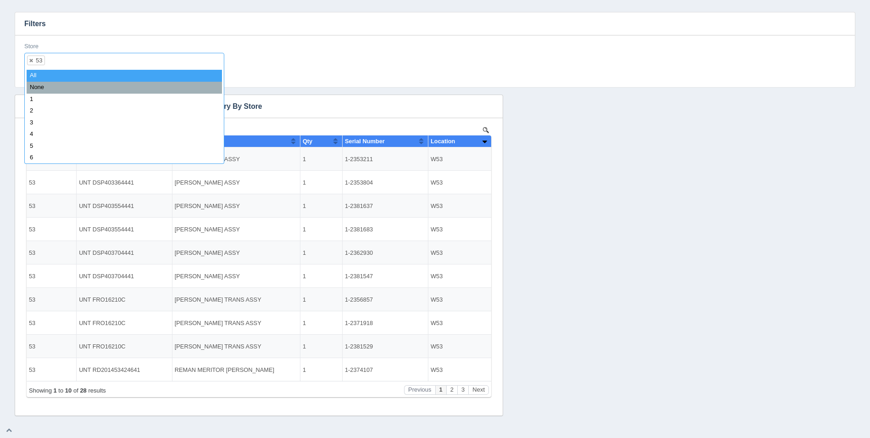
select select
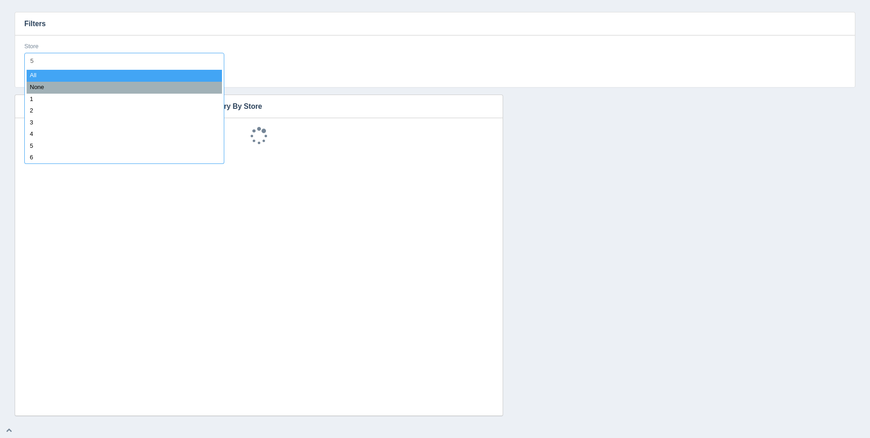
type input "54"
select select "54"
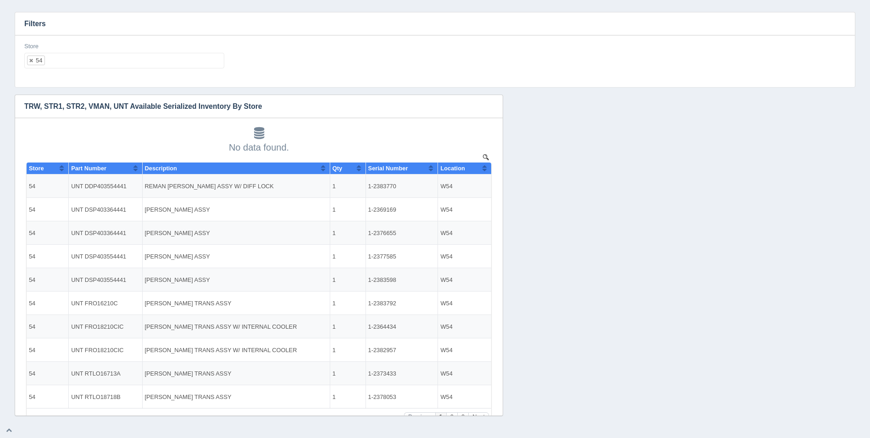
select select
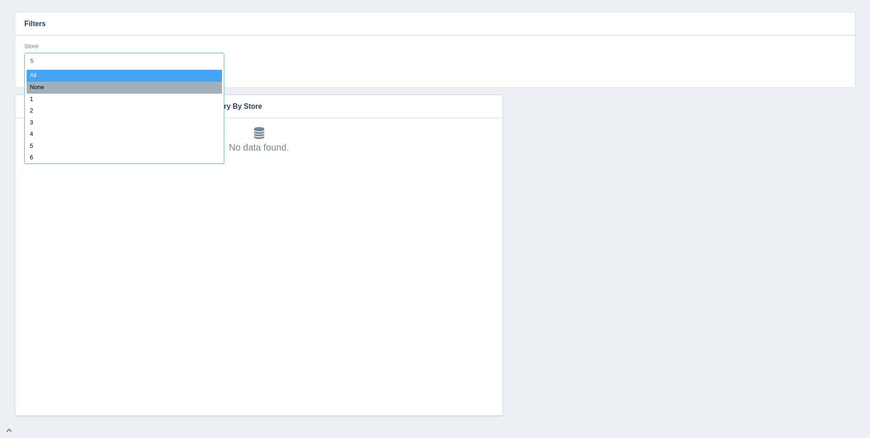
type input "54"
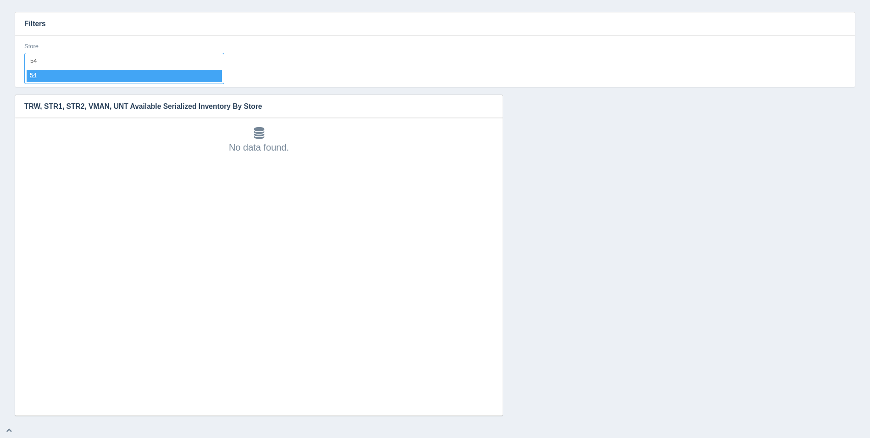
select select "54"
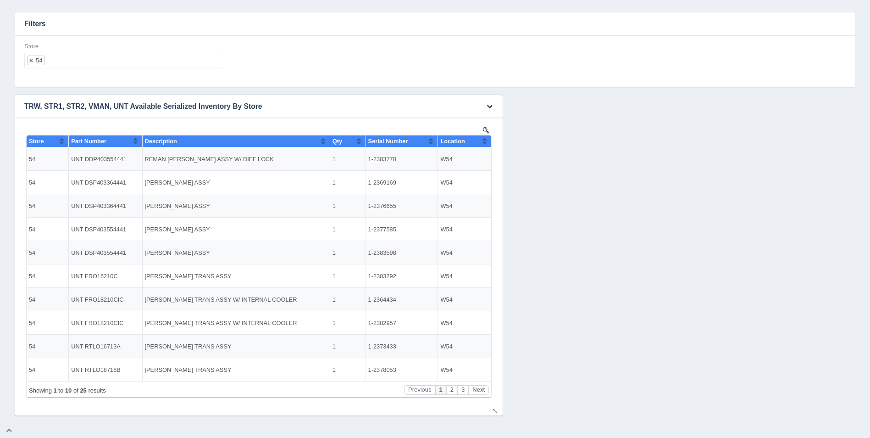
click at [486, 144] on button "Sort column ascending" at bounding box center [485, 140] width 6 height 11
click at [486, 144] on button "Sort column descending" at bounding box center [485, 140] width 6 height 11
click at [124, 56] on ul "54" at bounding box center [124, 61] width 200 height 16
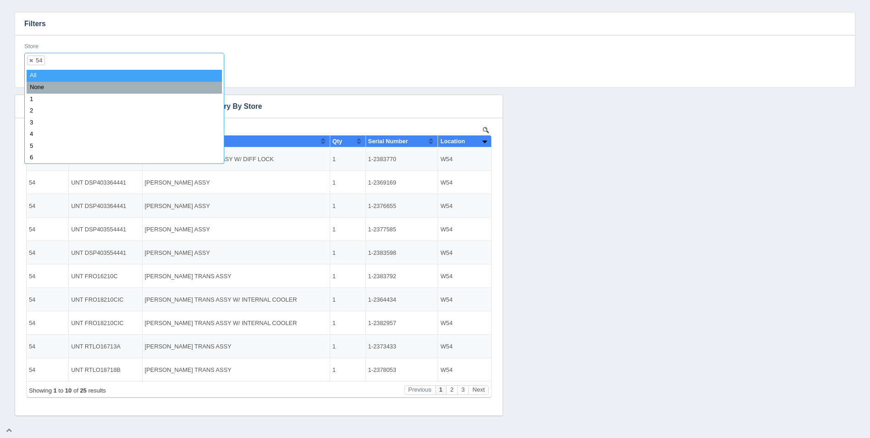
select select
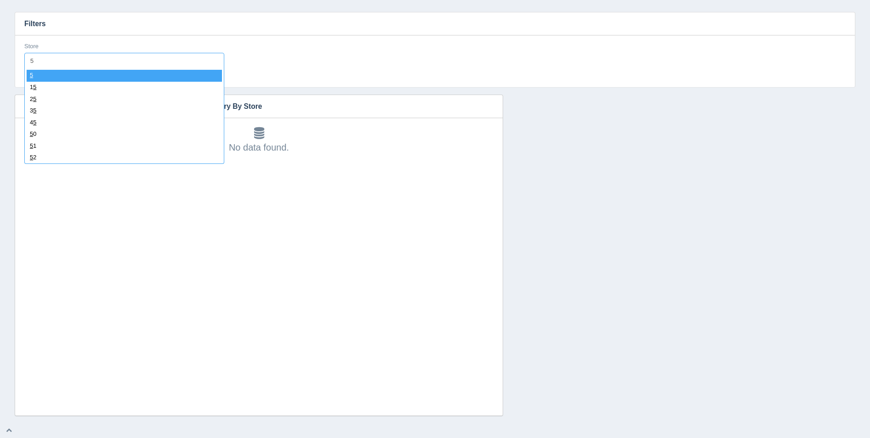
type input "55"
select select "55"
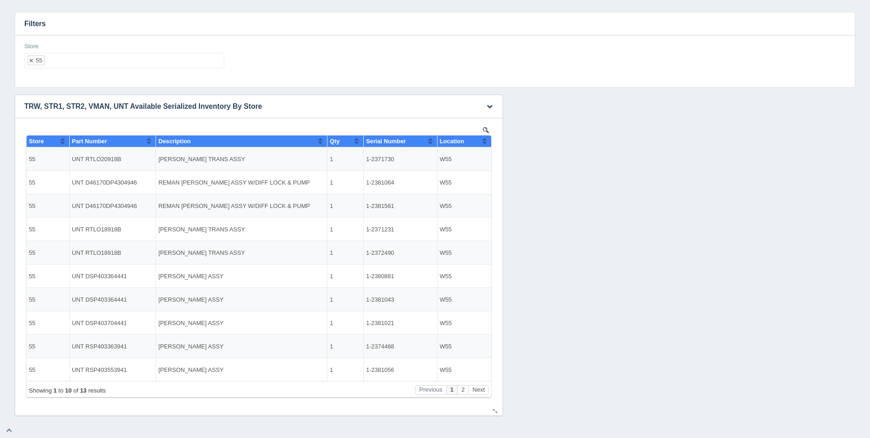
click at [481, 143] on div "Location" at bounding box center [461, 141] width 42 height 7
click at [89, 64] on ul "55" at bounding box center [124, 61] width 200 height 16
select select
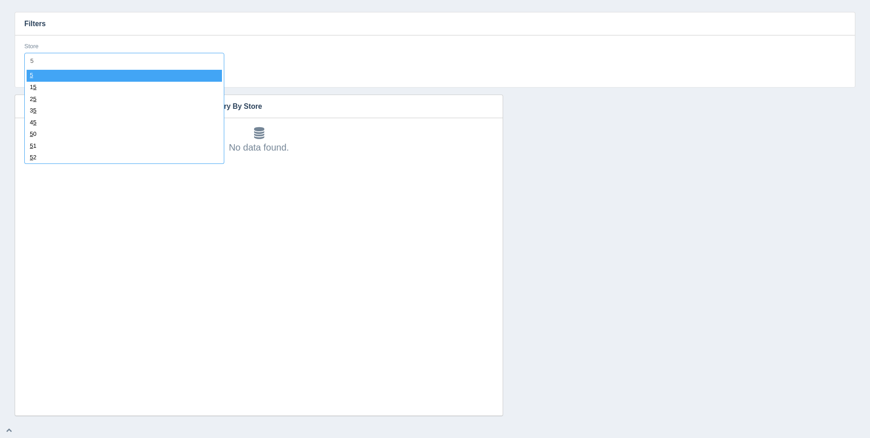
type input "56"
select select "56"
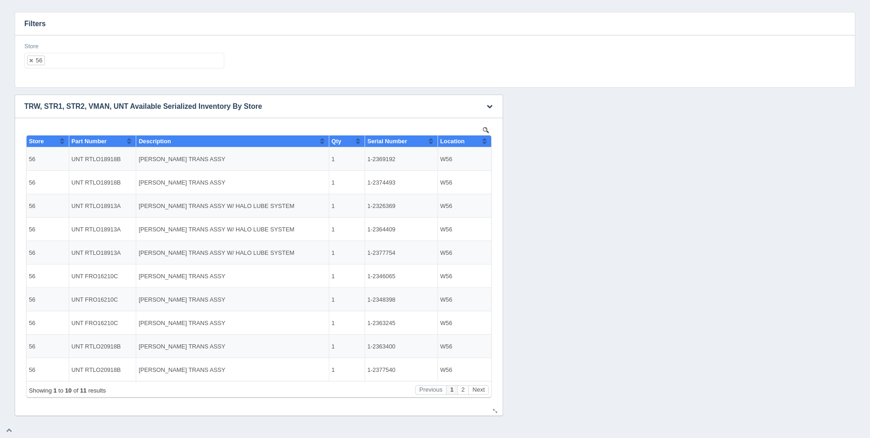
click at [484, 143] on button "Sort column ascending" at bounding box center [485, 140] width 6 height 11
click at [484, 143] on button "Sort column descending" at bounding box center [485, 140] width 6 height 11
click at [139, 54] on ul "56" at bounding box center [124, 61] width 200 height 16
select select
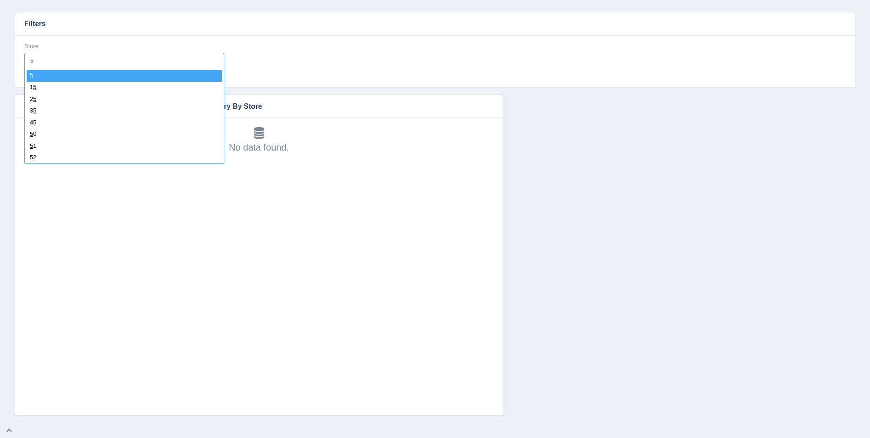
type input "57"
select select "57"
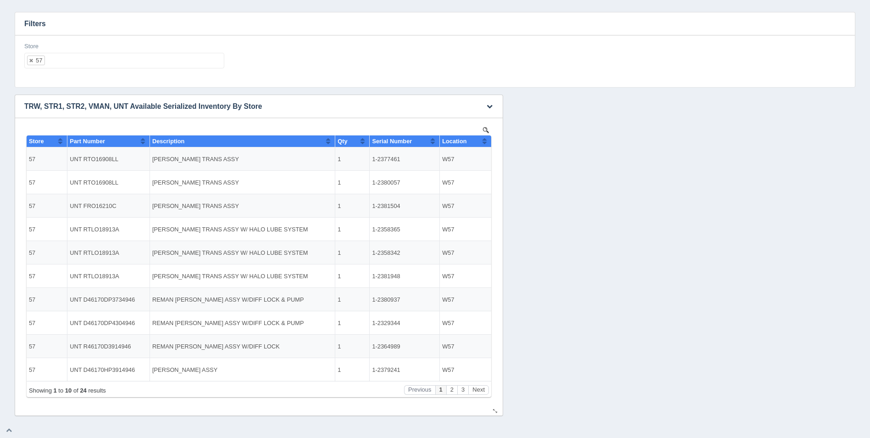
click at [486, 141] on button "Sort column ascending" at bounding box center [485, 140] width 6 height 11
click at [486, 141] on button "Sort column descending" at bounding box center [485, 140] width 6 height 11
click at [141, 53] on ul "57" at bounding box center [124, 61] width 200 height 16
select select
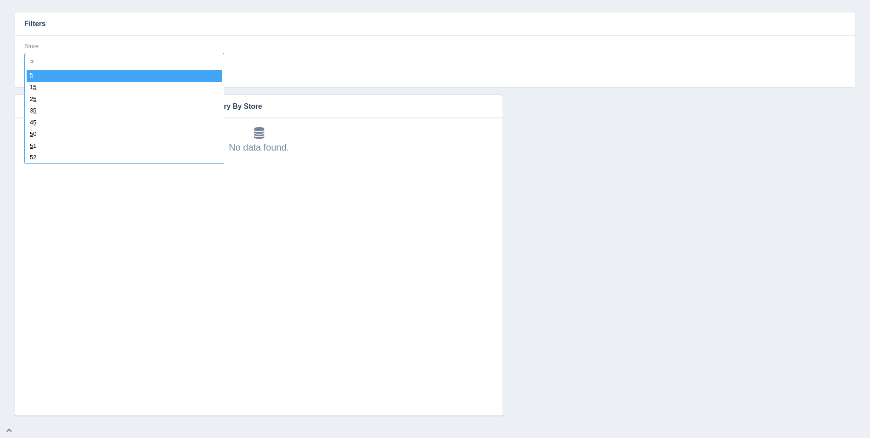
type input "58"
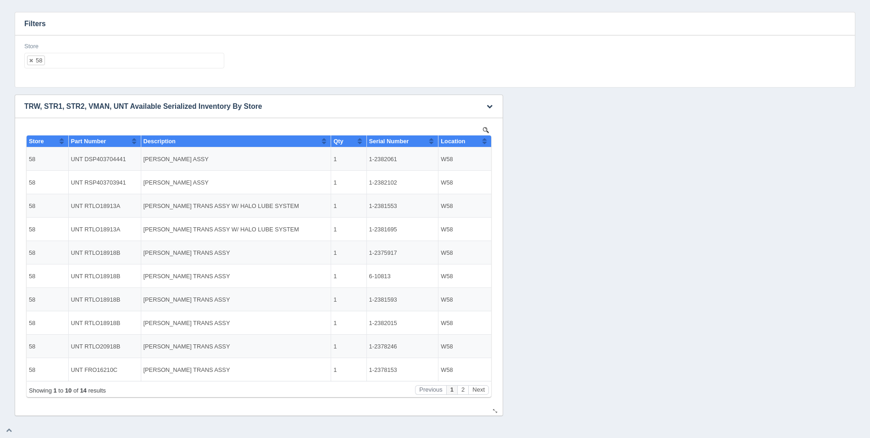
click at [482, 140] on button "Sort column ascending" at bounding box center [485, 140] width 6 height 11
click at [483, 140] on button "Sort column descending" at bounding box center [485, 140] width 6 height 11
click at [122, 62] on ul "58" at bounding box center [124, 61] width 200 height 16
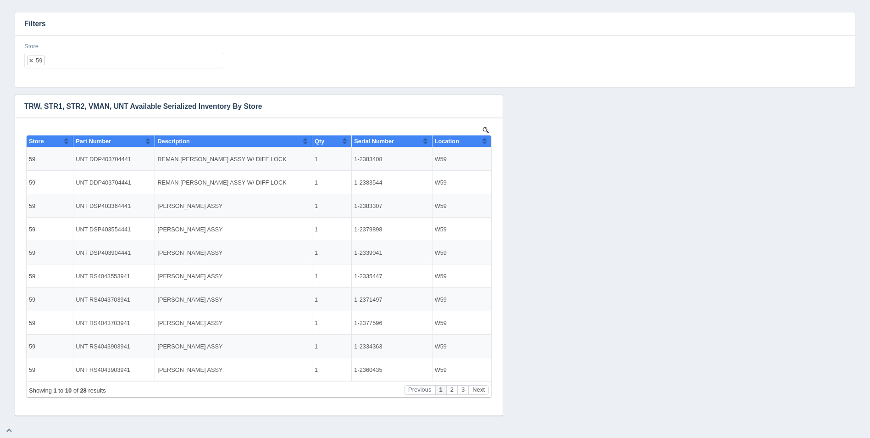
click at [103, 20] on h3 "Filters" at bounding box center [435, 23] width 840 height 23
click at [485, 140] on button "Sort column ascending" at bounding box center [485, 140] width 6 height 11
click at [485, 140] on button "Sort column descending" at bounding box center [485, 140] width 6 height 11
click at [136, 68] on ul "59" at bounding box center [124, 61] width 200 height 16
click at [483, 145] on button "Sort column ascending" at bounding box center [485, 140] width 6 height 11
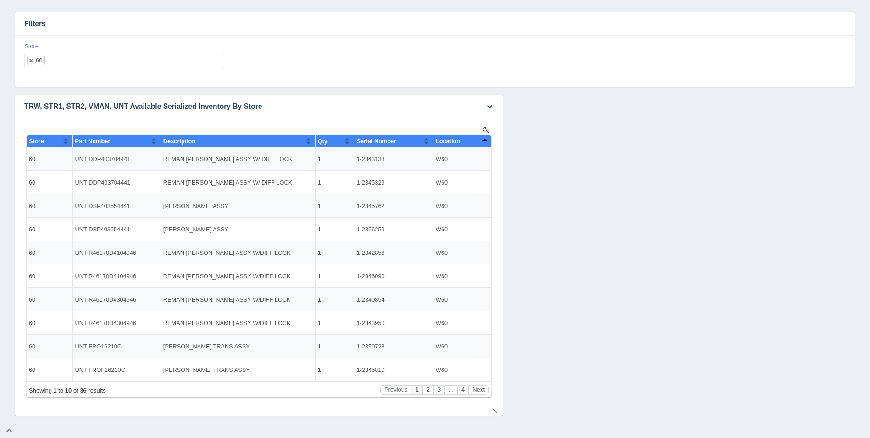
click at [483, 145] on button "Sort column descending" at bounding box center [485, 140] width 6 height 11
click at [172, 50] on div "Store 60 All None 1 2 3 4 5 6 7 8 9 10 11 12 13 14 15 16 17 18 19 20 21 22 23 2…" at bounding box center [124, 55] width 200 height 27
click at [167, 60] on ul "60" at bounding box center [124, 61] width 200 height 16
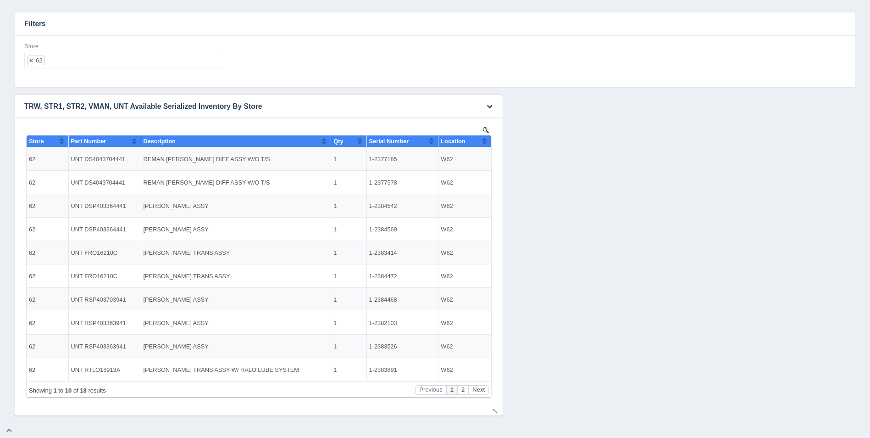
click at [483, 137] on button "Sort column ascending" at bounding box center [485, 140] width 6 height 11
click at [486, 144] on button "Sort column descending" at bounding box center [485, 140] width 6 height 11
click at [135, 67] on ul "62" at bounding box center [124, 61] width 200 height 16
click at [488, 143] on th "Location" at bounding box center [464, 141] width 53 height 12
click at [488, 142] on th "Location" at bounding box center [464, 141] width 53 height 12
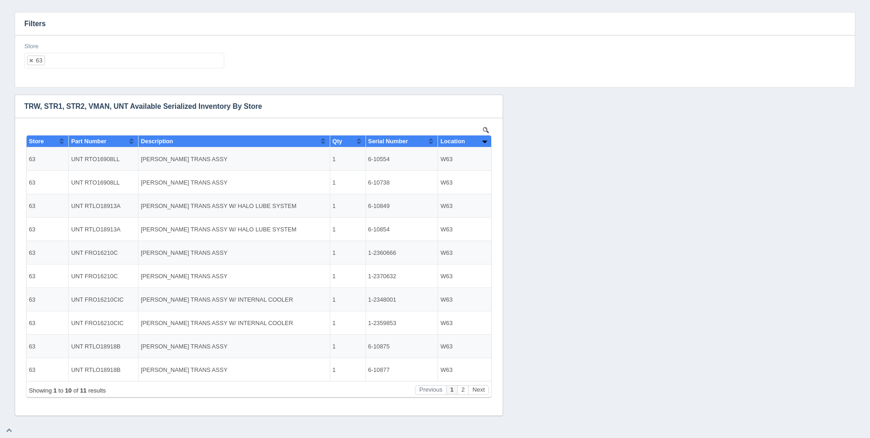
click at [188, 68] on ul "63" at bounding box center [124, 61] width 200 height 16
click at [478, 390] on button "Next" at bounding box center [478, 390] width 21 height 10
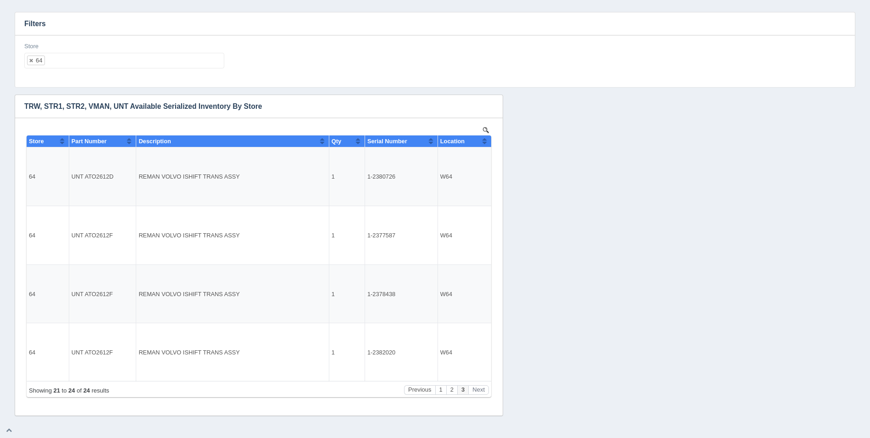
click at [112, 65] on ul "64" at bounding box center [124, 61] width 200 height 16
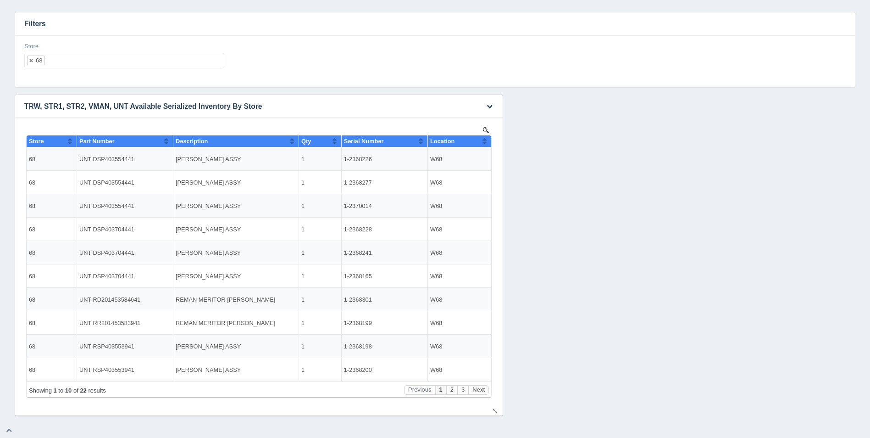
click at [485, 143] on button "Sort column ascending" at bounding box center [485, 140] width 6 height 11
click at [484, 143] on button "Sort column descending" at bounding box center [485, 140] width 6 height 11
click at [95, 63] on ul "68" at bounding box center [124, 61] width 200 height 16
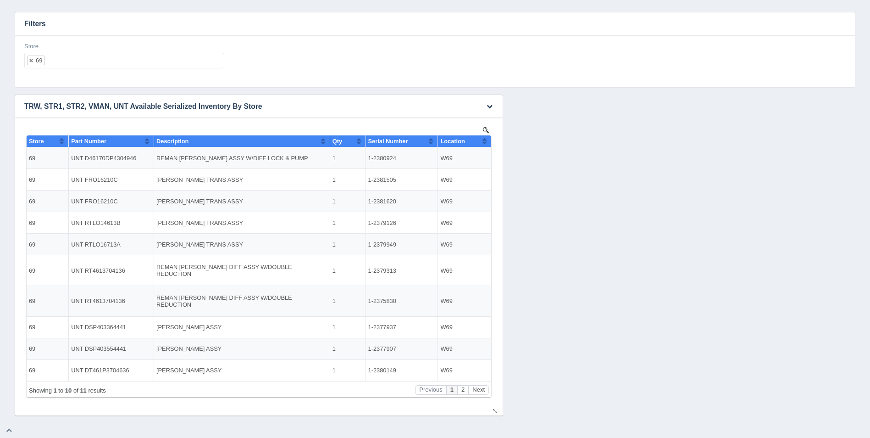
click at [488, 140] on th "Location" at bounding box center [464, 141] width 53 height 12
click at [129, 67] on ul "69" at bounding box center [124, 61] width 200 height 16
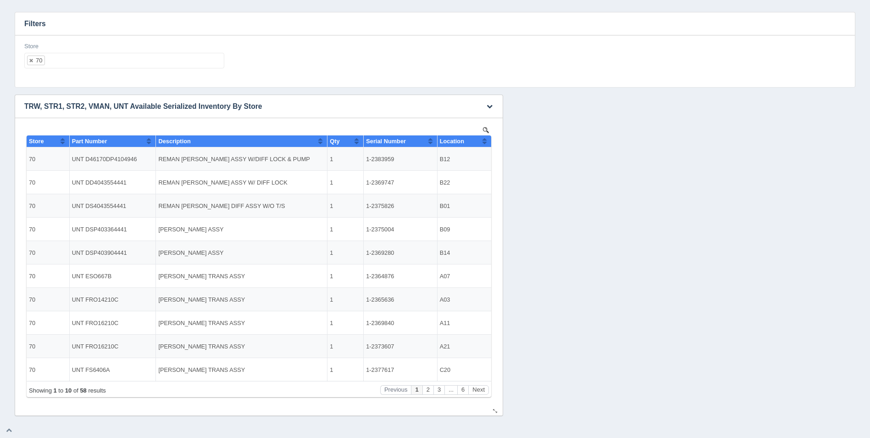
click at [480, 144] on div "Location" at bounding box center [461, 141] width 42 height 7
click at [485, 142] on button "Sort column descending" at bounding box center [485, 140] width 6 height 11
click at [120, 60] on ul "70" at bounding box center [124, 61] width 200 height 16
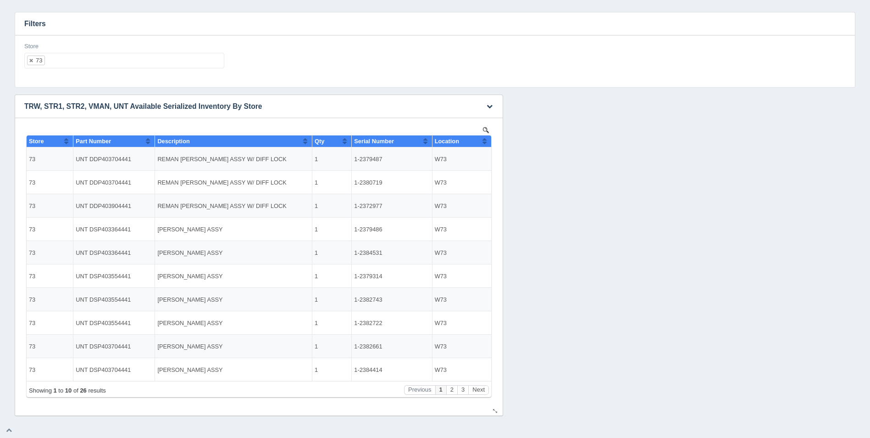
click at [487, 145] on button "Sort column ascending" at bounding box center [485, 140] width 6 height 11
click at [487, 145] on button "Sort column descending" at bounding box center [485, 140] width 6 height 11
click at [154, 57] on ul "73" at bounding box center [124, 61] width 200 height 16
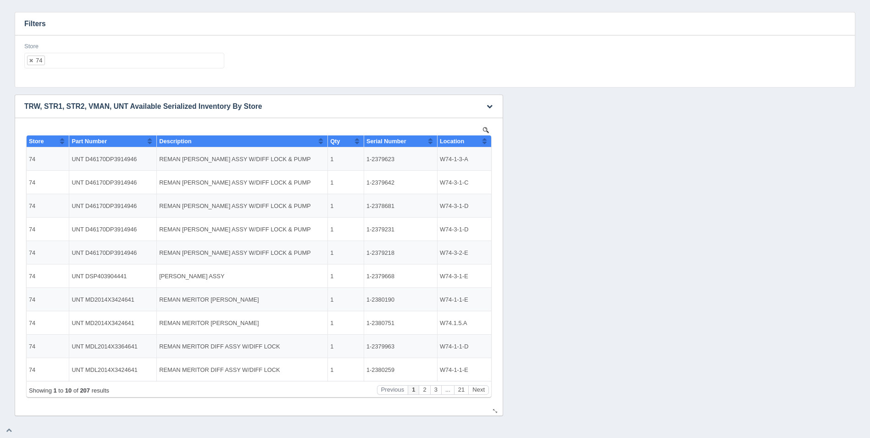
click at [488, 144] on th "Location" at bounding box center [464, 141] width 54 height 12
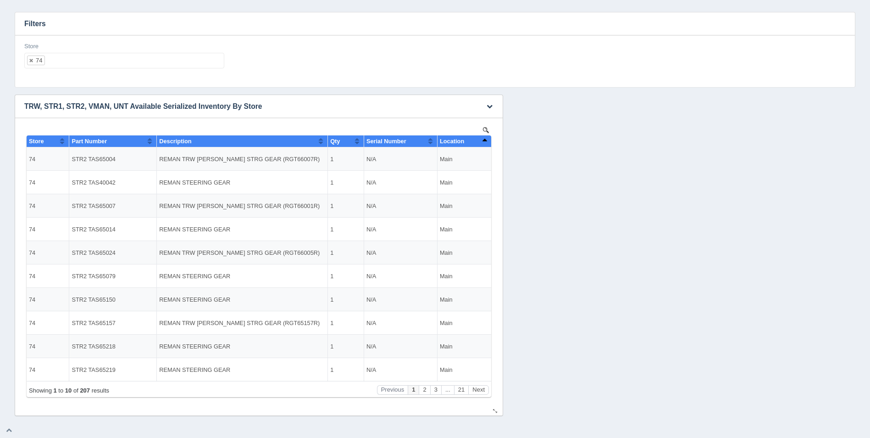
click at [488, 144] on th "Location" at bounding box center [464, 141] width 54 height 12
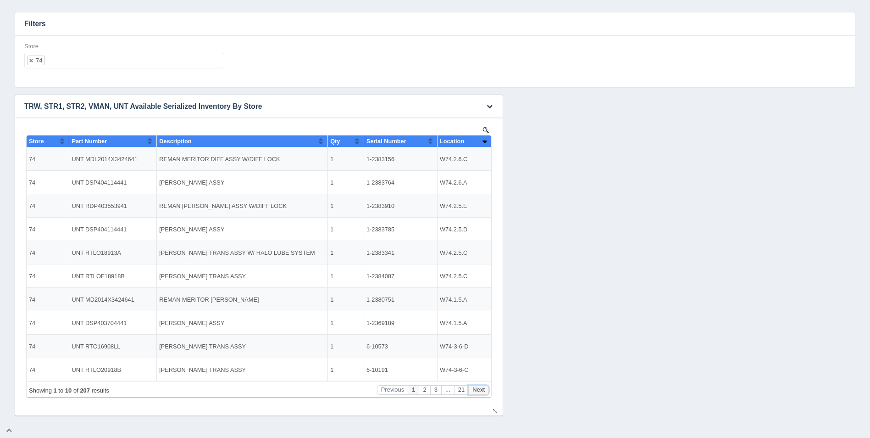
click at [484, 387] on button "Next" at bounding box center [478, 390] width 21 height 10
click at [396, 392] on button "Previous" at bounding box center [392, 390] width 31 height 10
drag, startPoint x: 390, startPoint y: 323, endPoint x: 365, endPoint y: 324, distance: 25.7
click at [365, 324] on td "1-2369189" at bounding box center [400, 322] width 73 height 23
copy td "1-2369189"
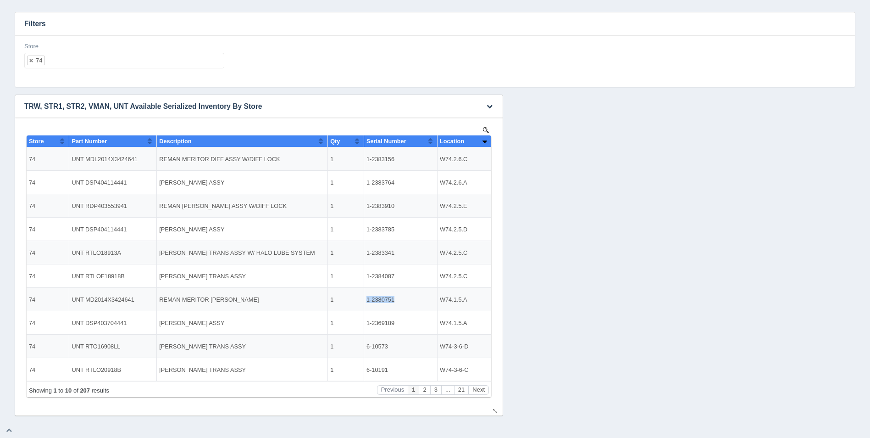
drag, startPoint x: 397, startPoint y: 300, endPoint x: 368, endPoint y: 300, distance: 28.9
click at [368, 300] on td "1-2380751" at bounding box center [400, 299] width 73 height 23
copy td "1-2380751"
drag, startPoint x: 390, startPoint y: 276, endPoint x: 367, endPoint y: 277, distance: 23.4
click at [367, 277] on td "1-2384087" at bounding box center [400, 275] width 73 height 23
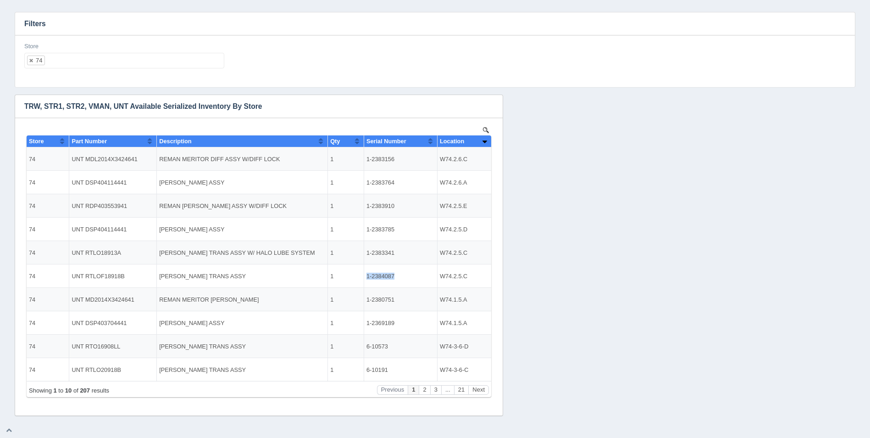
copy td "1-2384087"
drag, startPoint x: 393, startPoint y: 252, endPoint x: 367, endPoint y: 254, distance: 26.2
click at [367, 254] on td "1-2383341" at bounding box center [400, 252] width 73 height 23
copy td "1-2383341"
drag, startPoint x: 398, startPoint y: 229, endPoint x: 367, endPoint y: 230, distance: 31.2
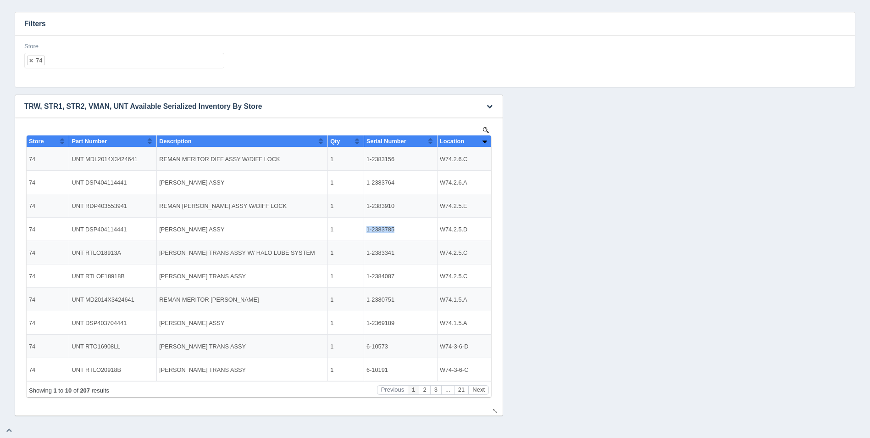
click at [367, 230] on td "1-2383785" at bounding box center [400, 228] width 73 height 23
copy td "1-2383785"
drag, startPoint x: 395, startPoint y: 205, endPoint x: 367, endPoint y: 209, distance: 27.8
click at [367, 209] on td "1-2383910" at bounding box center [400, 205] width 73 height 23
copy td "1-2383910"
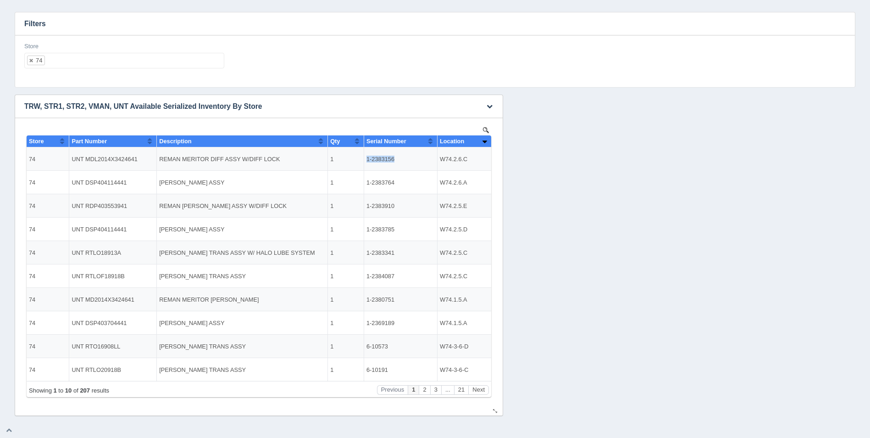
drag, startPoint x: 395, startPoint y: 158, endPoint x: 361, endPoint y: 165, distance: 34.6
click at [361, 165] on tr "74 UNT MDL2014X3424641 REMAN MERITOR DIFF ASSY W/DIFF LOCK 1 1-2383156 W74.2.6.C" at bounding box center [259, 158] width 465 height 23
copy tr "1-2383156"
drag, startPoint x: 403, startPoint y: 184, endPoint x: 367, endPoint y: 183, distance: 35.8
click at [367, 183] on td "1-2383764" at bounding box center [400, 182] width 73 height 23
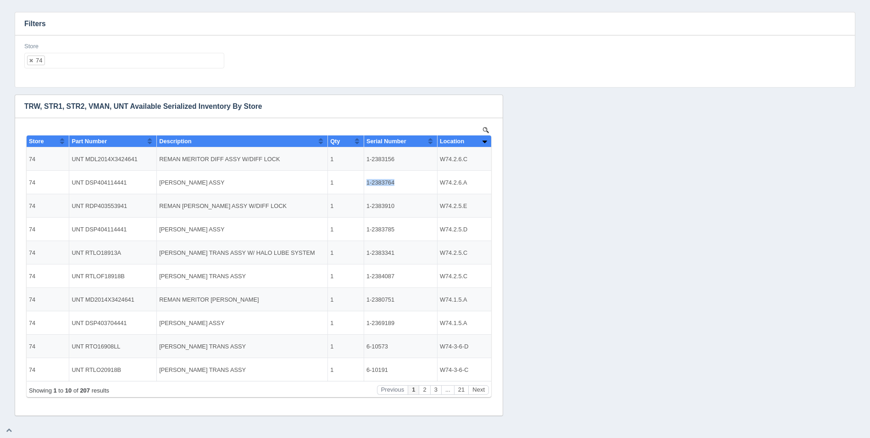
copy td "1-2383764"
click at [481, 387] on button "Next" at bounding box center [478, 390] width 21 height 10
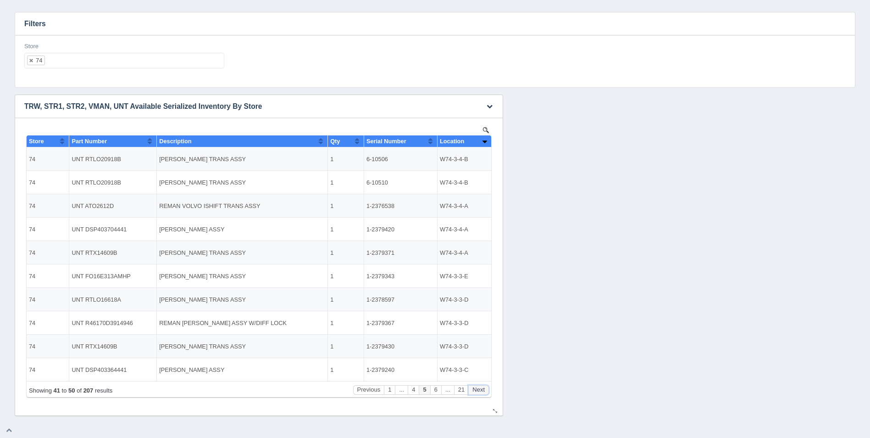
click at [481, 387] on button "Next" at bounding box center [478, 390] width 21 height 10
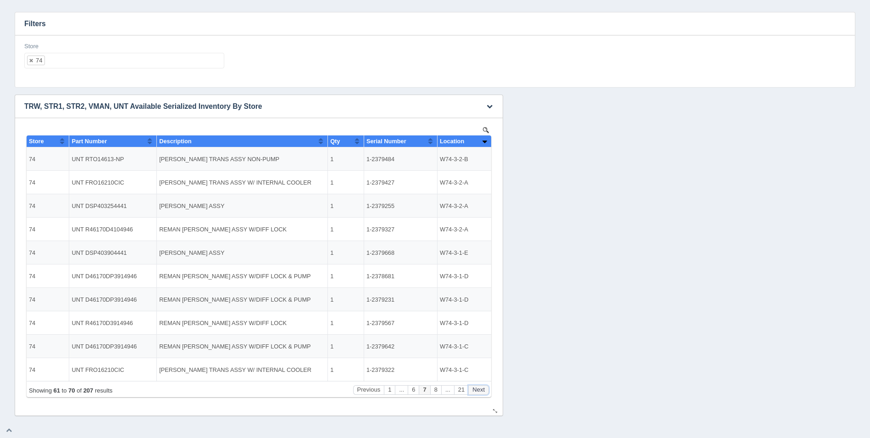
click at [481, 387] on button "Next" at bounding box center [478, 390] width 21 height 10
click at [481, 388] on button "Next" at bounding box center [478, 390] width 21 height 10
click at [481, 387] on button "Next" at bounding box center [478, 390] width 21 height 10
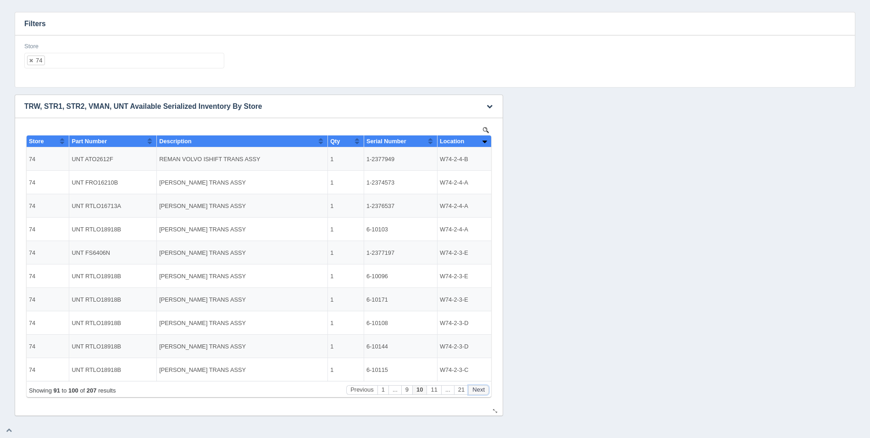
click at [482, 387] on button "Next" at bounding box center [478, 390] width 21 height 10
click at [481, 387] on button "Next" at bounding box center [478, 390] width 21 height 10
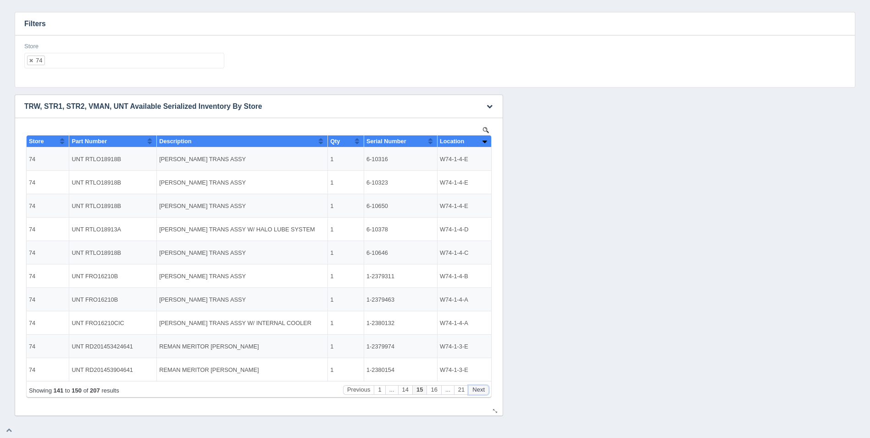
click at [481, 387] on button "Next" at bounding box center [478, 390] width 21 height 10
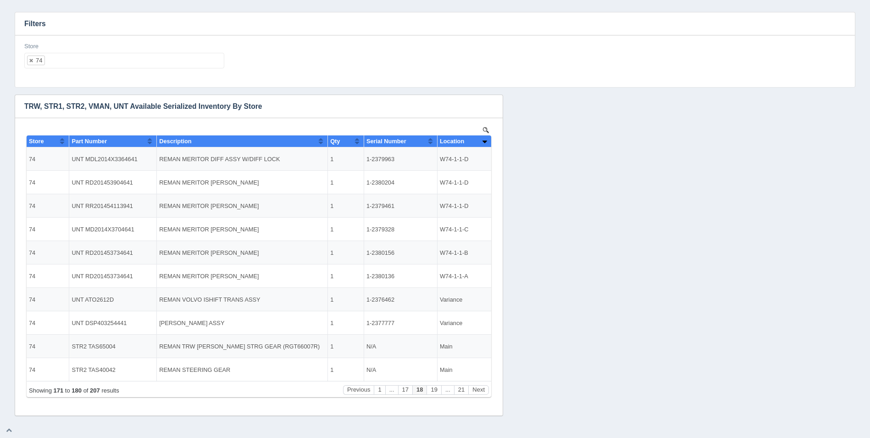
click at [79, 84] on div "Store 74 All None 1 2 3 4 5 6 7 8 9 10 11 12 13 14 15 16 17 18 19 20 21 22 23 2…" at bounding box center [435, 61] width 840 height 52
click at [103, 77] on div "Store 74 All None 1 2 3 4 5 6 7 8 9 10 11 12 13 14 15 16 17 18 19 20 21 22 23 2…" at bounding box center [435, 61] width 840 height 52
drag, startPoint x: 568, startPoint y: 44, endPoint x: 564, endPoint y: 48, distance: 6.2
click at [568, 45] on div "Store 74 All None 1 2 3 4 5 6 7 8 9 10 11 12 13 14 15 16 17 18 19 20 21 22 23 2…" at bounding box center [435, 58] width 829 height 33
click at [479, 388] on button "Next" at bounding box center [478, 390] width 21 height 10
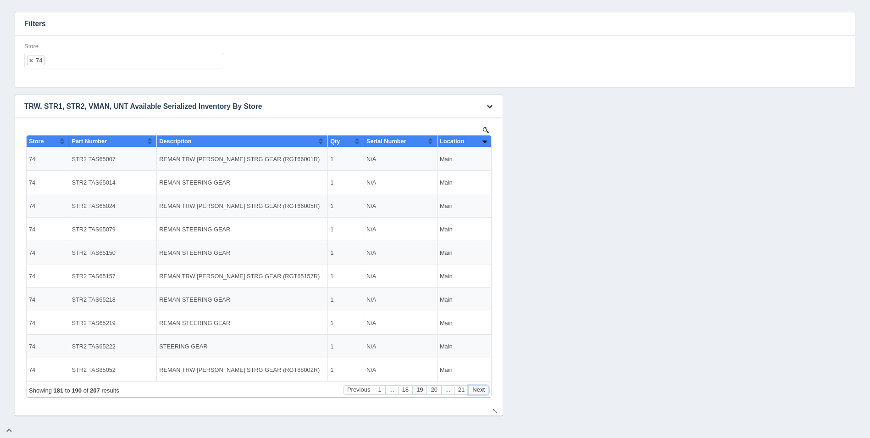
click at [479, 388] on button "Next" at bounding box center [478, 390] width 21 height 10
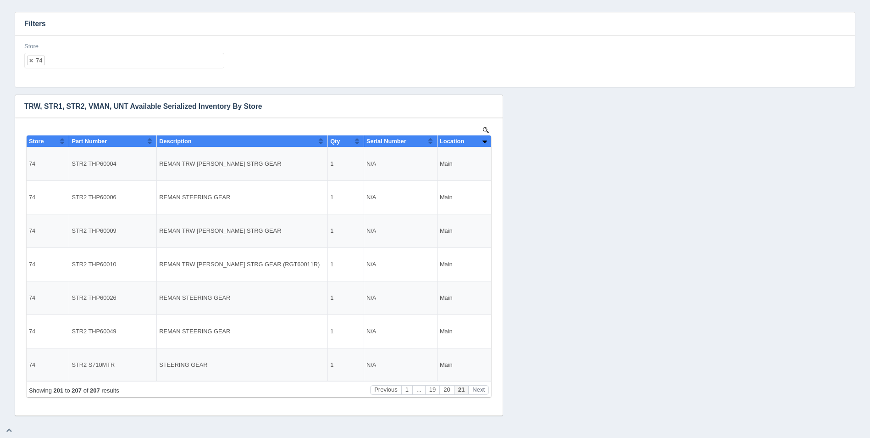
click at [136, 61] on ul "74" at bounding box center [124, 61] width 200 height 16
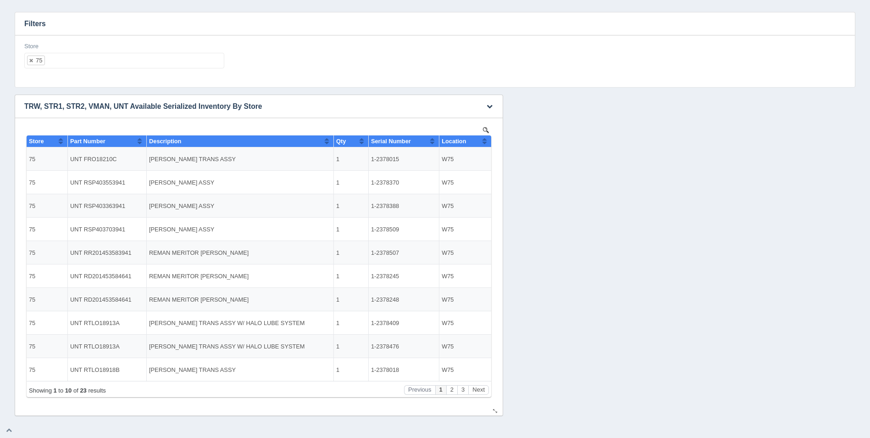
click at [488, 139] on th "Location" at bounding box center [466, 141] width 52 height 12
click at [487, 139] on button "Sort column descending" at bounding box center [485, 140] width 6 height 11
click at [75, 62] on ul "75" at bounding box center [124, 61] width 200 height 16
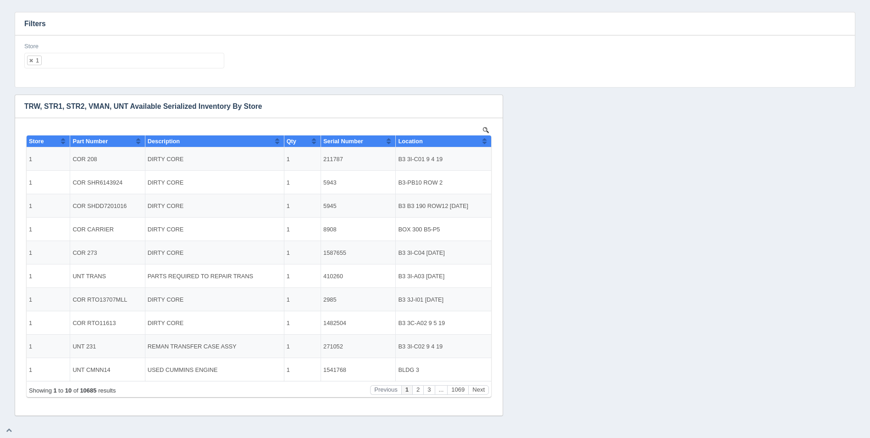
click at [88, 15] on h3 "Filters" at bounding box center [435, 23] width 840 height 23
click at [491, 105] on icon "button" at bounding box center [490, 106] width 6 height 6
click at [470, 119] on link "Download CSV" at bounding box center [459, 119] width 73 height 13
